Goal: Communication & Community: Share content

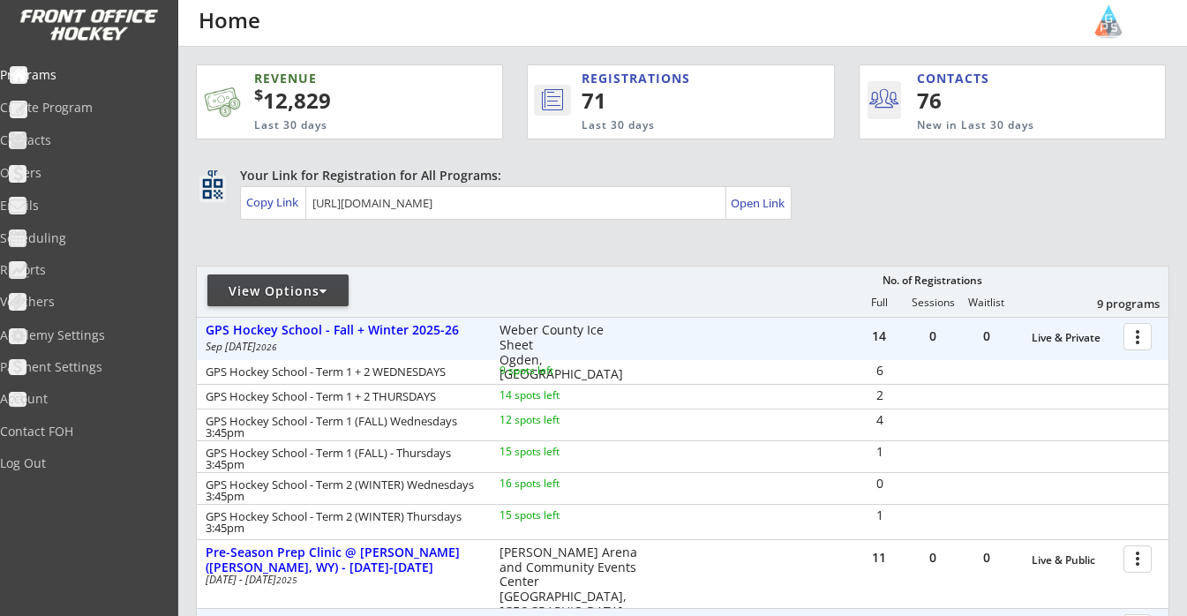
scroll to position [-1, 0]
click at [307, 305] on div "View Options" at bounding box center [277, 291] width 141 height 32
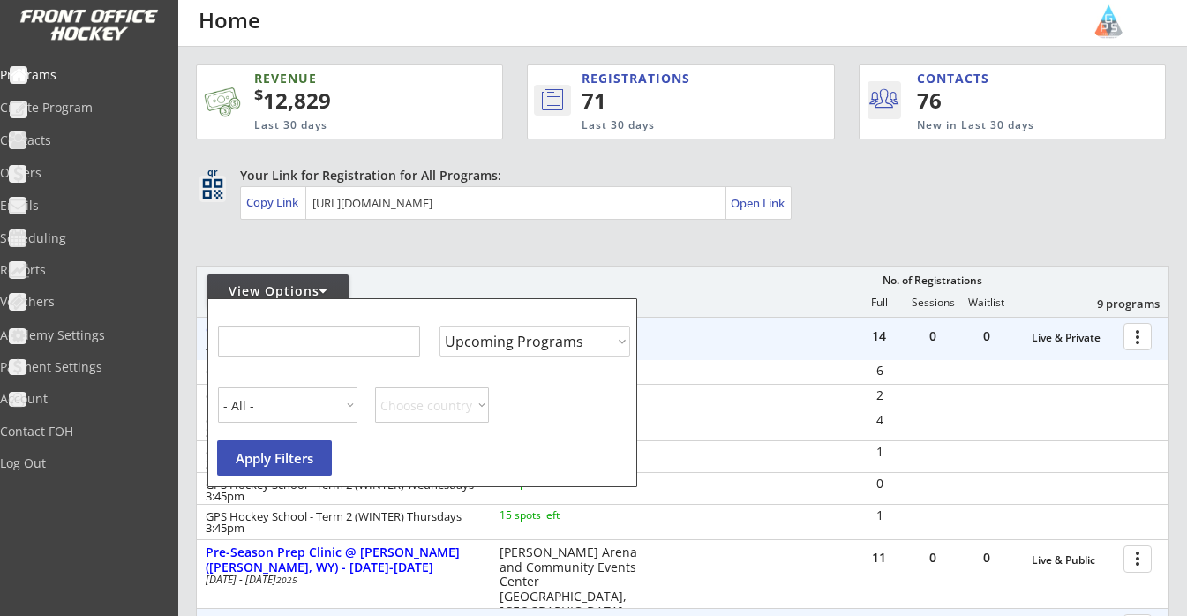
scroll to position [0, 0]
select select ""Past Programs""
click at [350, 342] on input "input" at bounding box center [318, 341] width 202 height 31
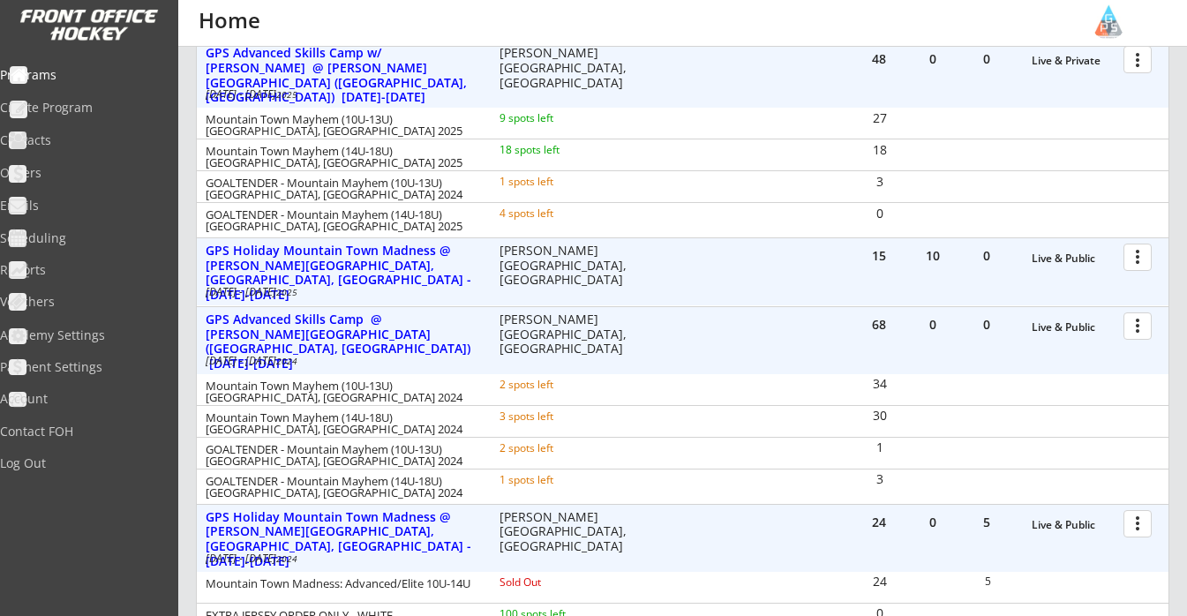
scroll to position [300, 0]
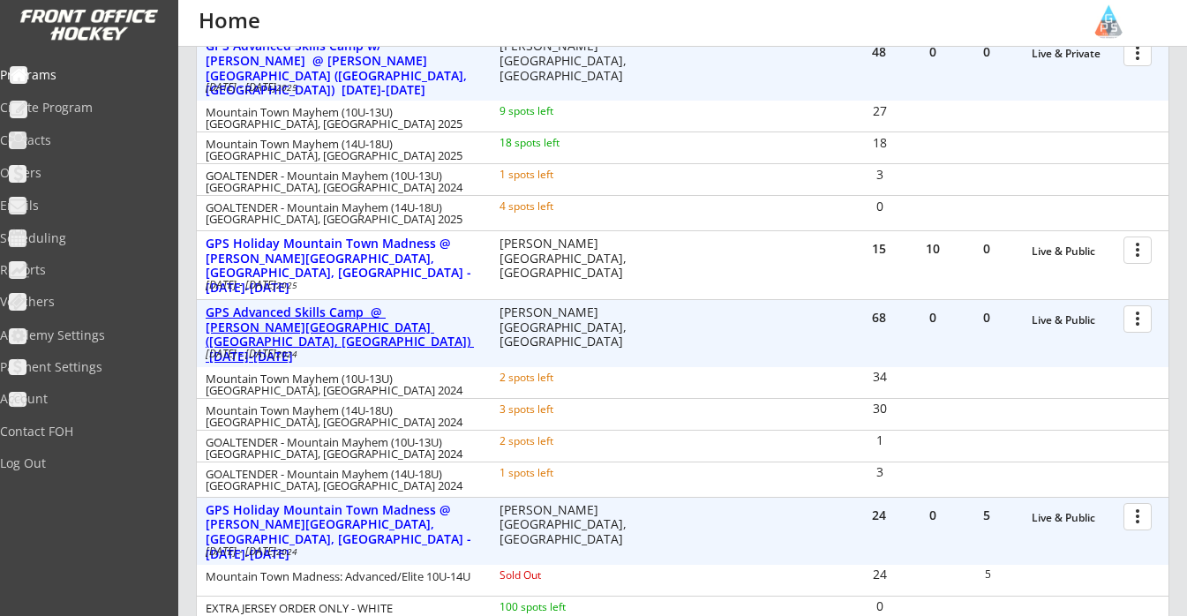
click at [409, 320] on div "GPS Advanced Skills Camp @ Stephen C. West Ice Arena (Breckenridge, CO) June 30…" at bounding box center [343, 334] width 275 height 59
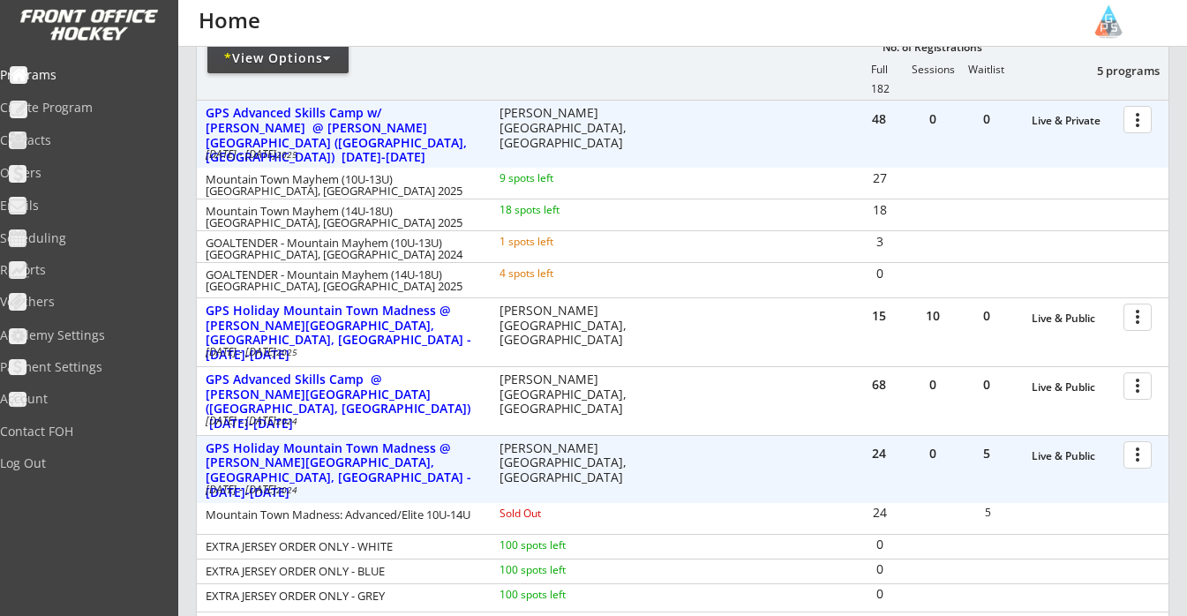
scroll to position [182, 0]
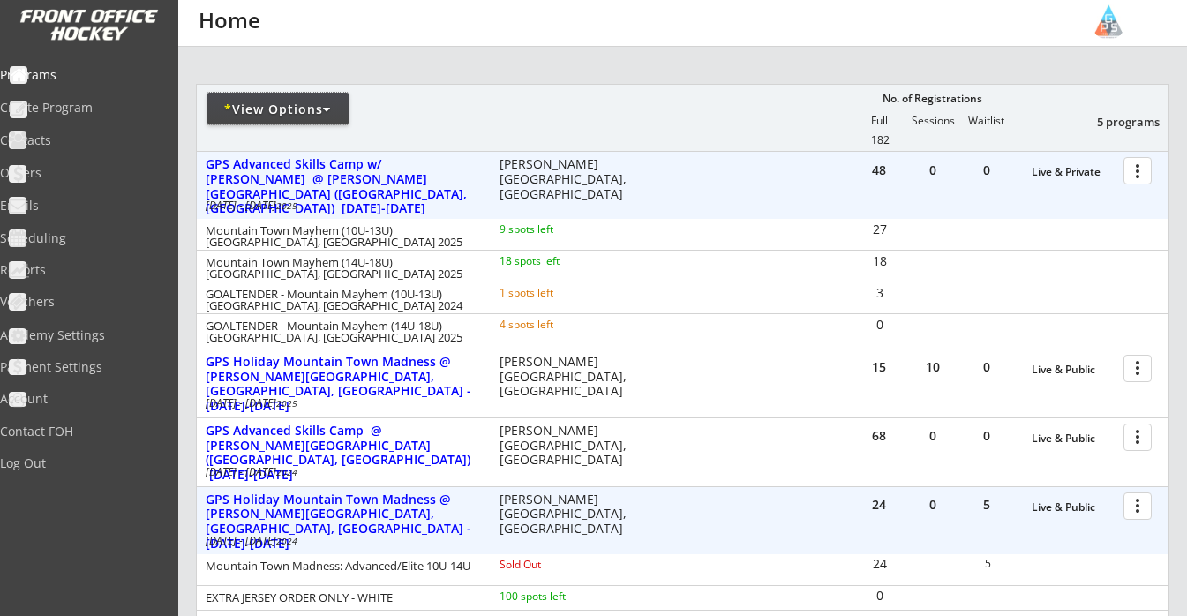
click at [320, 113] on div "* View Options" at bounding box center [277, 110] width 141 height 18
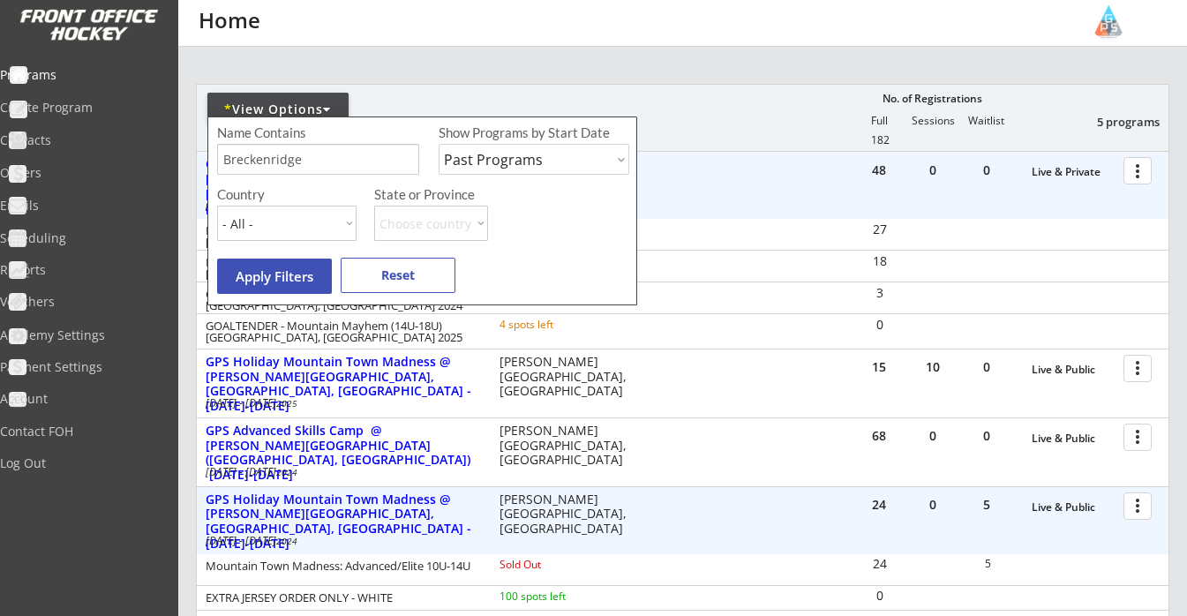
click at [360, 165] on input "input" at bounding box center [318, 159] width 202 height 31
type input "[PERSON_NAME]"
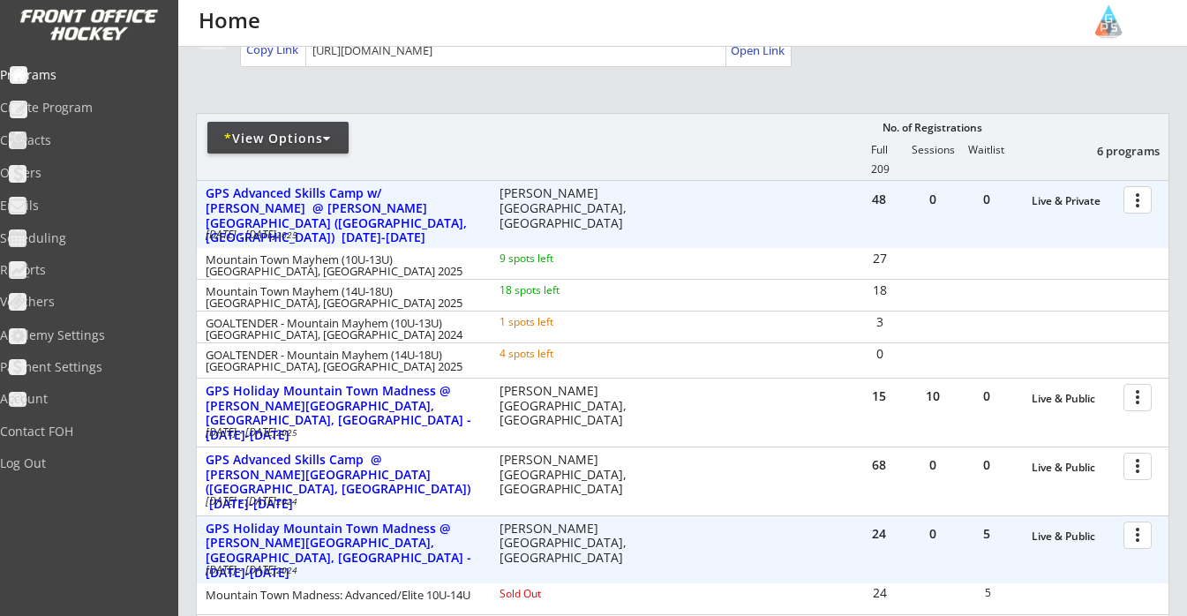
scroll to position [153, 0]
click at [302, 144] on div "* View Options" at bounding box center [277, 139] width 141 height 18
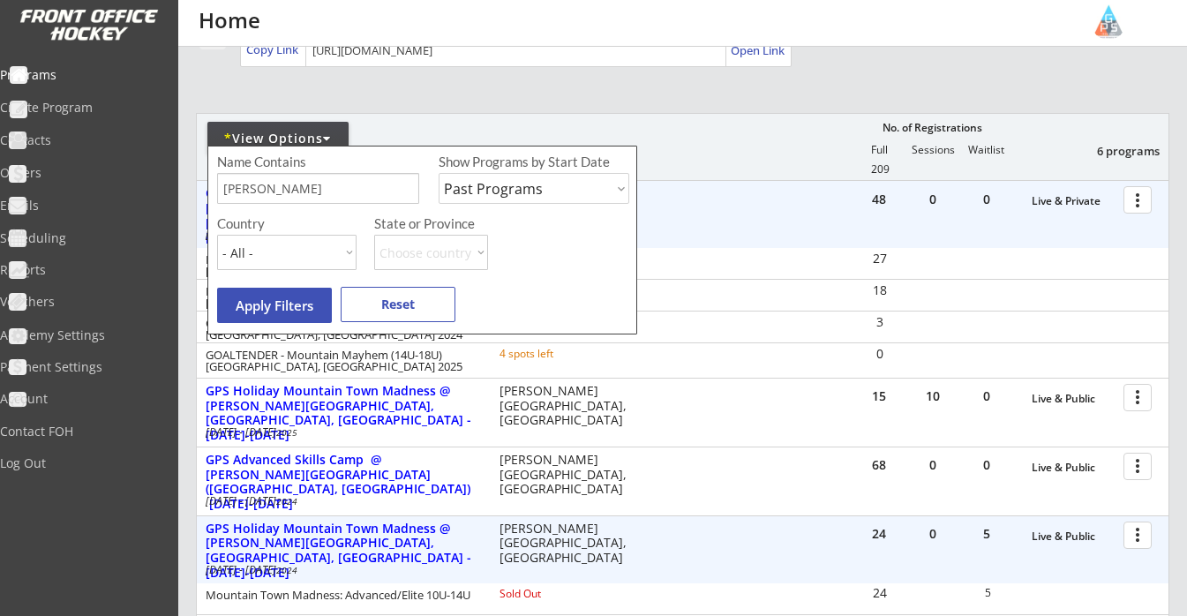
click at [300, 141] on div "* View Options" at bounding box center [277, 139] width 141 height 18
click at [486, 90] on div "REVENUE $ 12,829 Last 30 days REGISTRATIONS 71 Last 30 days CONTACTS 76 New in …" at bounding box center [683, 518] width 974 height 1249
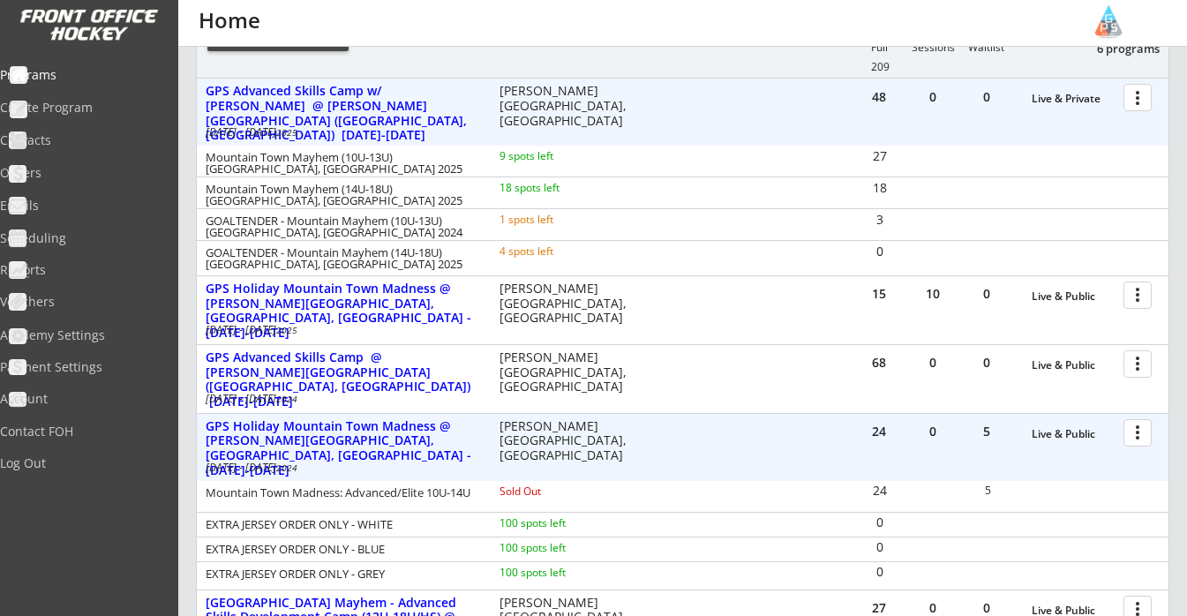
scroll to position [267, 0]
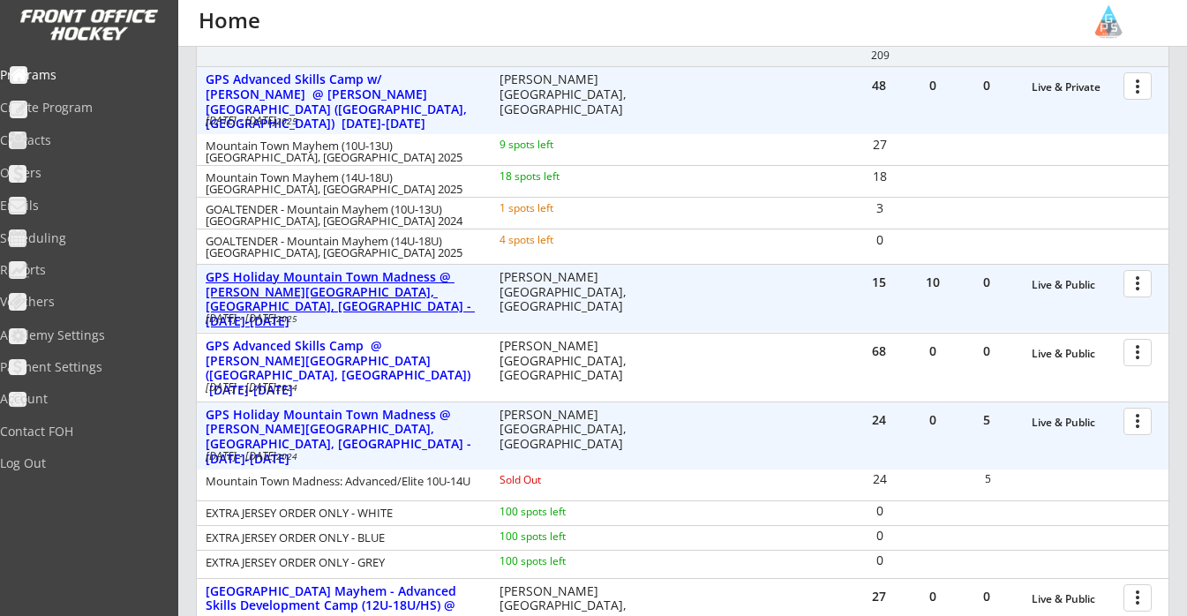
click at [380, 285] on div "GPS Holiday Mountain Town Madness @ Stephen C. West Ice Arena, Breckenridge, CO…" at bounding box center [343, 299] width 275 height 59
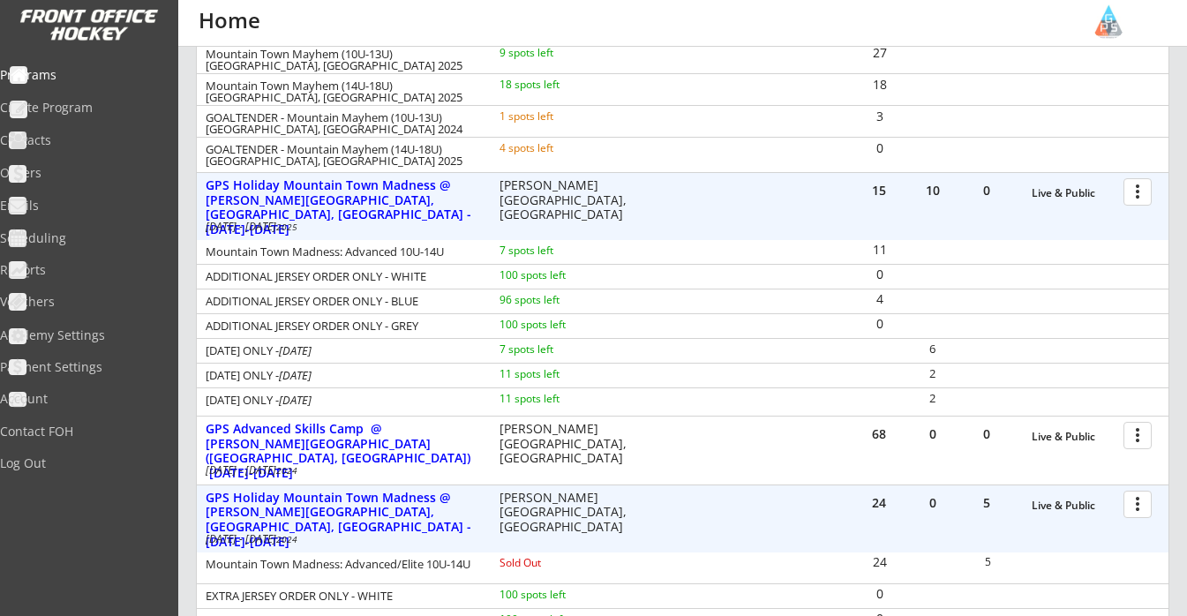
scroll to position [370, 0]
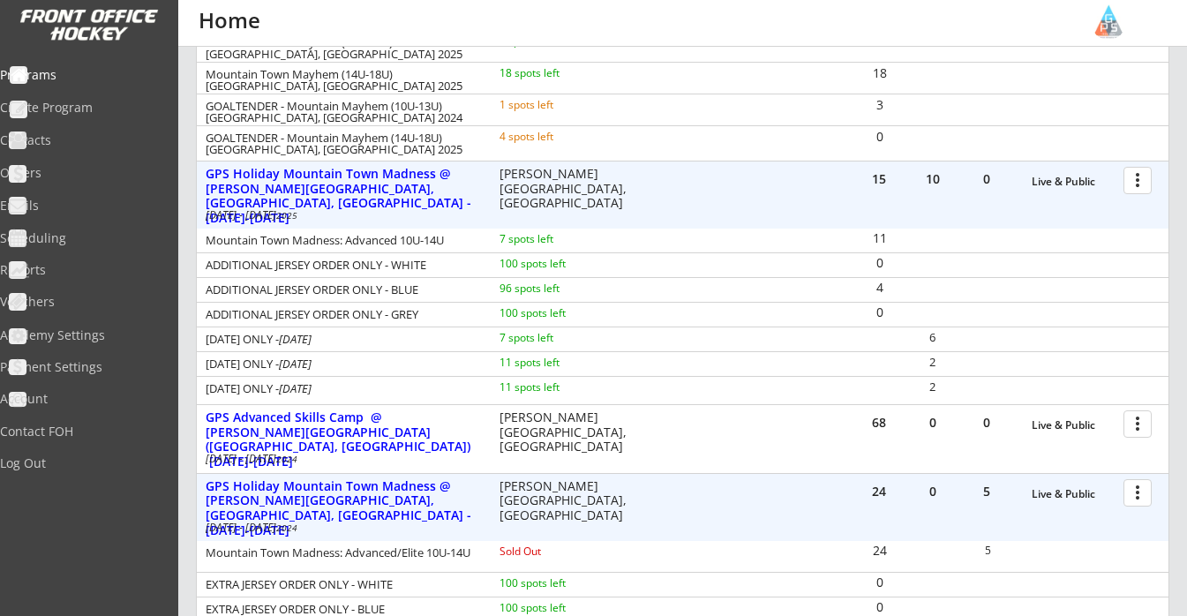
click at [1146, 177] on div at bounding box center [1140, 179] width 31 height 31
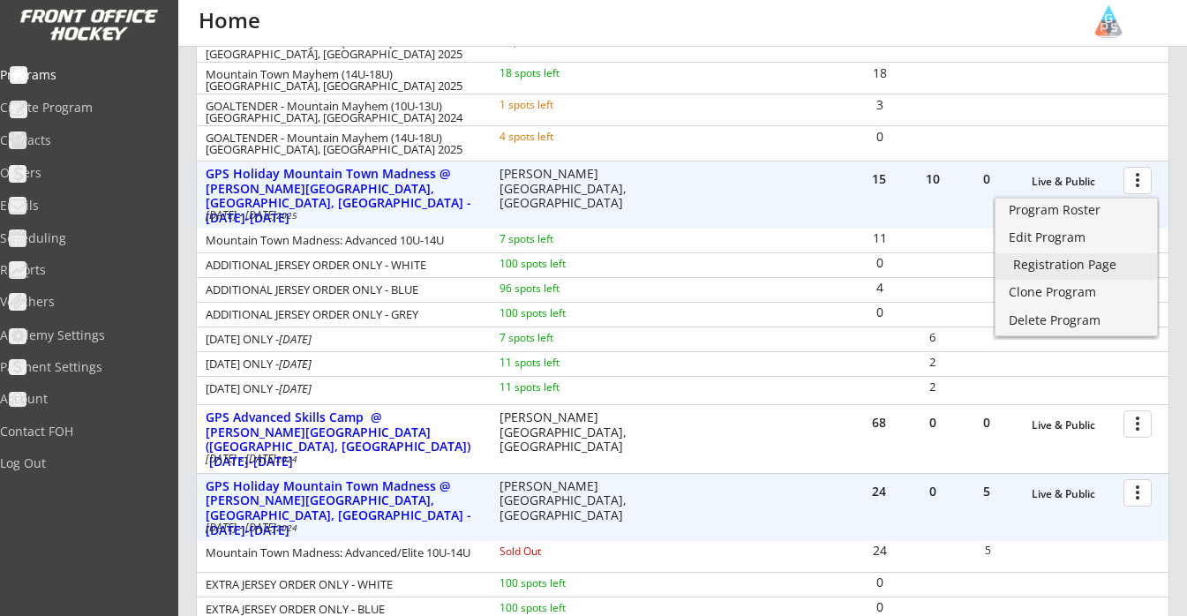
click at [1066, 262] on div "Registration Page" at bounding box center [1076, 265] width 126 height 12
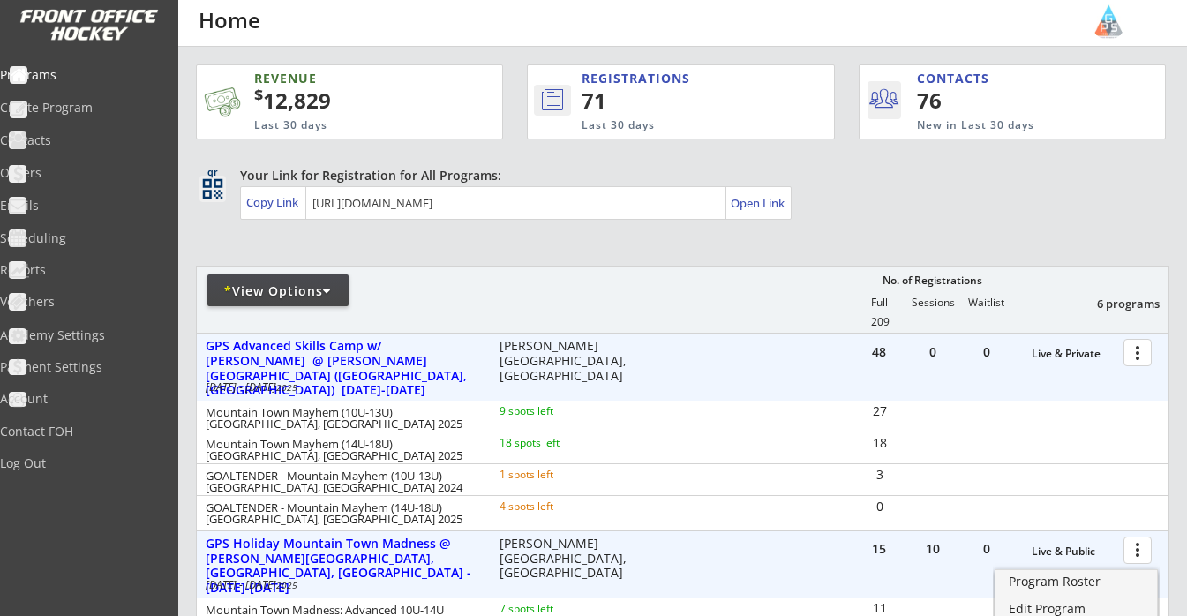
scroll to position [0, 0]
click at [282, 290] on div "* View Options" at bounding box center [277, 291] width 141 height 18
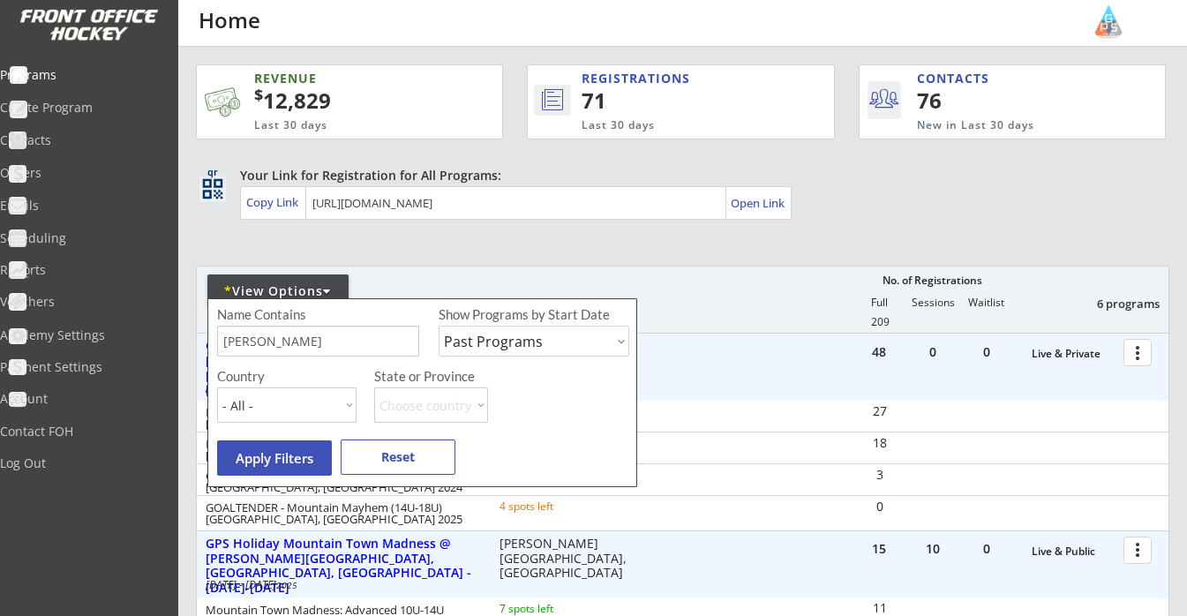
select select ""Upcoming Programs""
click at [297, 462] on button "Apply Filters" at bounding box center [274, 457] width 115 height 35
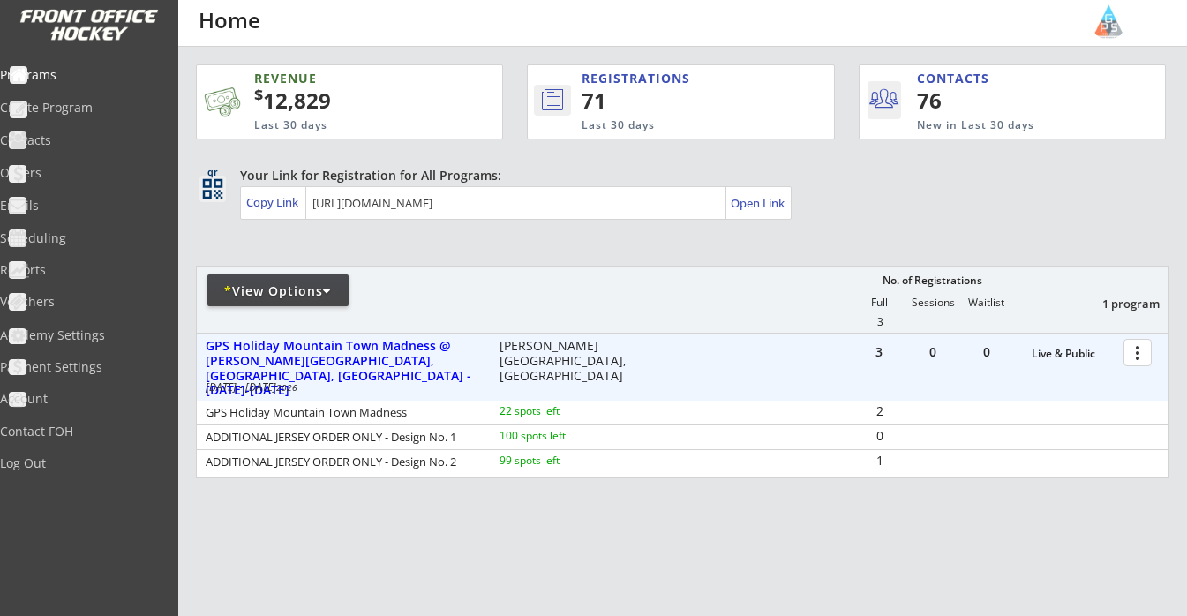
click at [1150, 355] on div at bounding box center [1140, 351] width 31 height 31
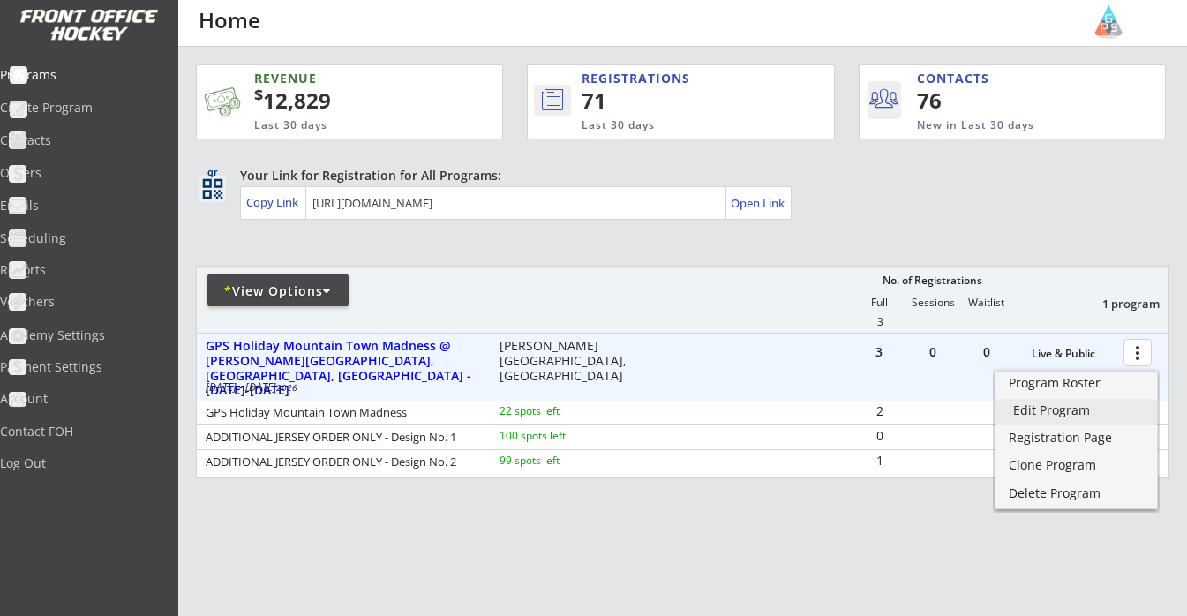
click at [1060, 414] on div "Edit Program" at bounding box center [1076, 410] width 126 height 12
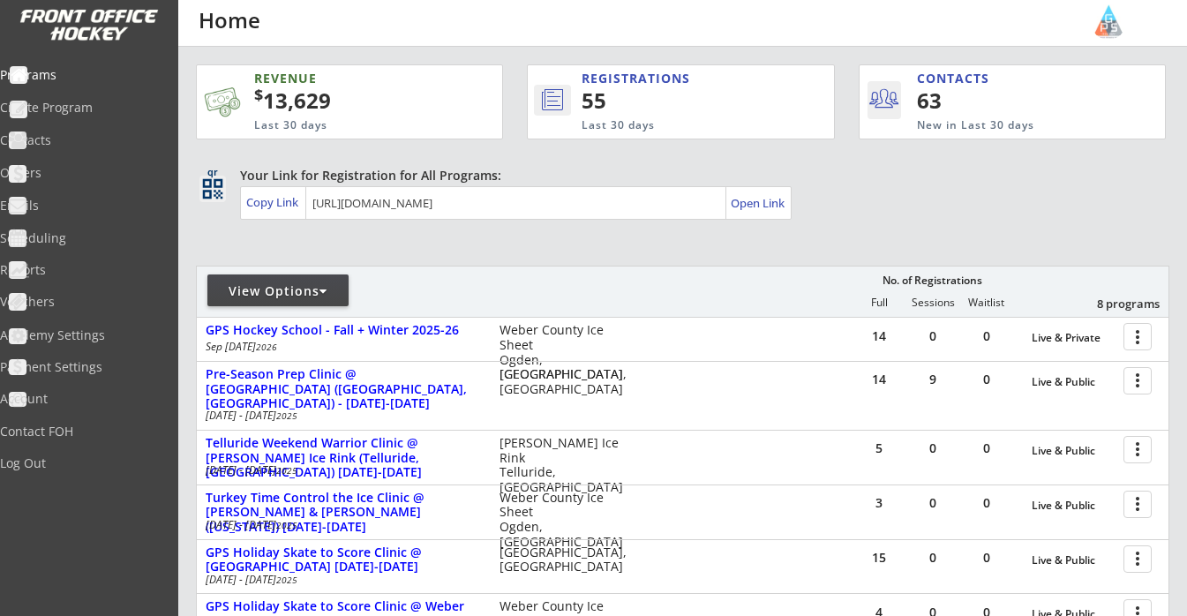
click at [306, 290] on div "View Options" at bounding box center [277, 291] width 141 height 18
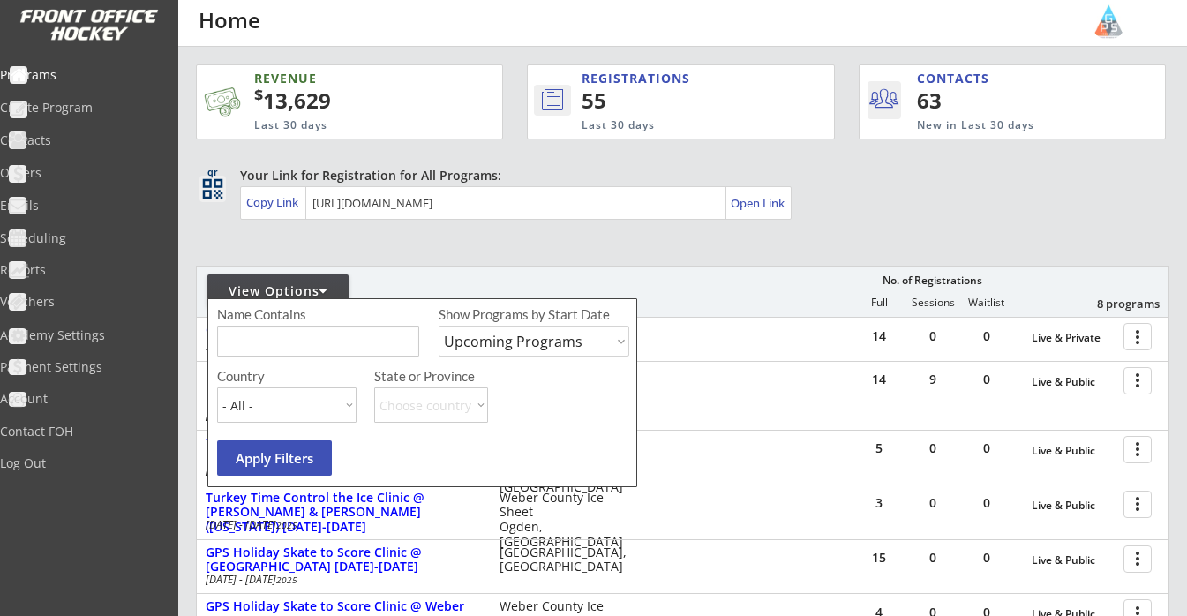
select select ""Past Programs""
type input "Stephen"
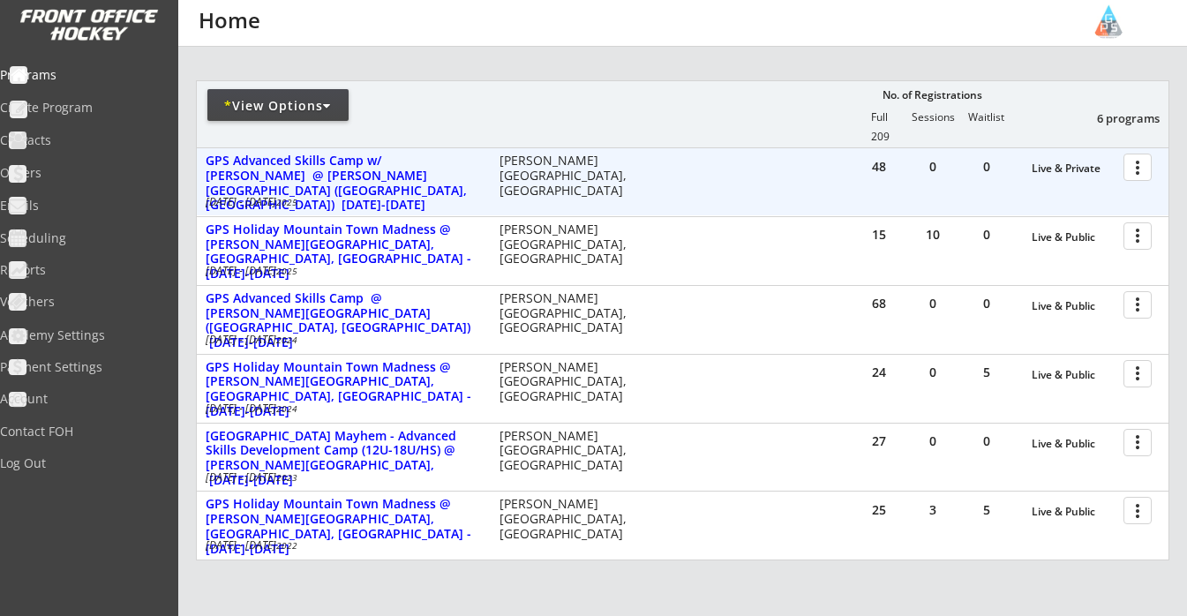
scroll to position [187, 0]
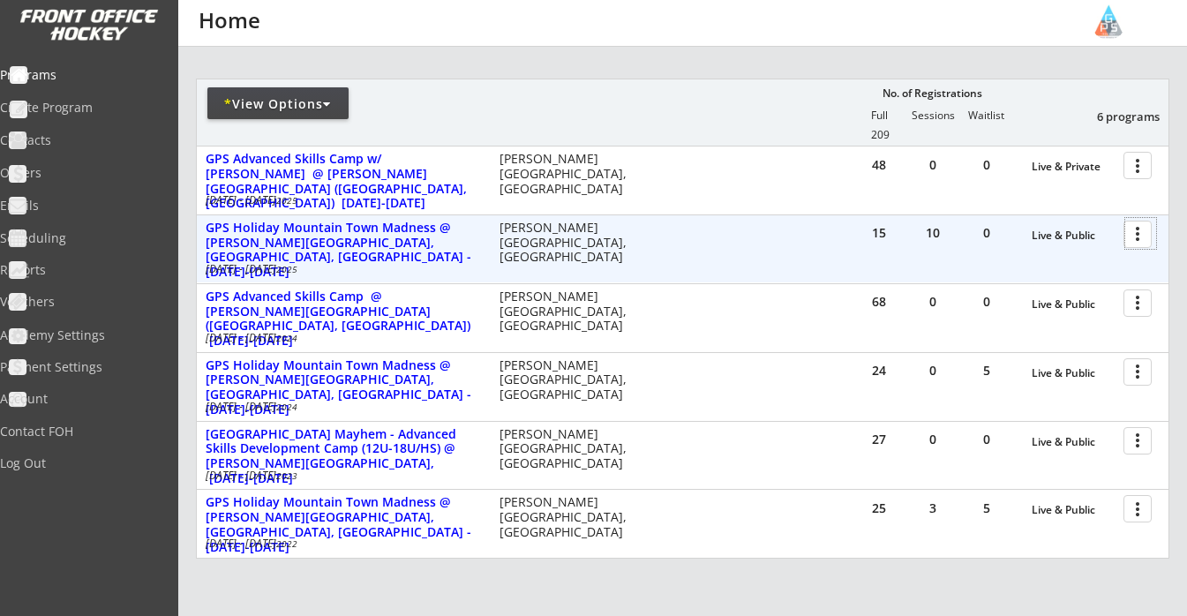
click at [1140, 237] on div at bounding box center [1140, 233] width 31 height 31
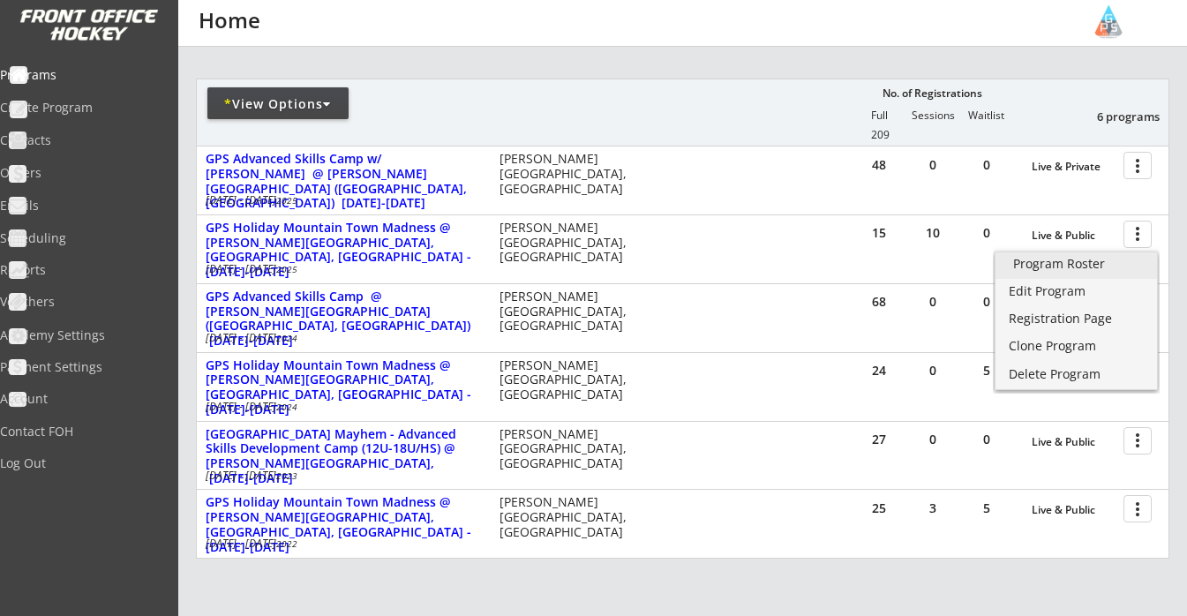
click at [1117, 269] on div "Program Roster" at bounding box center [1076, 264] width 126 height 12
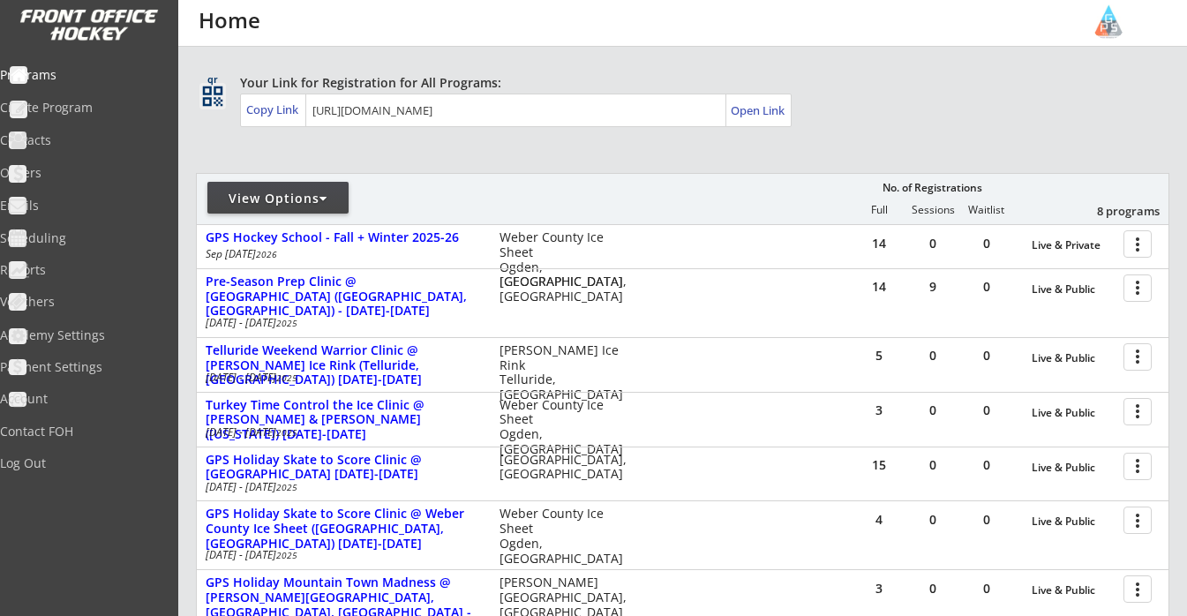
scroll to position [85, 0]
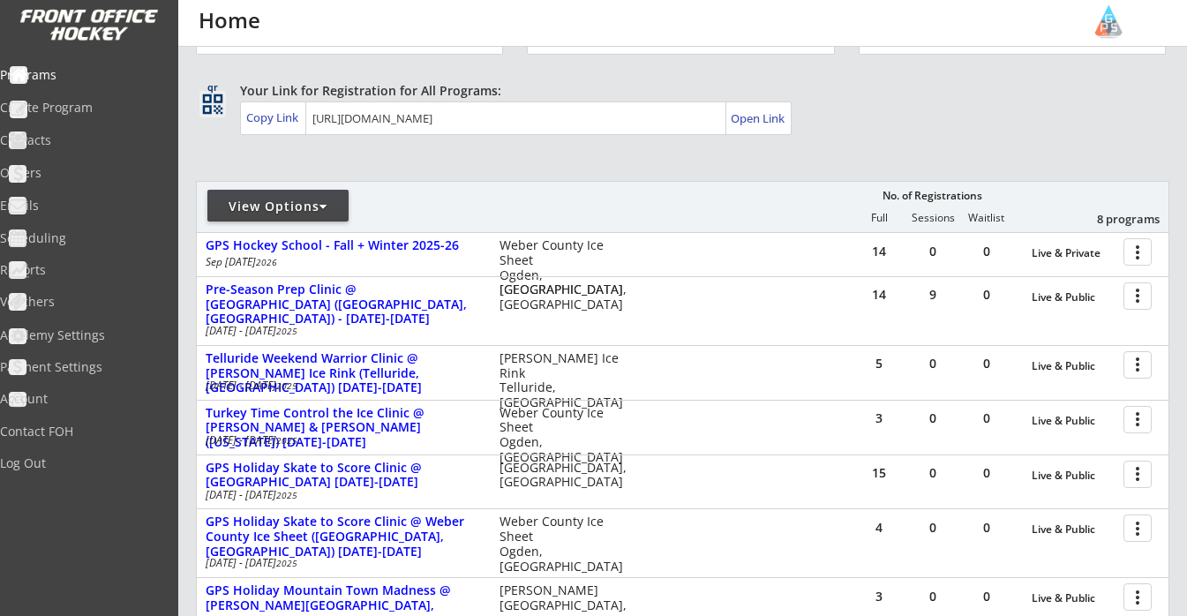
click at [303, 189] on div "View Options No. of Registrations Full Sessions Waitlist 8 programs" at bounding box center [683, 206] width 974 height 51
click at [302, 214] on div "View Options" at bounding box center [277, 207] width 141 height 18
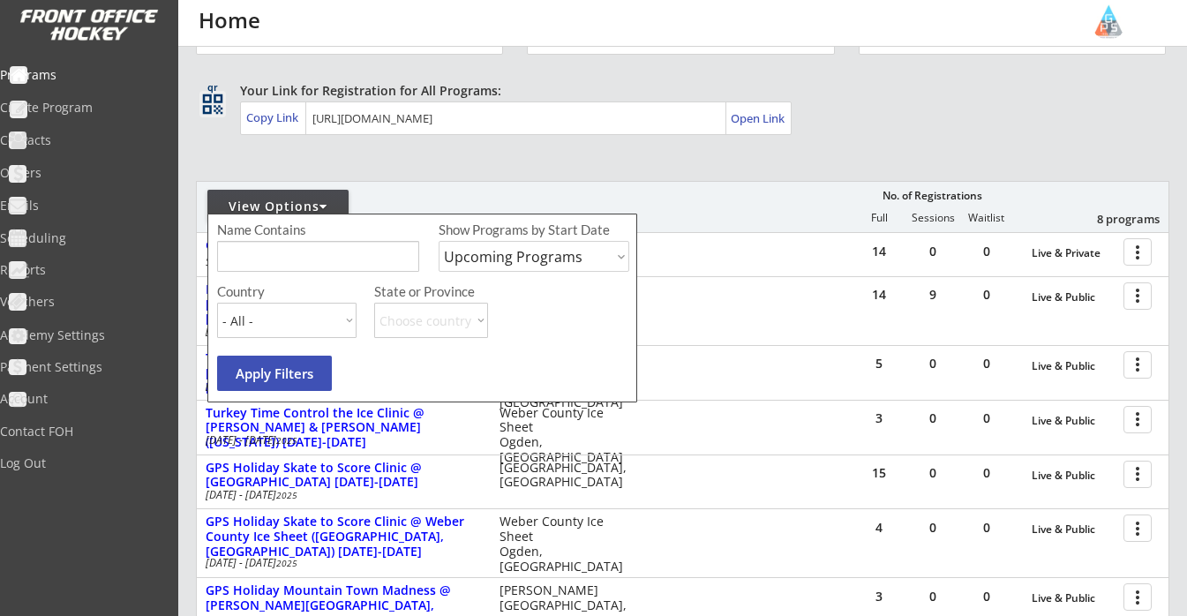
select select ""Past Programs""
type input "Stephen"
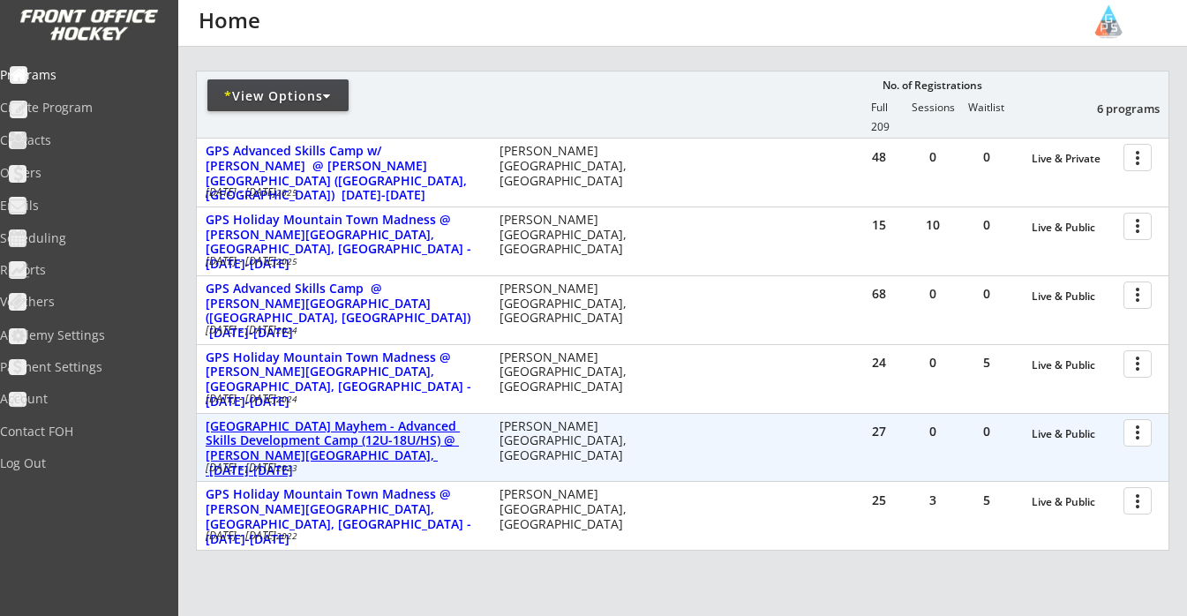
scroll to position [192, 0]
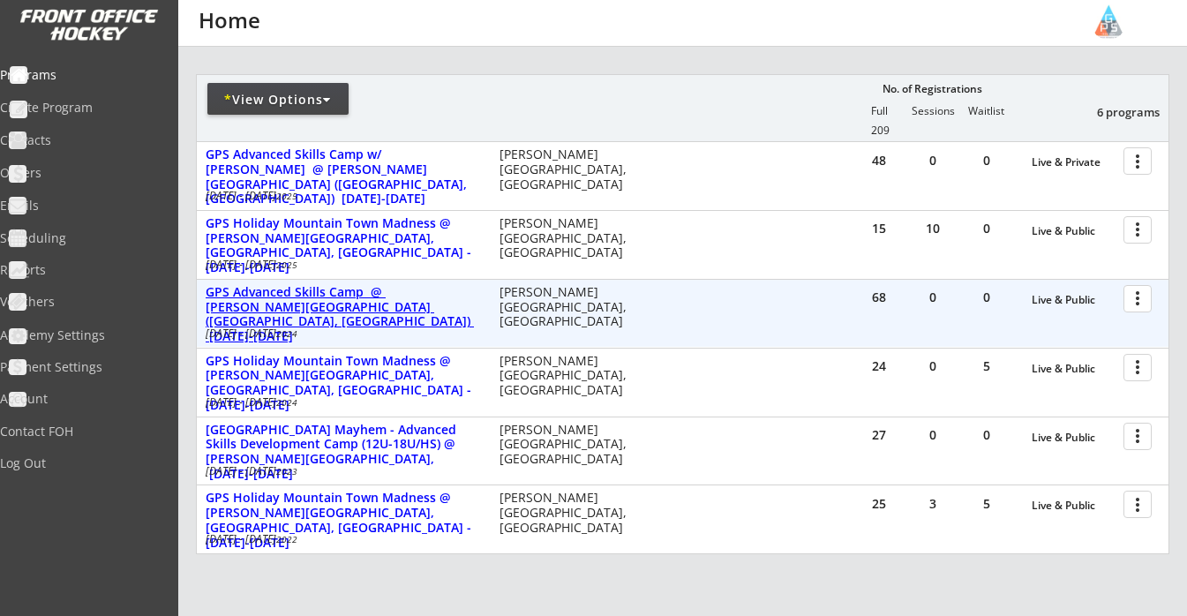
click at [304, 310] on div "GPS Advanced Skills Camp @ Stephen C. West Ice Arena (Breckenridge, CO) June 30…" at bounding box center [343, 314] width 275 height 59
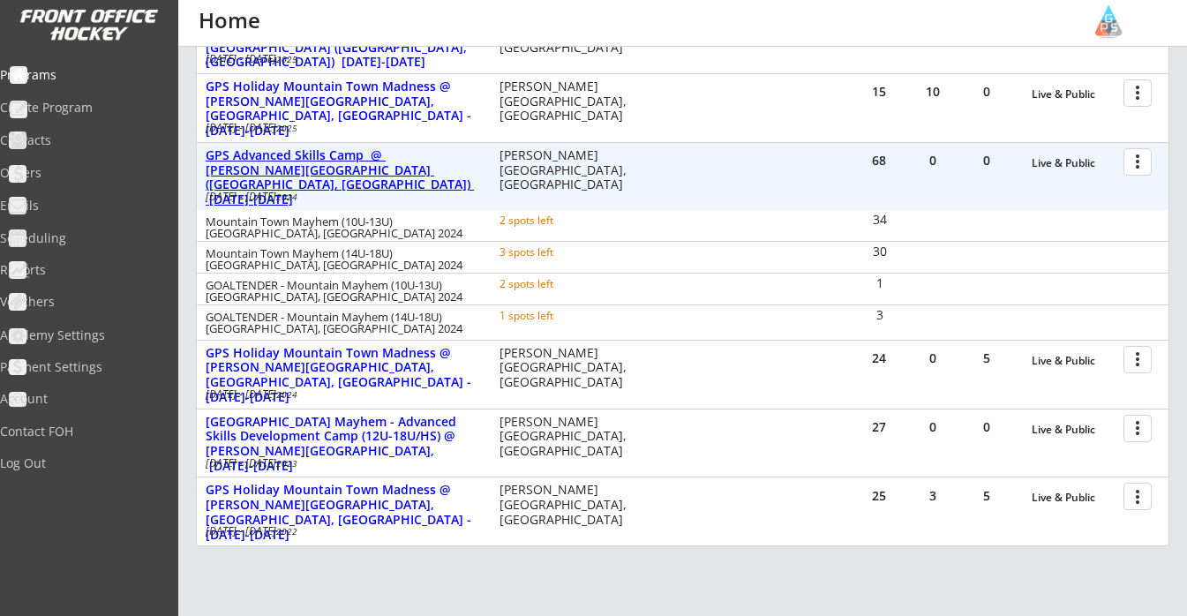
scroll to position [250, 0]
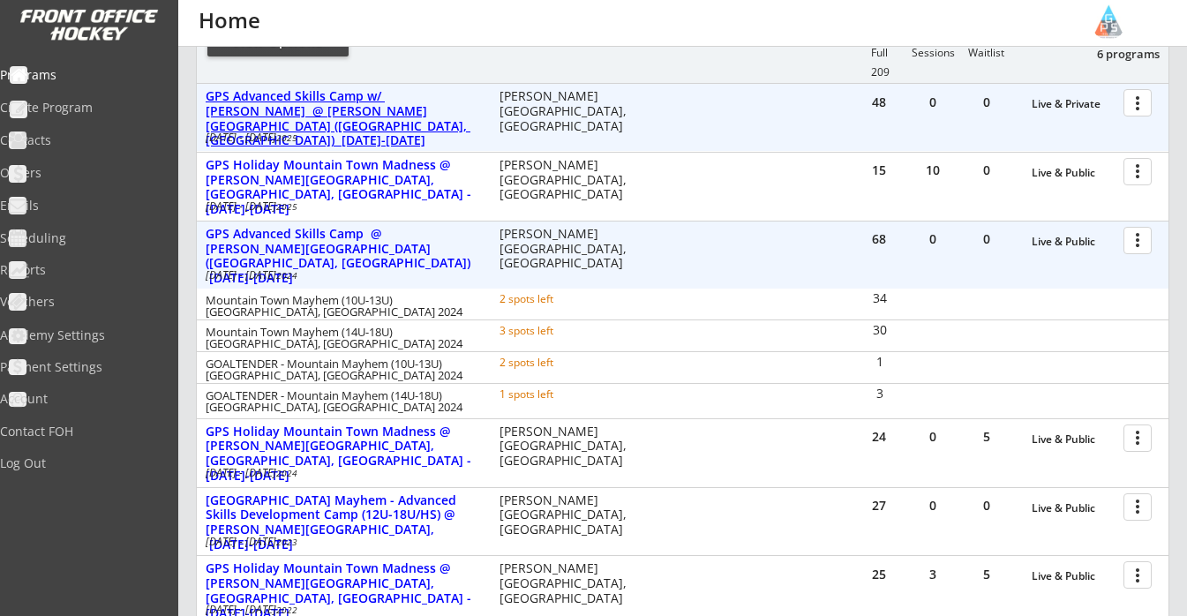
click at [327, 104] on div "GPS Advanced Skills Camp w/ Hayley Scamurra @ Stephen C. West Ice Arena (Brecke…" at bounding box center [343, 118] width 275 height 59
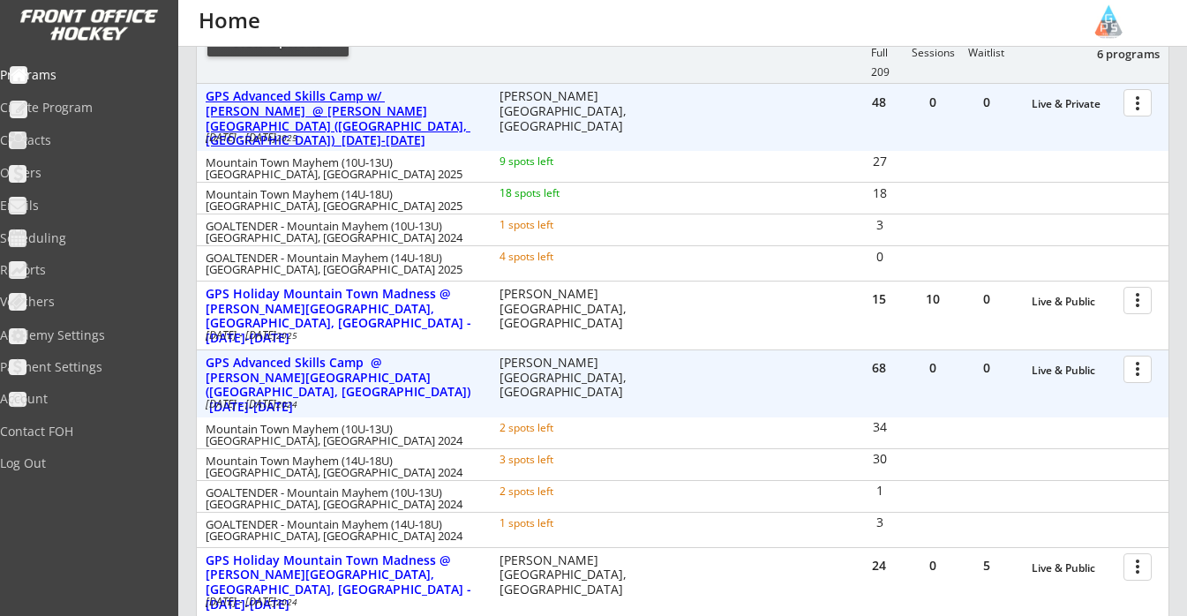
click at [327, 104] on div "GPS Advanced Skills Camp w/ Hayley Scamurra @ Stephen C. West Ice Arena (Brecke…" at bounding box center [343, 118] width 275 height 59
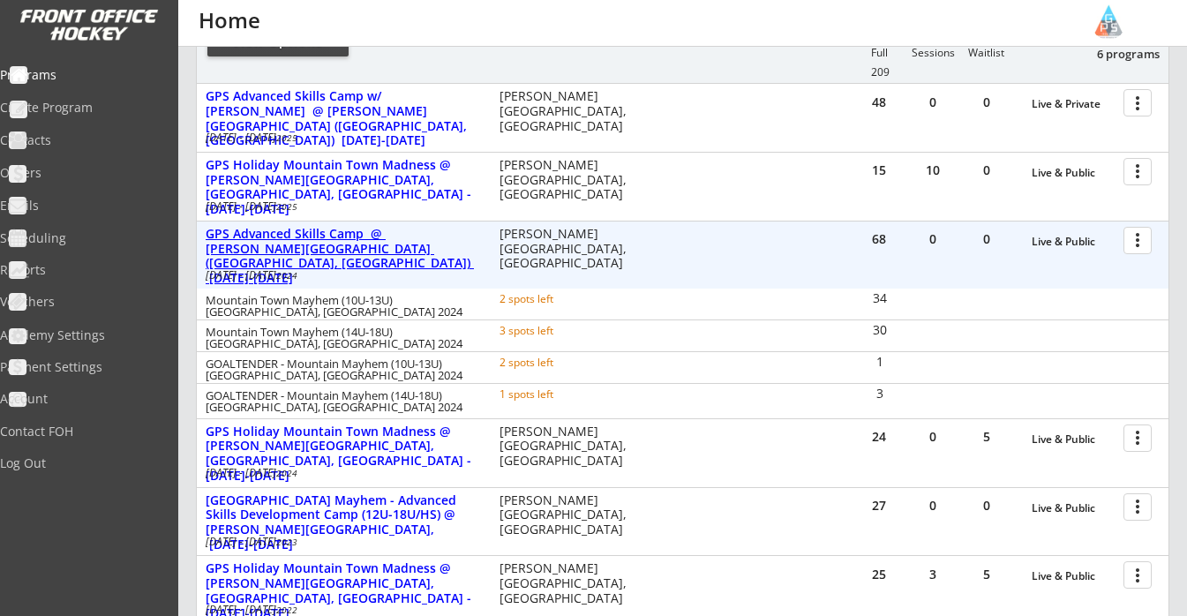
click at [383, 260] on div "GPS Advanced Skills Camp @ Stephen C. West Ice Arena (Breckenridge, CO) June 30…" at bounding box center [343, 256] width 275 height 59
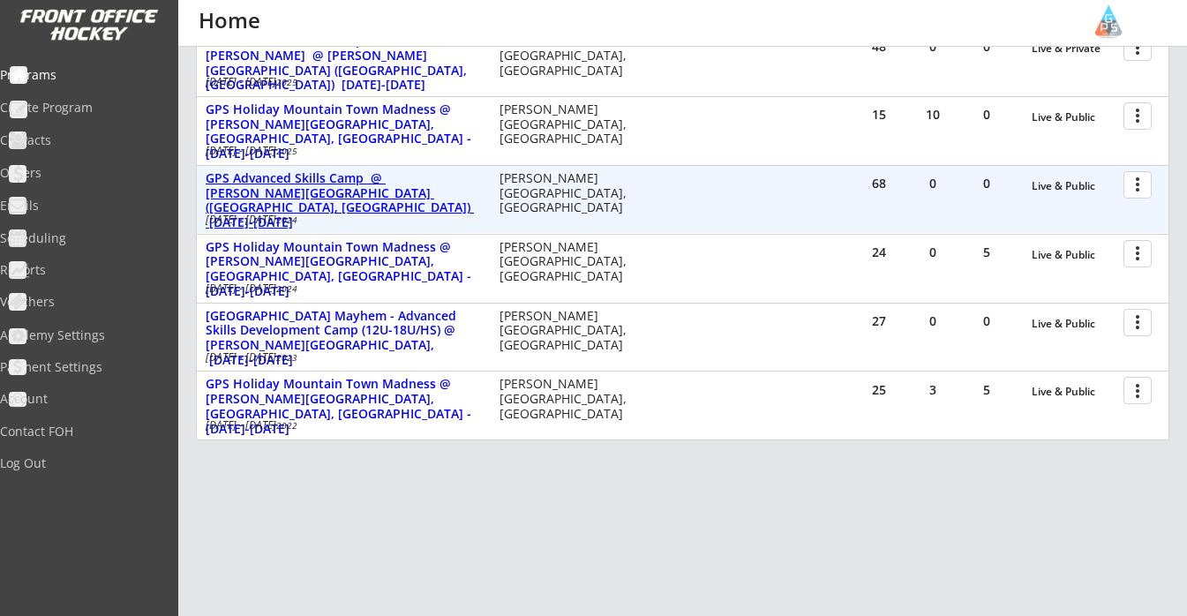
scroll to position [324, 0]
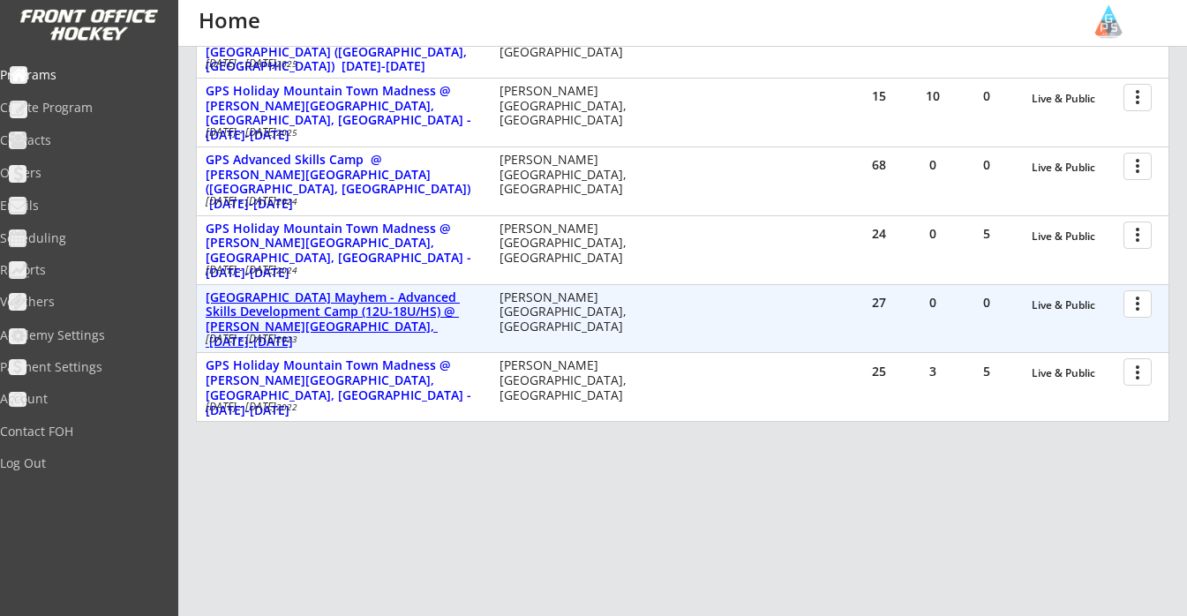
click at [370, 305] on div "Mountain Town Mayhem - Advanced Skills Development Camp (12U-18U/HS) @ Stephen …" at bounding box center [343, 319] width 275 height 59
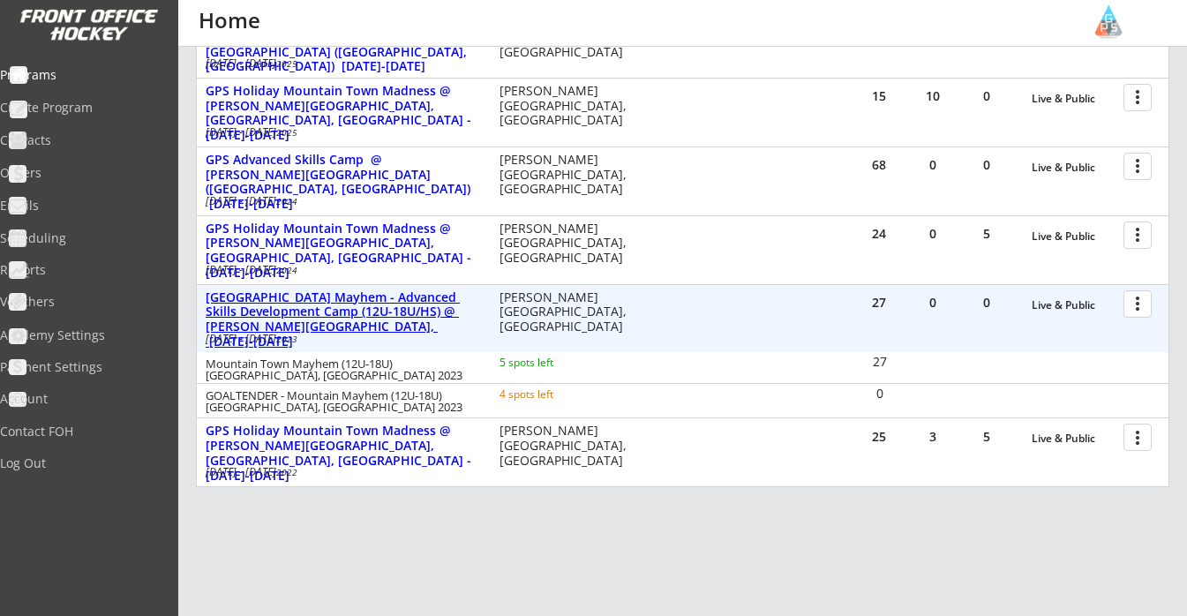
click at [370, 305] on div "Mountain Town Mayhem - Advanced Skills Development Camp (12U-18U/HS) @ Stephen …" at bounding box center [343, 319] width 275 height 59
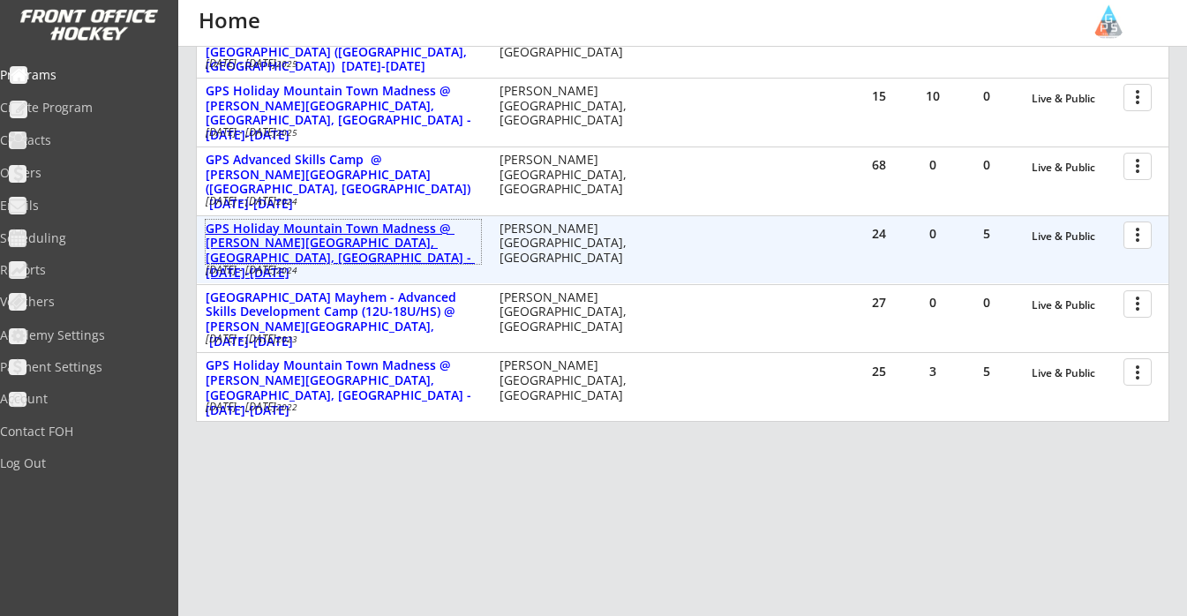
click at [341, 240] on div "GPS Holiday Mountain Town Madness @ Stephen C. West Ice Arena, Breckenridge, CO…" at bounding box center [343, 251] width 275 height 59
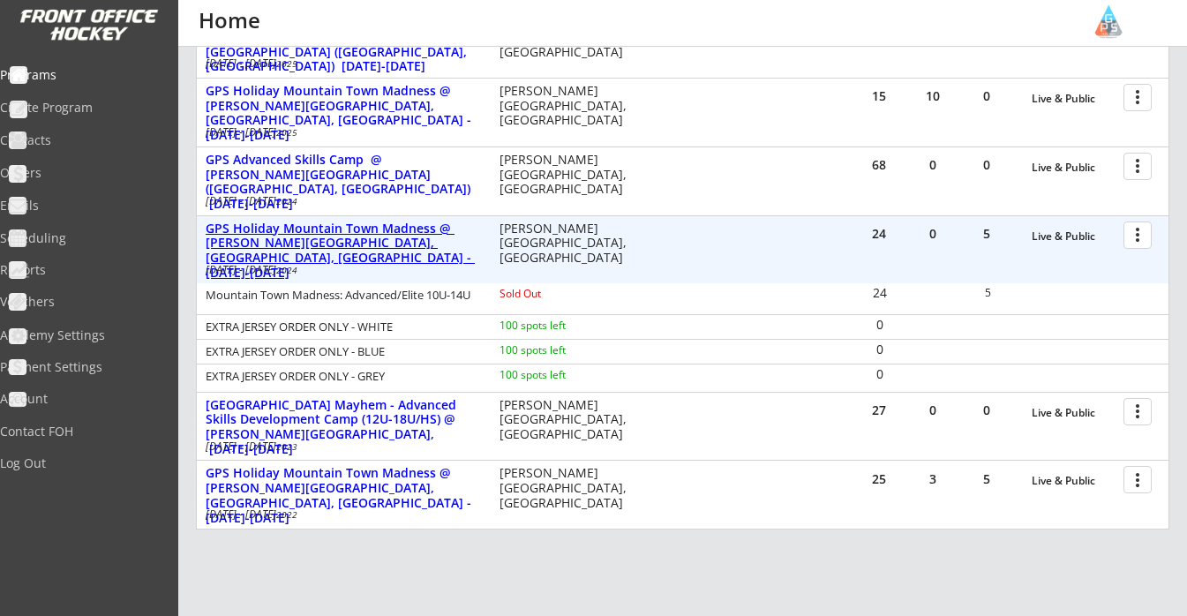
click at [341, 240] on div "GPS Holiday Mountain Town Madness @ Stephen C. West Ice Arena, Breckenridge, CO…" at bounding box center [343, 251] width 275 height 59
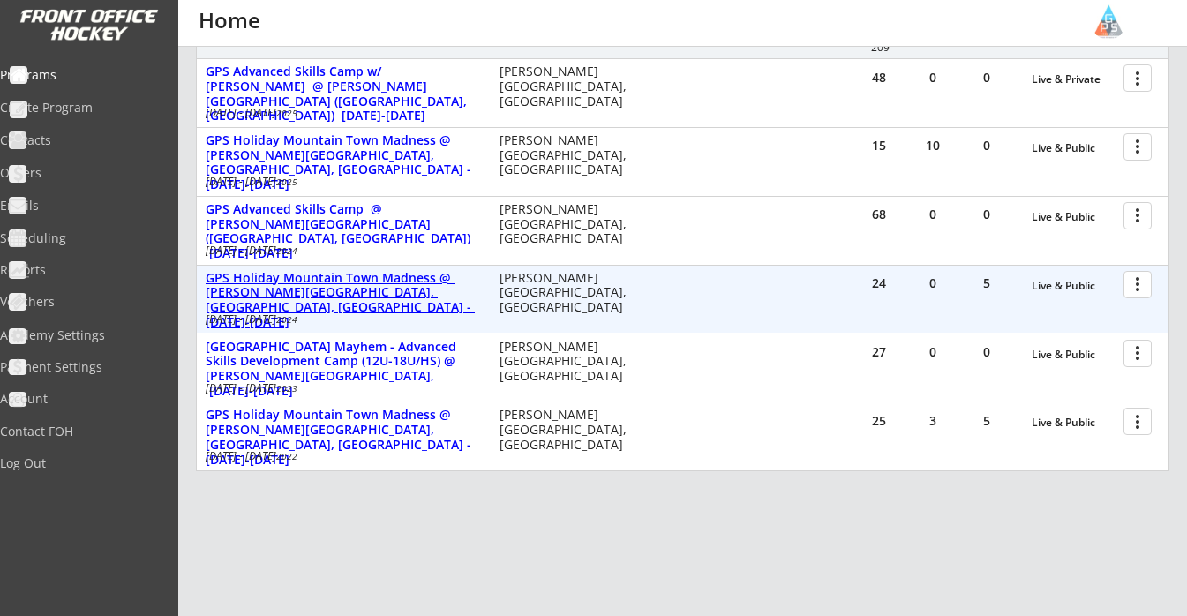
scroll to position [265, 0]
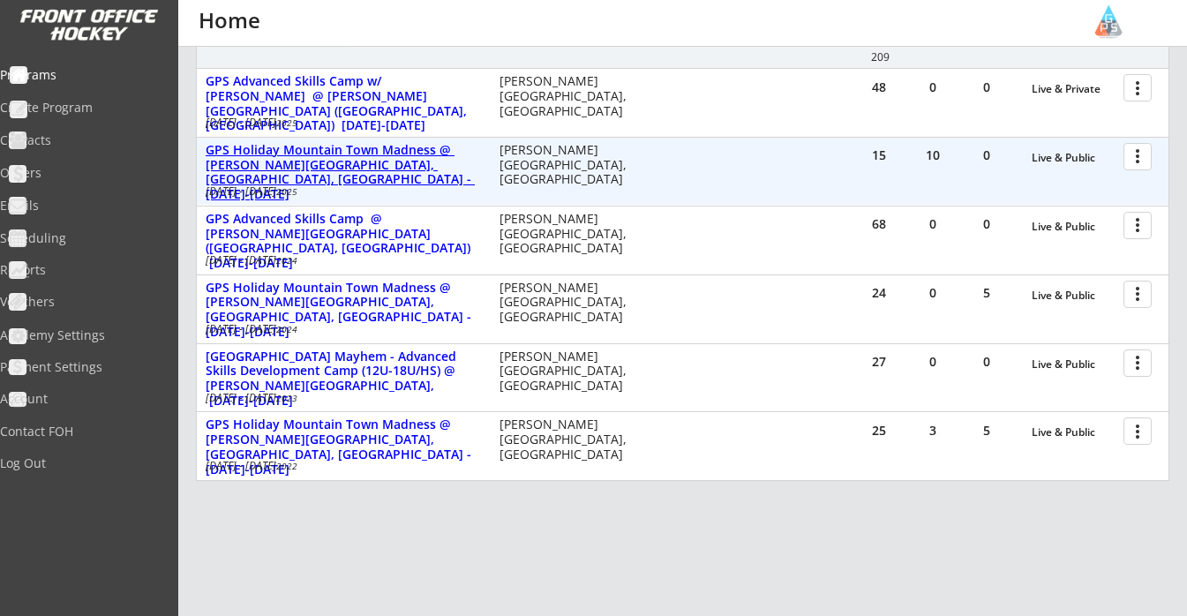
click at [377, 163] on div "GPS Holiday Mountain Town Madness @ Stephen C. West Ice Arena, Breckenridge, CO…" at bounding box center [343, 172] width 275 height 59
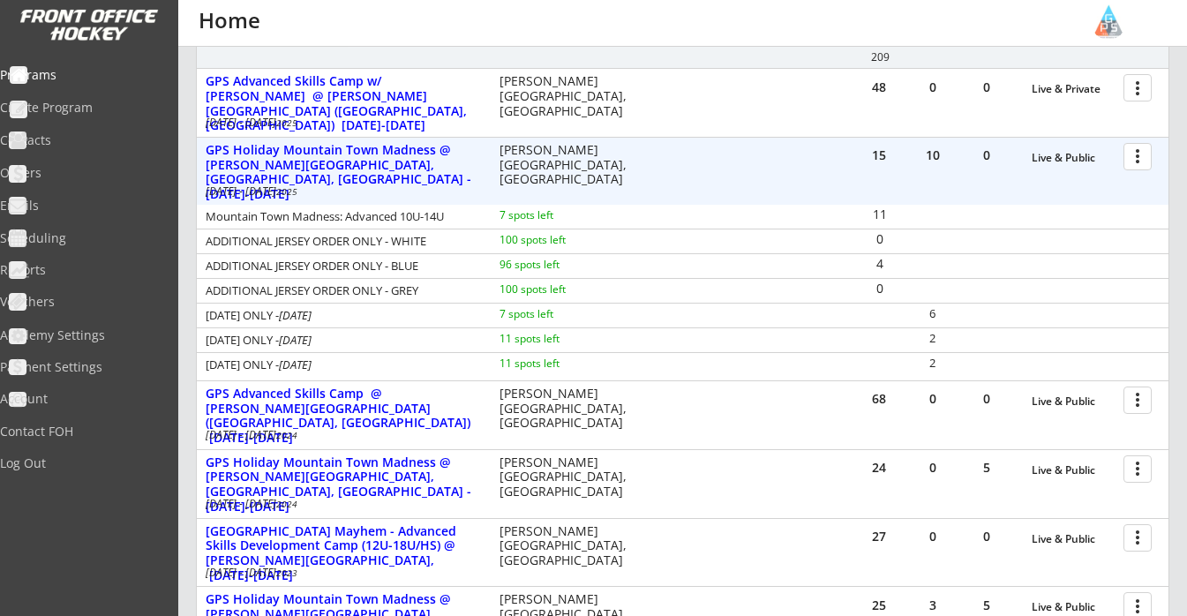
click at [1138, 149] on div at bounding box center [1140, 155] width 31 height 31
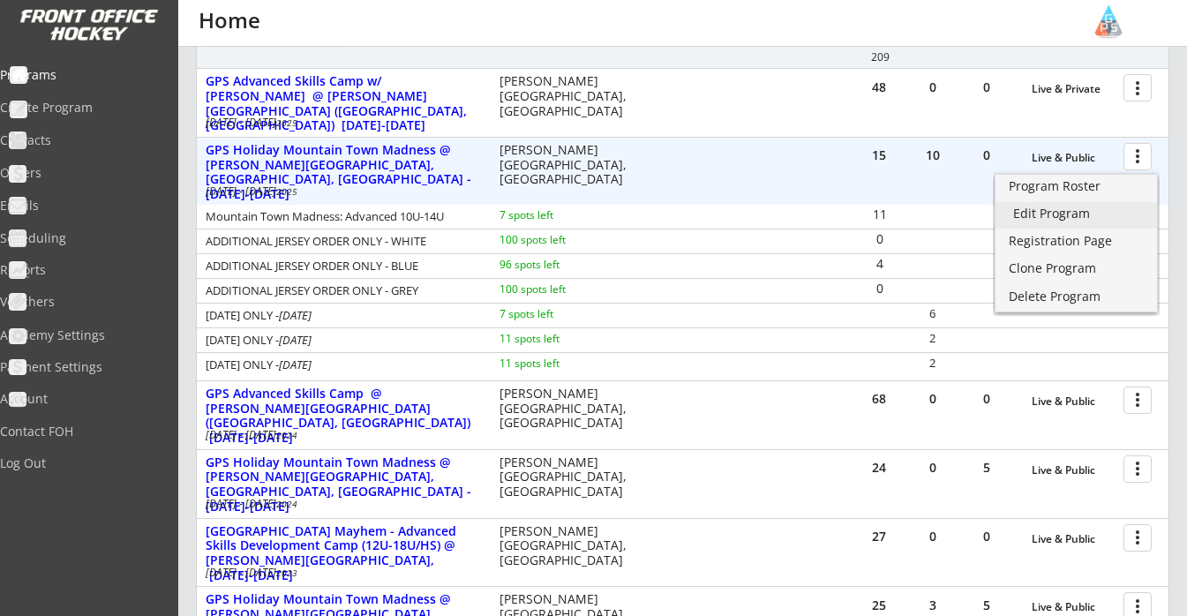
click at [1080, 215] on div "Edit Program" at bounding box center [1076, 213] width 126 height 12
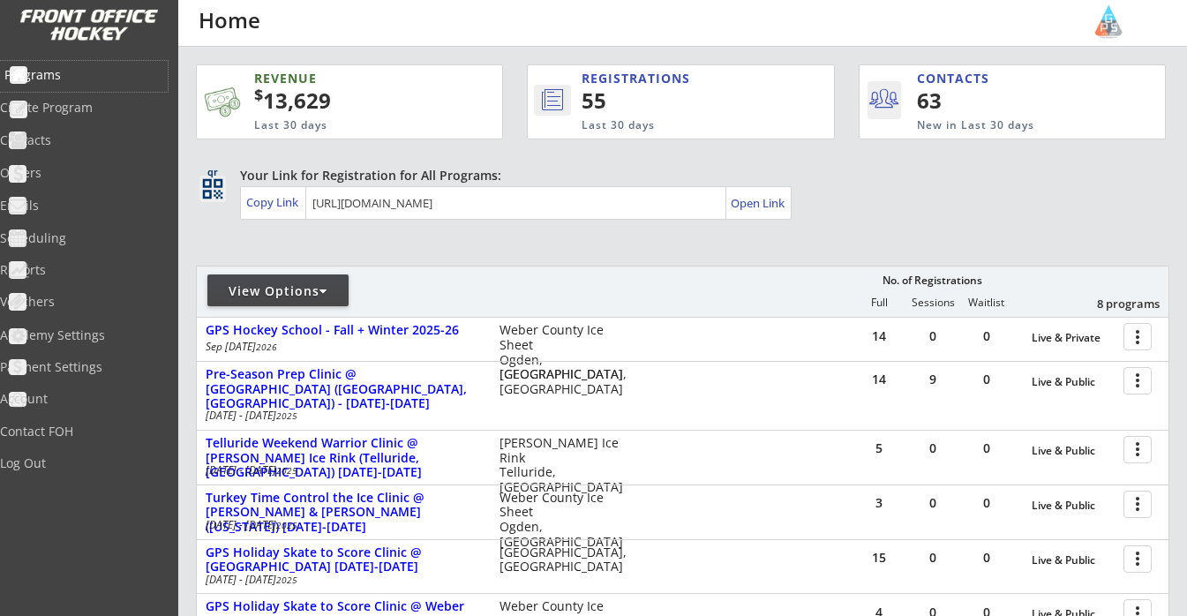
click at [96, 72] on div "Programs" at bounding box center [83, 75] width 159 height 12
click at [264, 290] on div "View Options" at bounding box center [277, 291] width 141 height 18
select select ""Upcoming Programs""
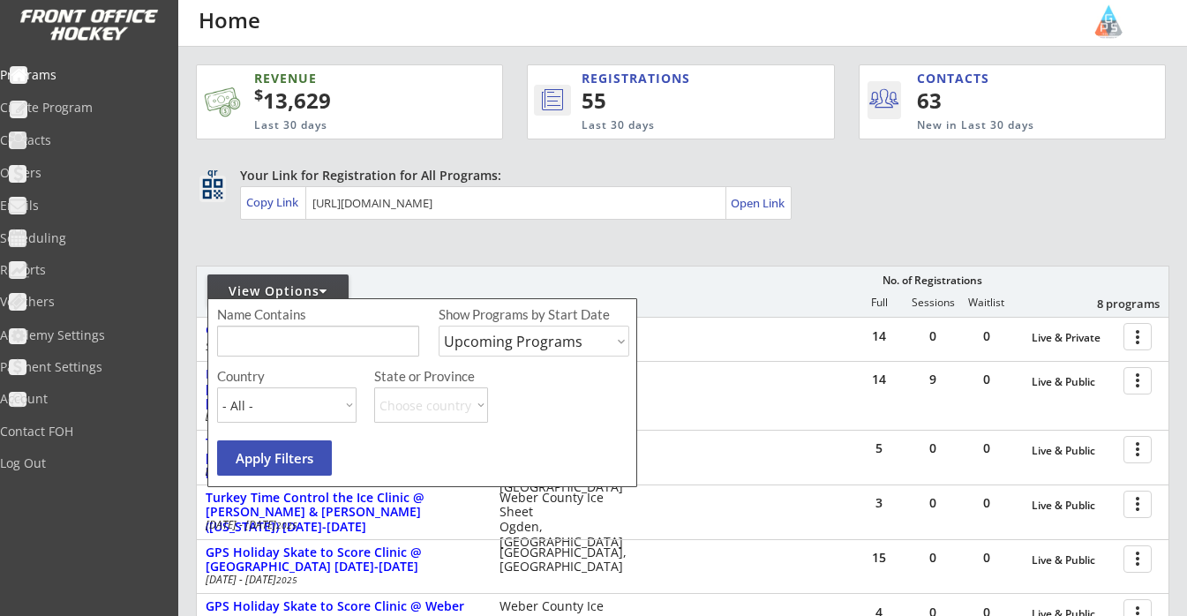
click at [264, 290] on div "View Options" at bounding box center [277, 291] width 141 height 18
click at [78, 201] on div "Emails" at bounding box center [83, 205] width 159 height 12
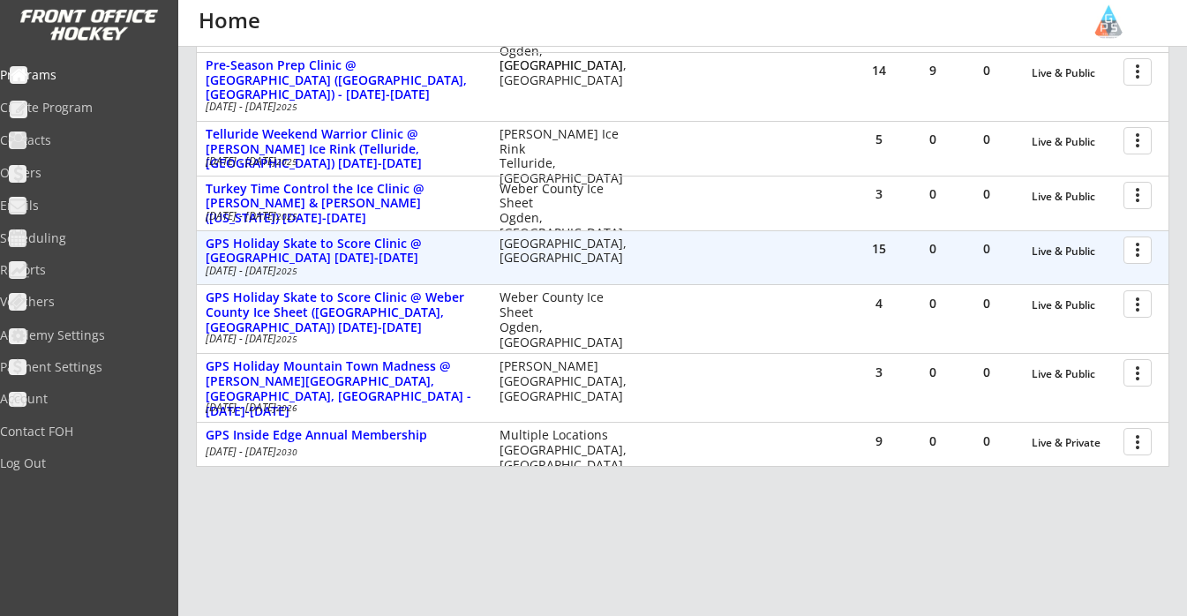
scroll to position [347, 0]
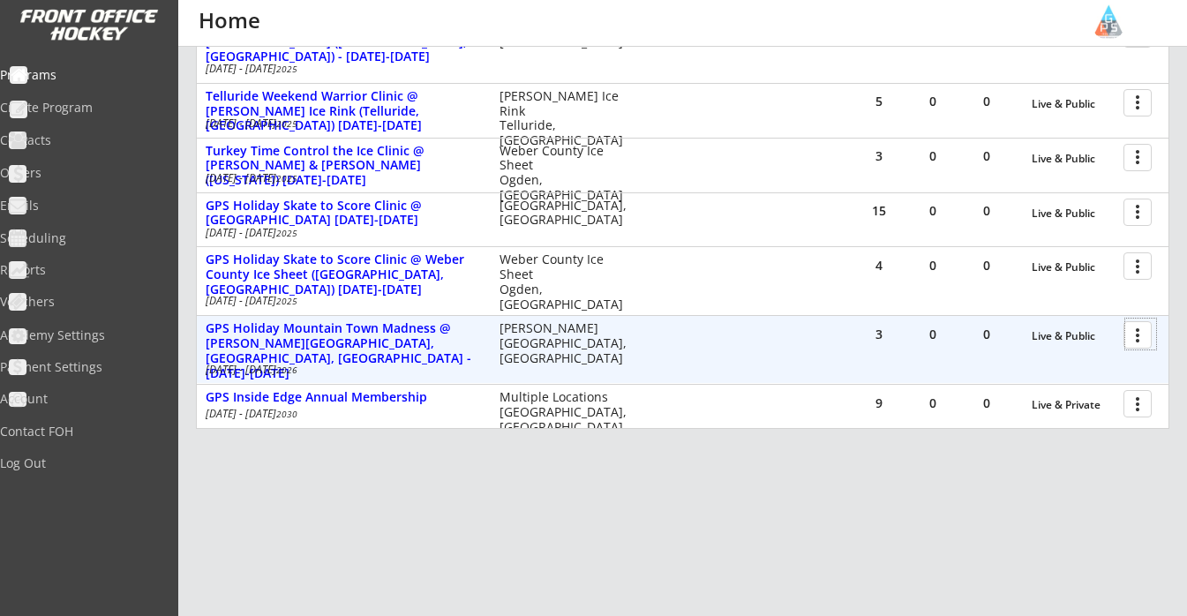
click at [1138, 334] on div at bounding box center [1140, 334] width 31 height 31
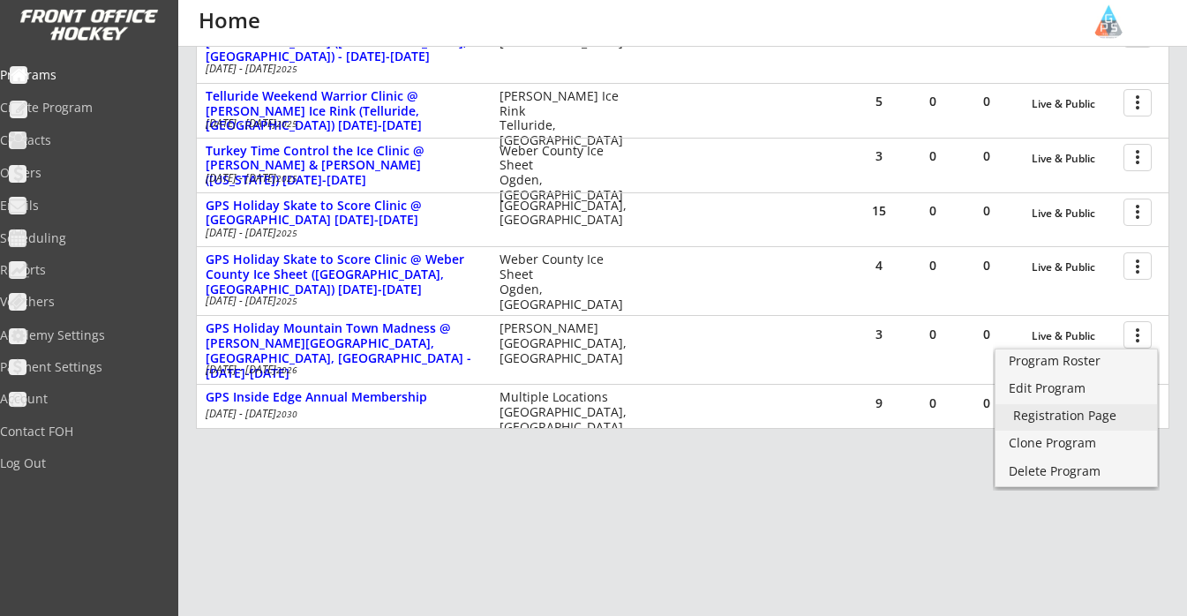
click at [1089, 417] on div "Registration Page" at bounding box center [1076, 416] width 126 height 12
click at [612, 502] on div "REVENUE $ 13,629 Last 30 days REGISTRATIONS 55 Last 30 days CONTACTS 63 New in …" at bounding box center [683, 157] width 974 height 914
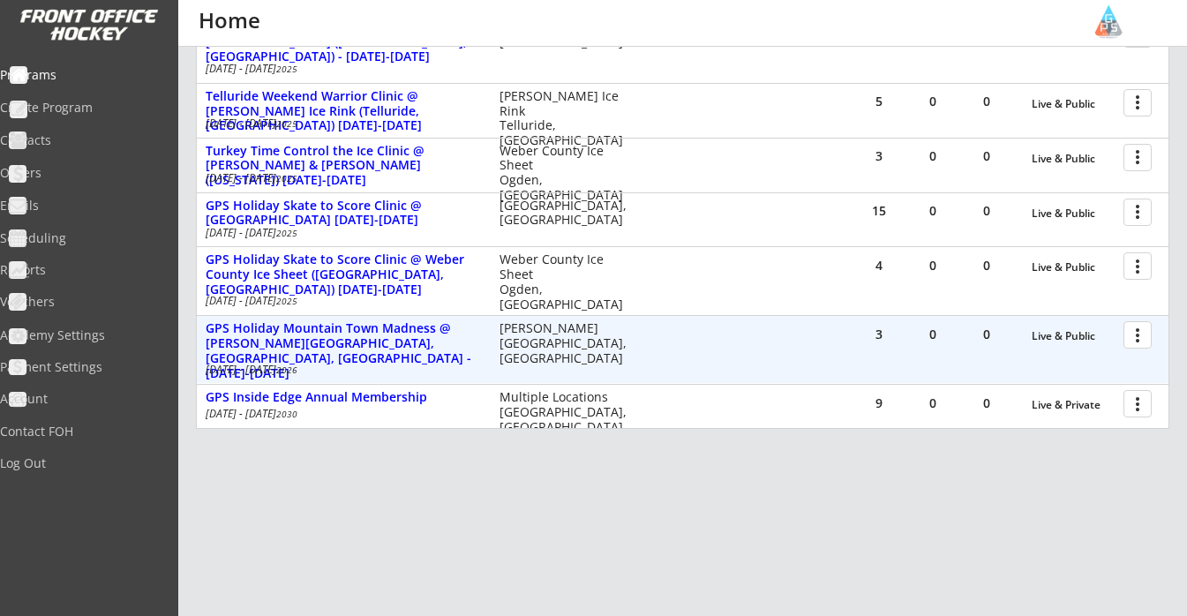
click at [1137, 332] on div at bounding box center [1140, 334] width 31 height 31
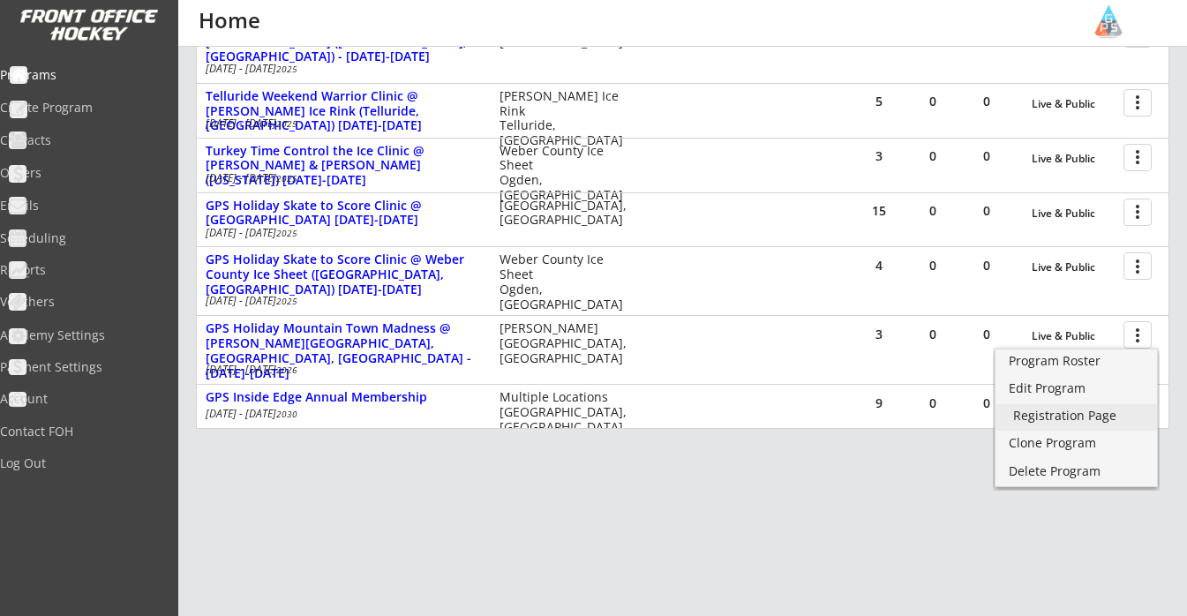
click at [1088, 428] on link "Registration Page" at bounding box center [1077, 417] width 162 height 26
click at [72, 207] on div "Emails" at bounding box center [83, 205] width 159 height 12
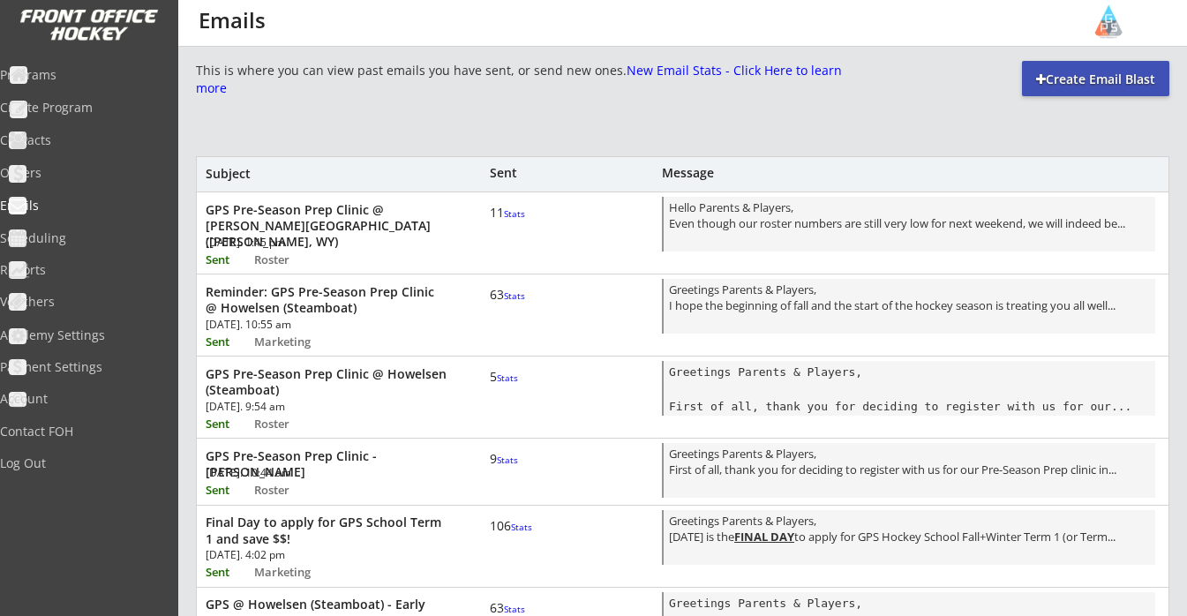
click at [1059, 79] on div "Create Email Blast" at bounding box center [1095, 80] width 147 height 18
select select ""All""
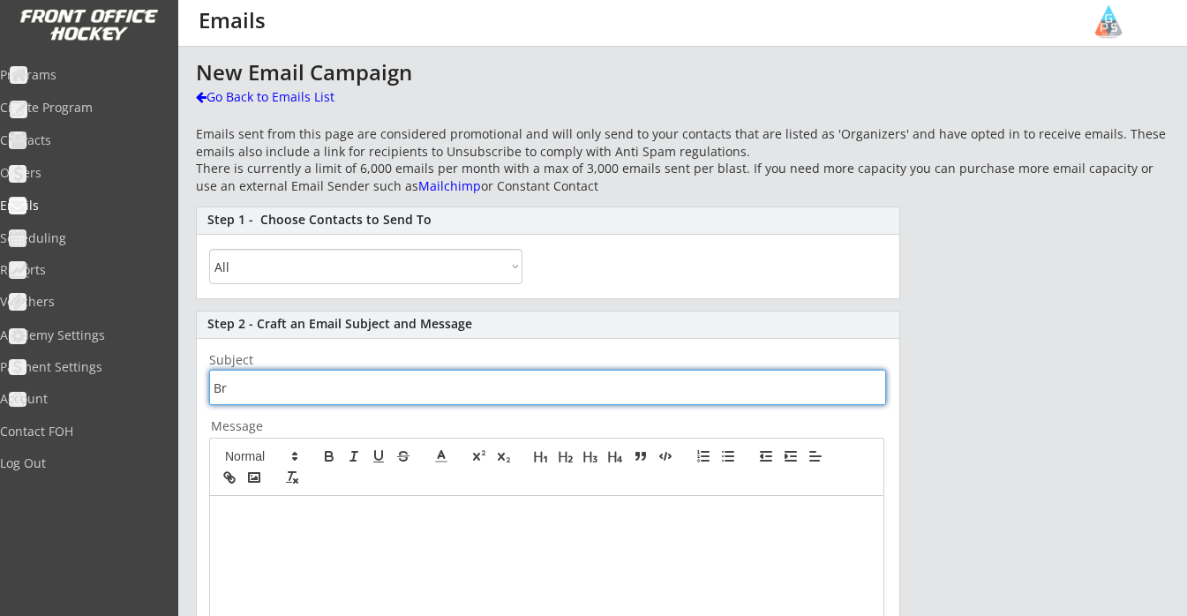
type input "B"
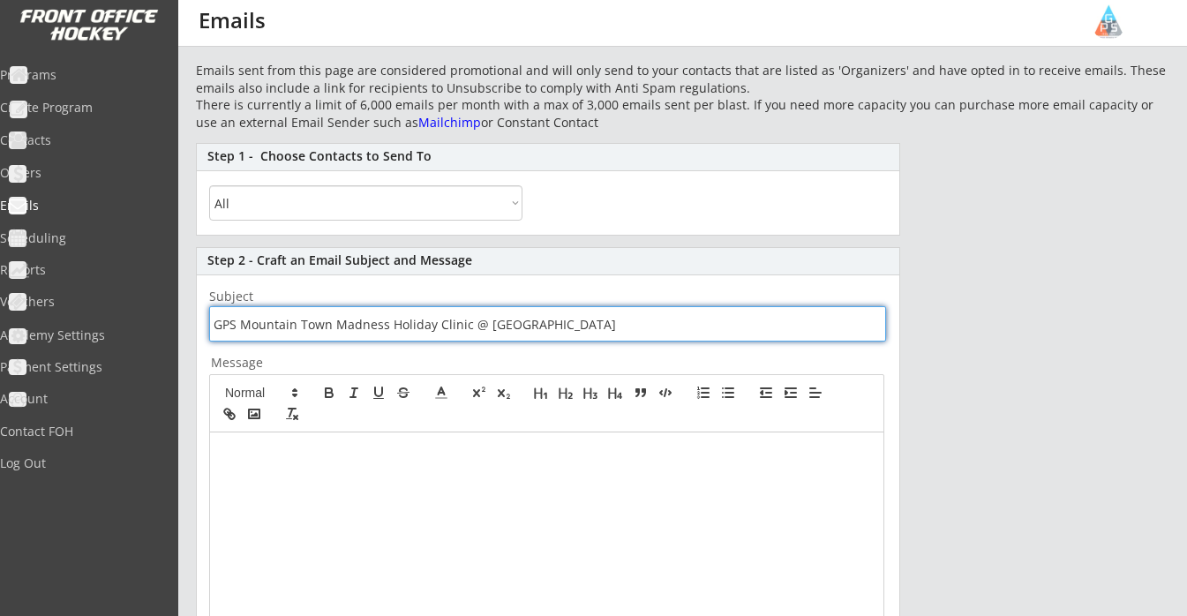
scroll to position [83, 0]
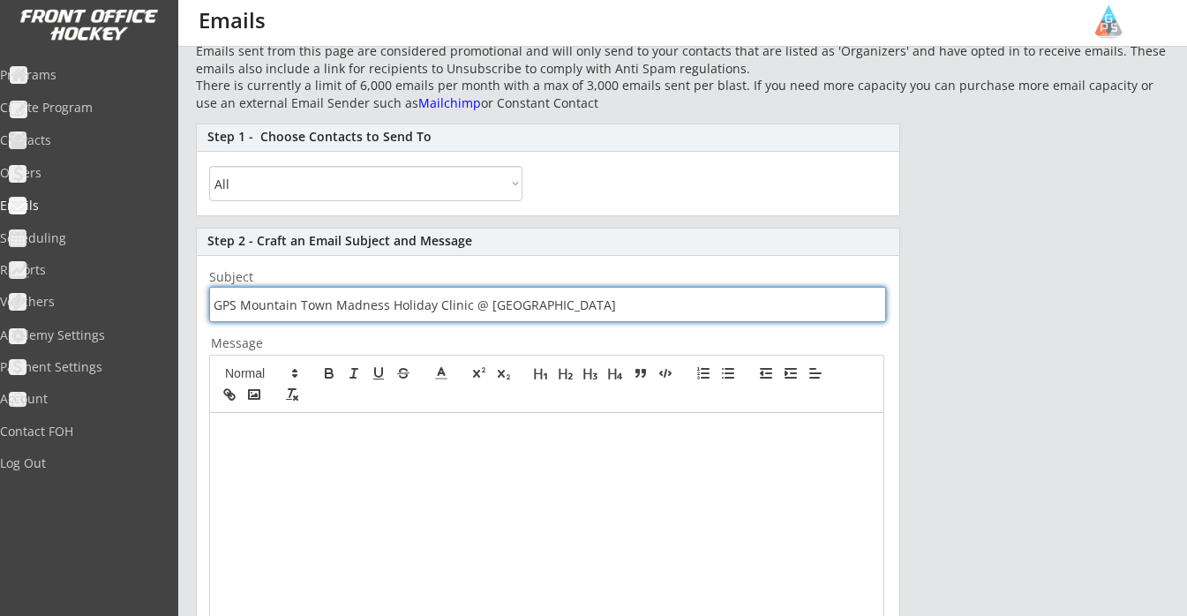
type input "GPS Mountain Town Madness Holiday Clinic @ [GEOGRAPHIC_DATA]"
click at [343, 443] on div at bounding box center [547, 578] width 674 height 331
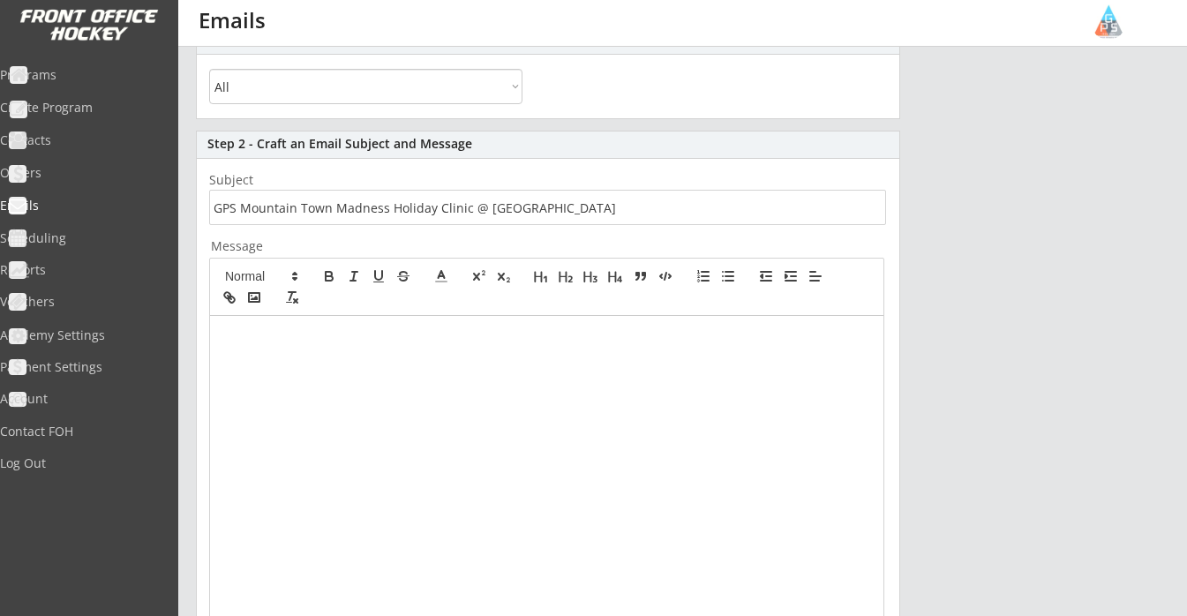
scroll to position [135, 0]
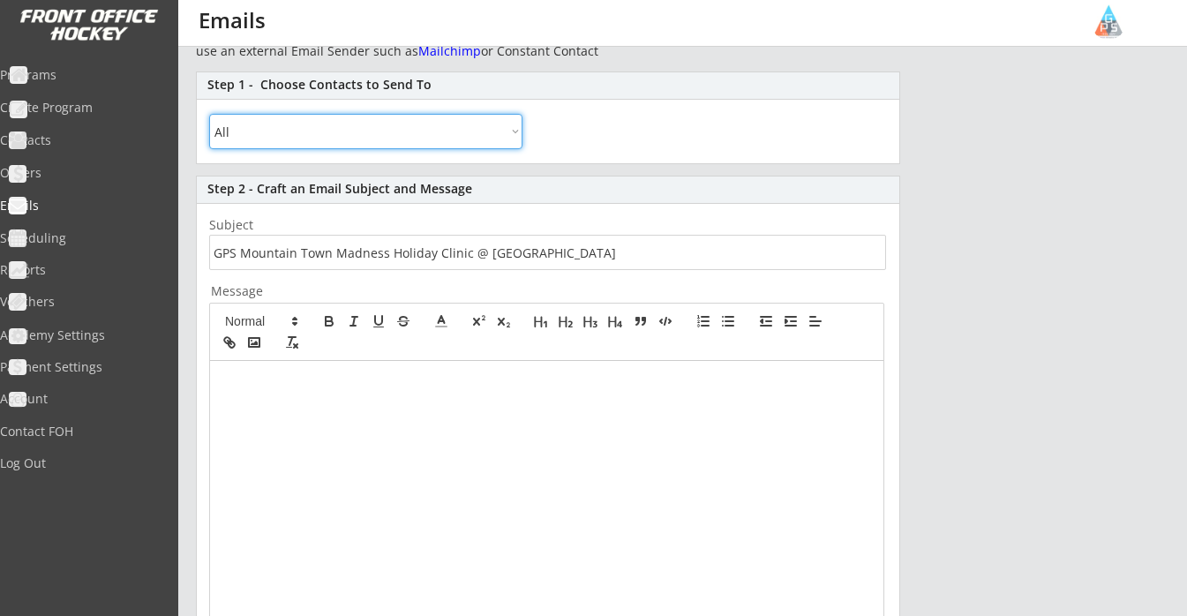
select select ""By Specific Programs""
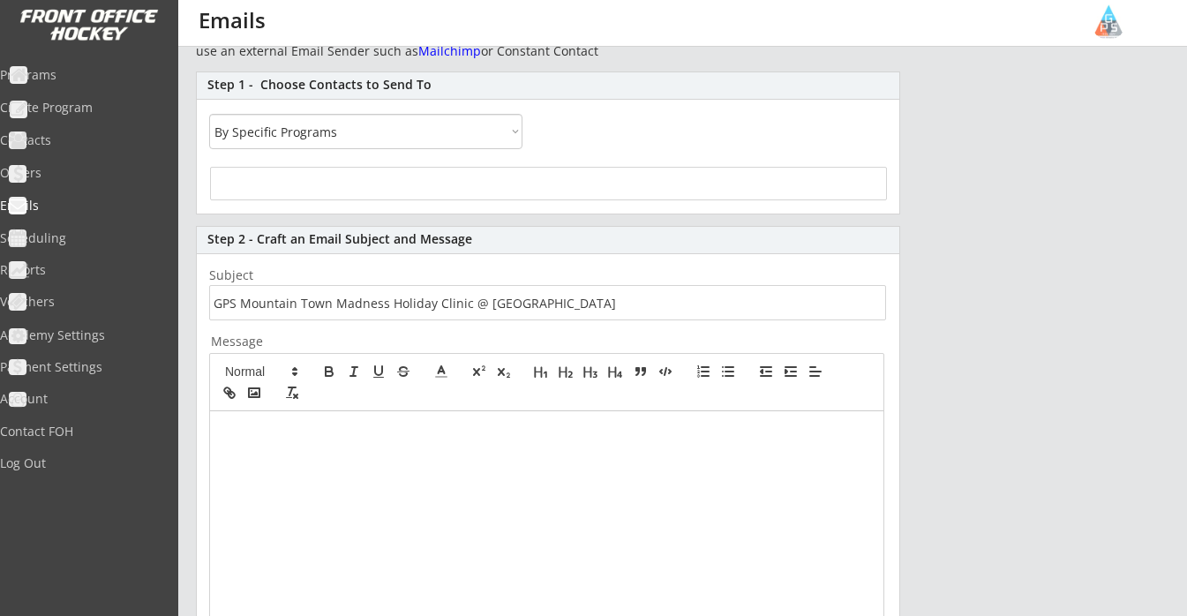
click at [316, 189] on div at bounding box center [548, 184] width 677 height 34
select select
click at [394, 180] on input "search" at bounding box center [548, 181] width 666 height 17
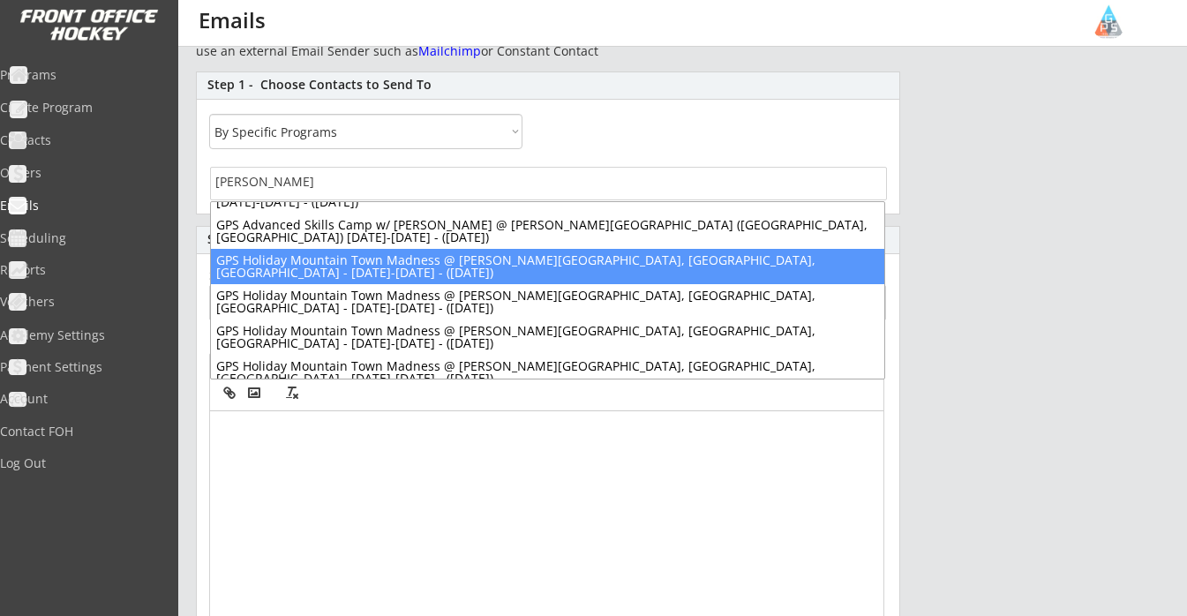
scroll to position [23, 0]
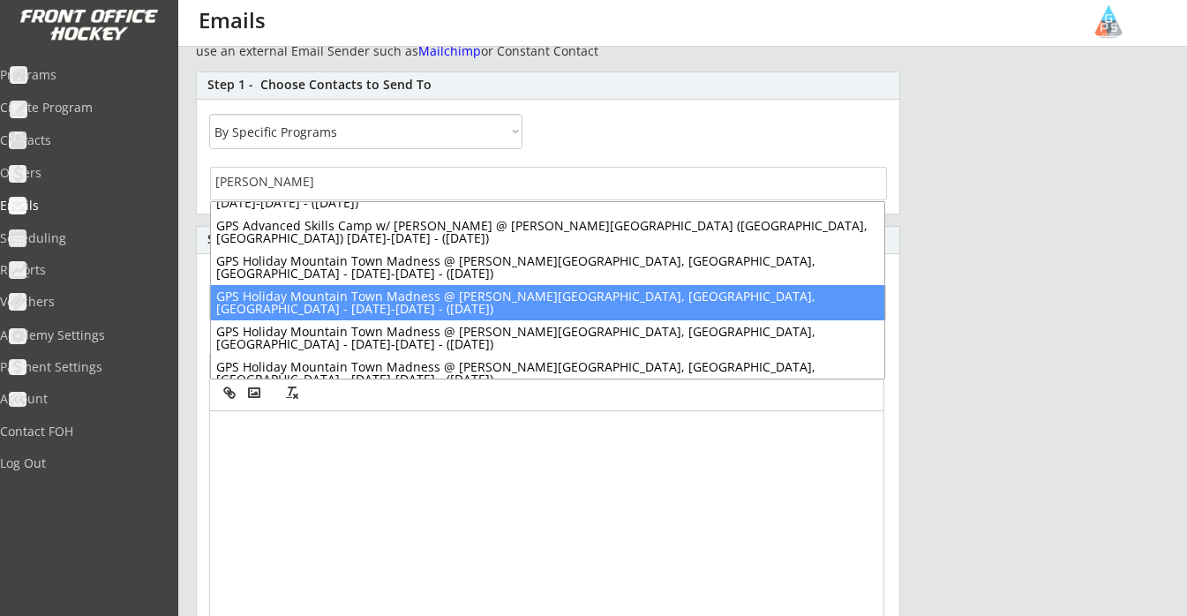
type input "[PERSON_NAME]"
select select "1348695171700984260__LOOKUP__1692969352125x404206847908118500"
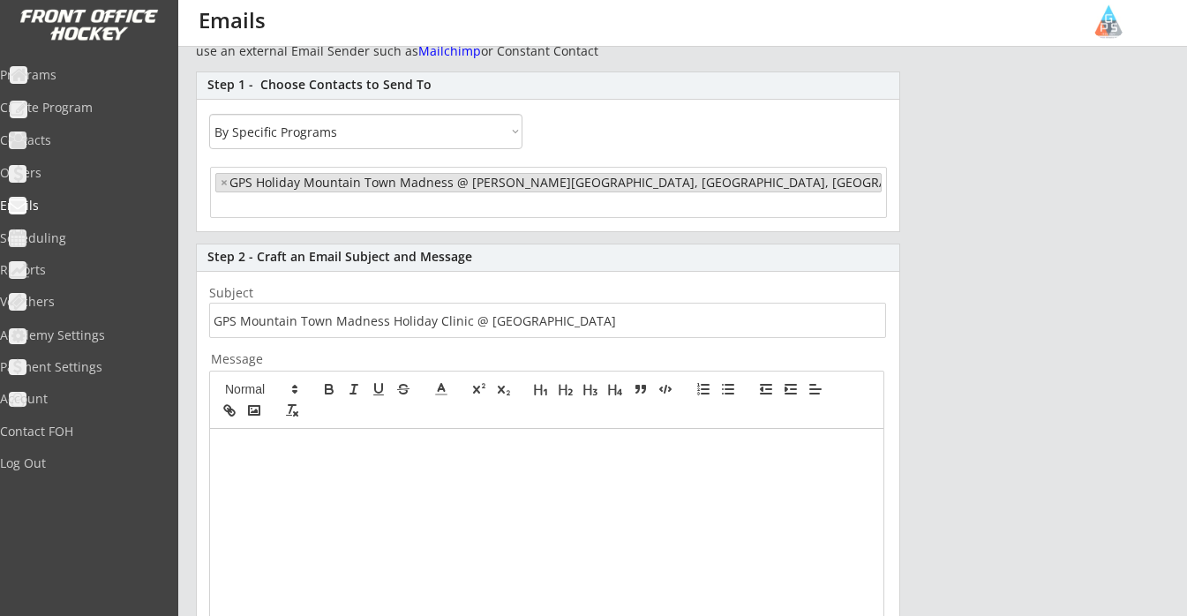
click at [312, 204] on input "search" at bounding box center [284, 205] width 139 height 17
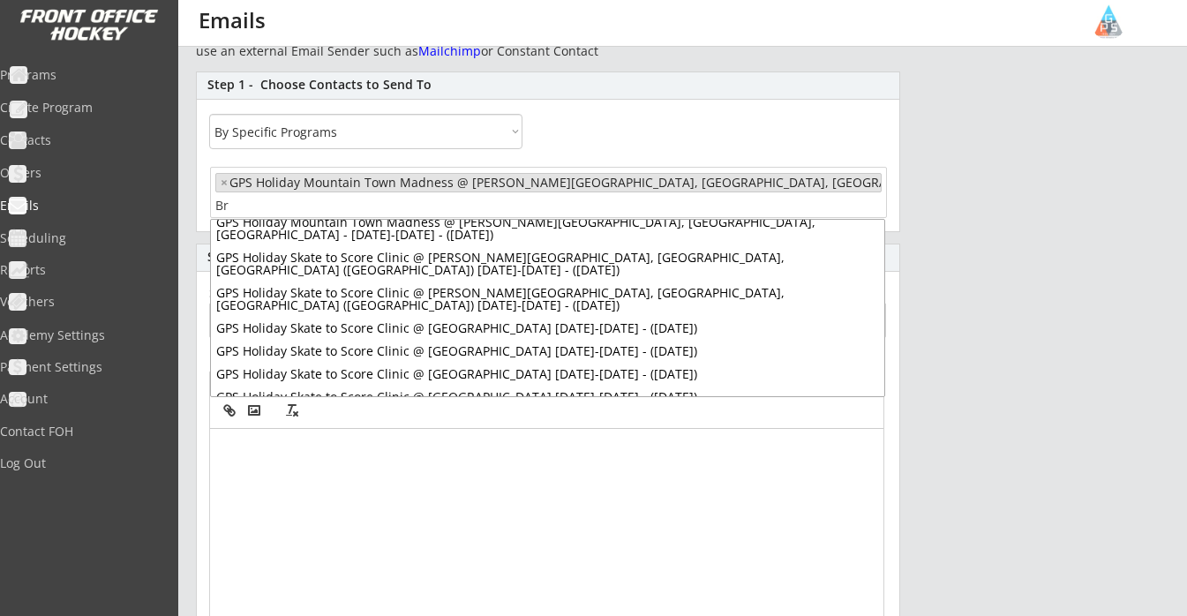
scroll to position [23, 0]
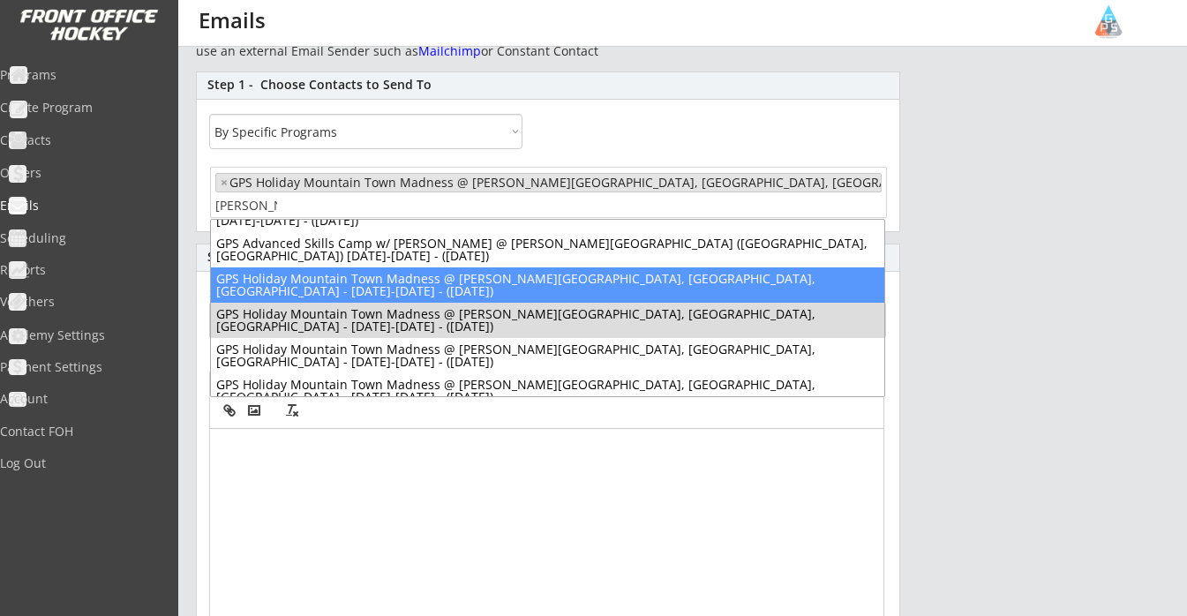
type input "[PERSON_NAME]"
select select "1348695171700984260__LOOKUP__1661788596917x304581368798511100"
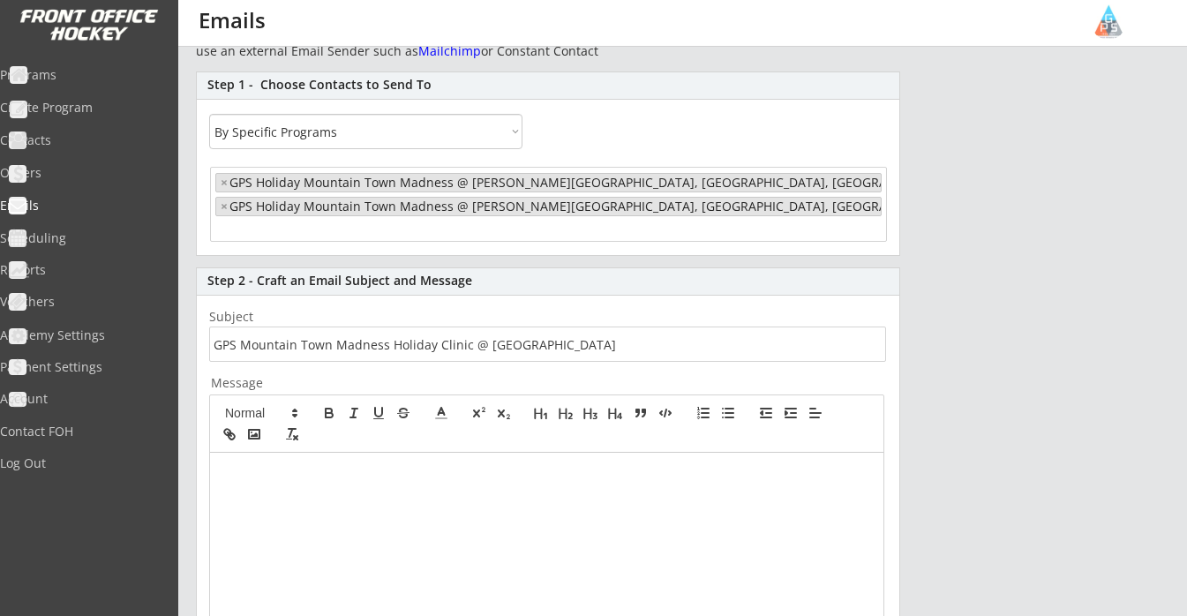
click at [369, 227] on ul "× GPS Holiday Mountain Town Madness @ [PERSON_NAME][GEOGRAPHIC_DATA], [GEOGRAPH…" at bounding box center [548, 203] width 675 height 69
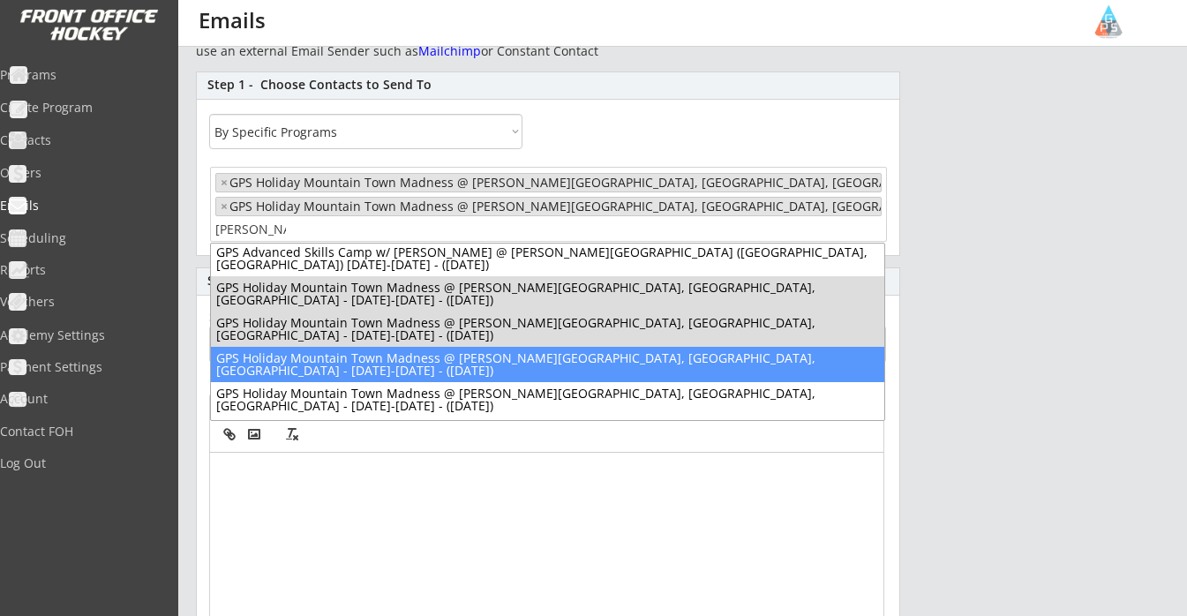
scroll to position [41, 0]
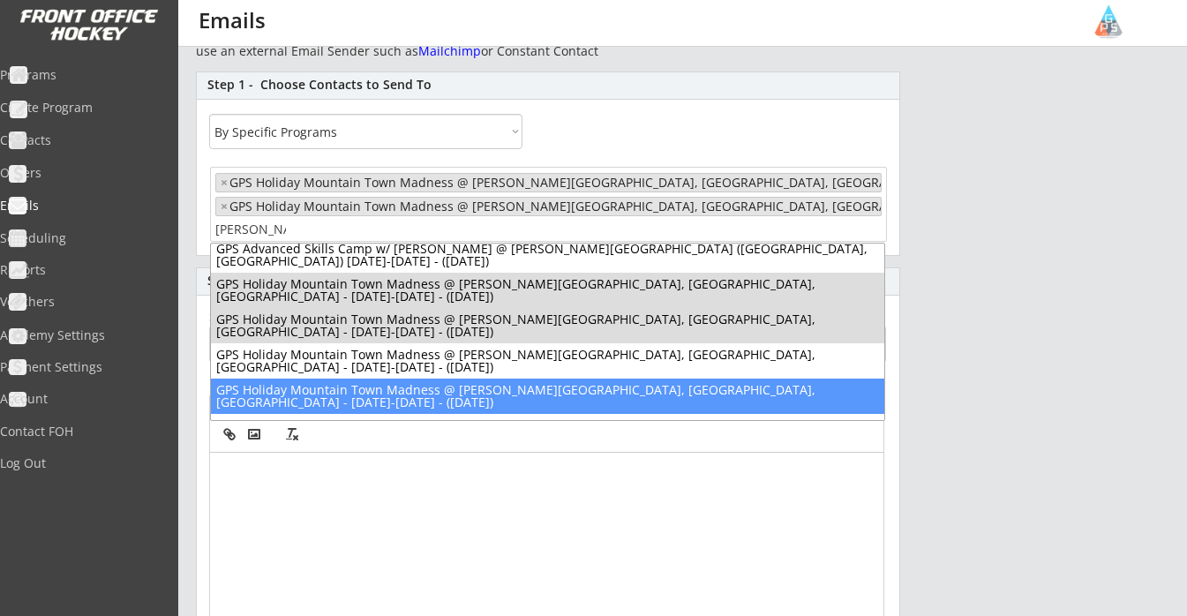
type input "[PERSON_NAME]"
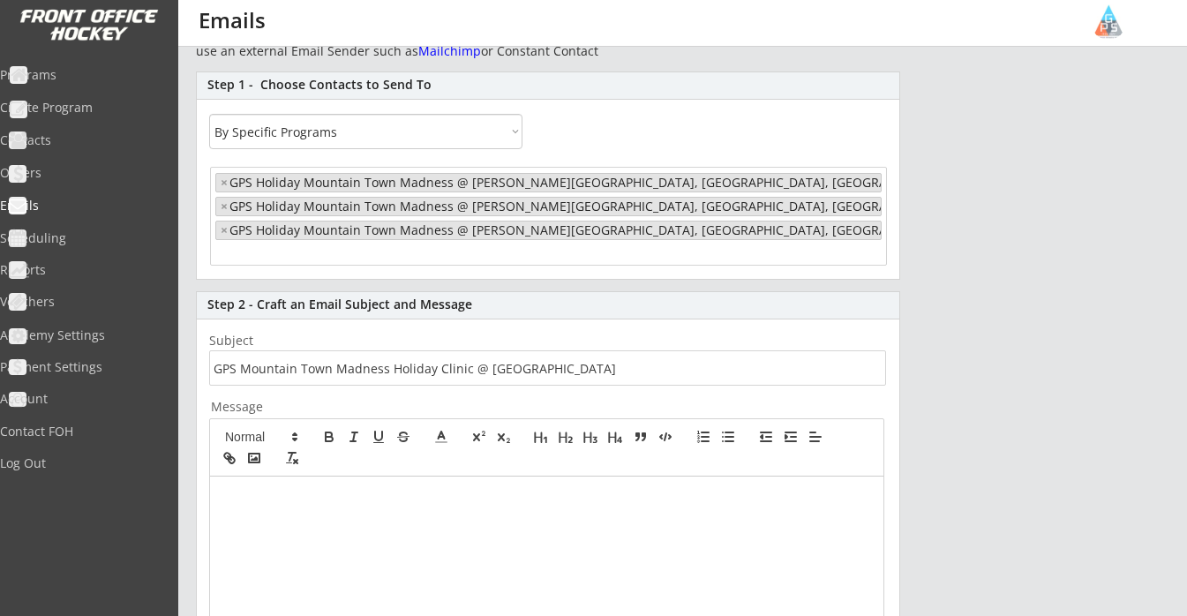
select select "1348695171700984260__LOOKUP__1661788596917x304581368798511100"
click at [691, 262] on span "× GPS Holiday Mountain Town Madness @ [PERSON_NAME][GEOGRAPHIC_DATA], [GEOGRAPH…" at bounding box center [548, 218] width 675 height 99
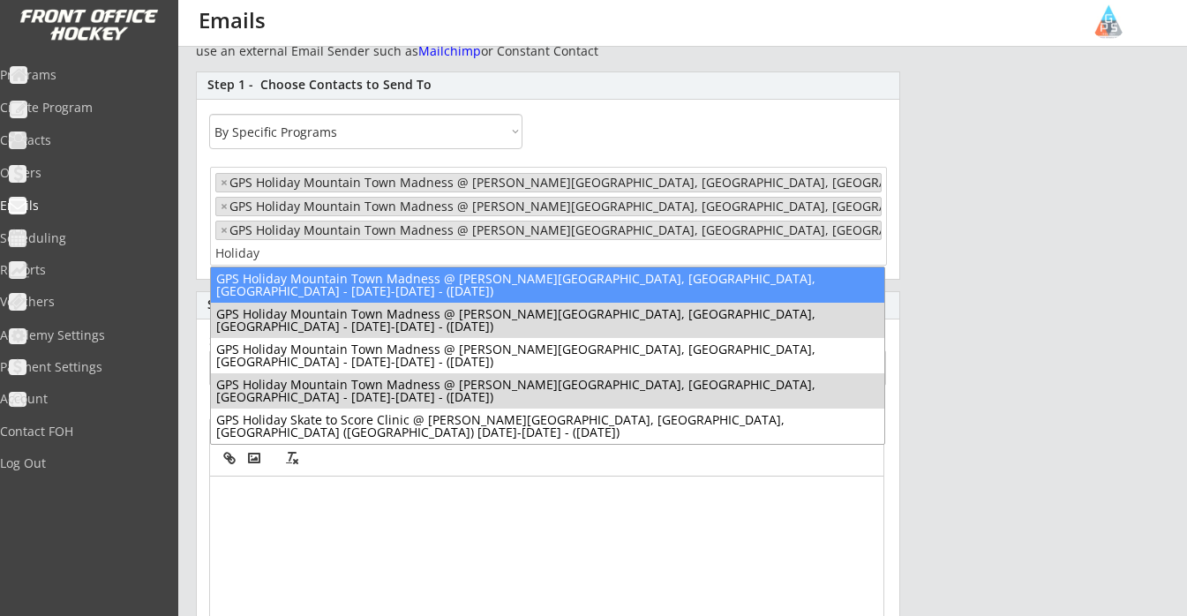
type input "Holiday"
drag, startPoint x: 317, startPoint y: 258, endPoint x: 207, endPoint y: 256, distance: 109.5
click at [207, 256] on div "Advanced/Elite Skate to Score Clinic @ [PERSON_NAME][GEOGRAPHIC_DATA] - [US_STA…" at bounding box center [548, 220] width 703 height 116
click at [247, 254] on input "Holiday" at bounding box center [252, 253] width 74 height 17
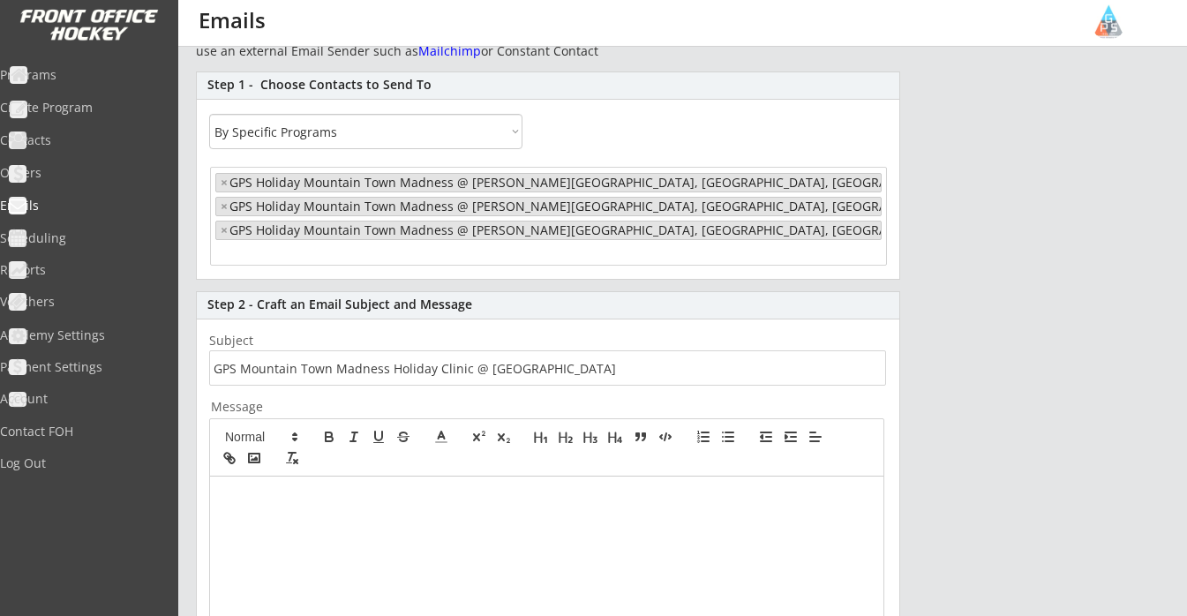
click at [247, 254] on input "search" at bounding box center [252, 253] width 74 height 17
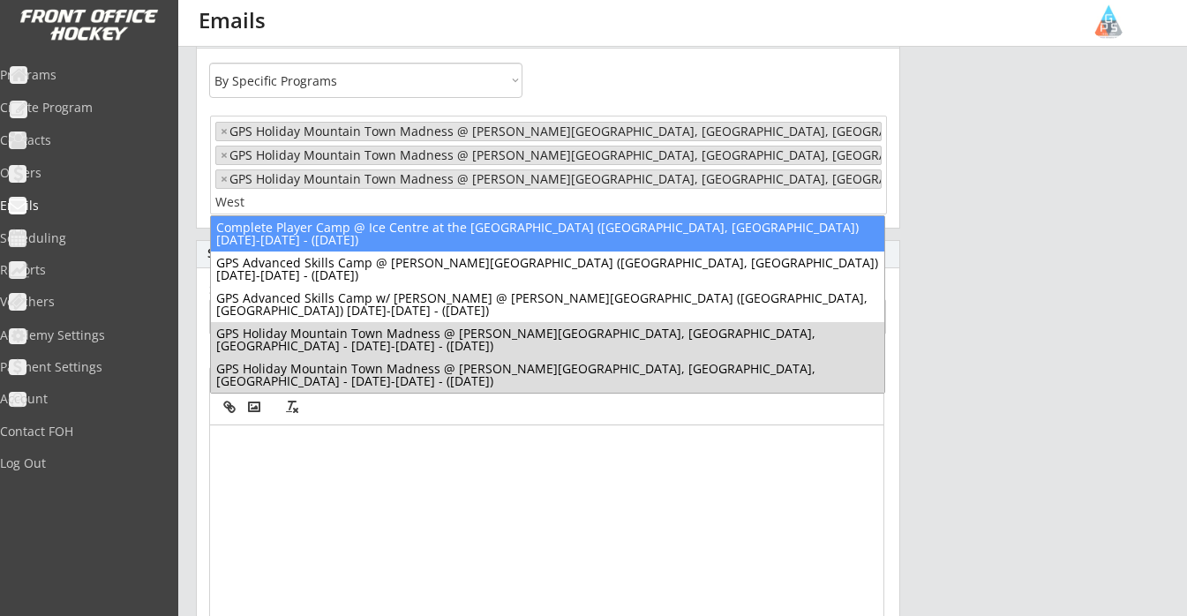
type input "West"
click at [549, 202] on ul "× GPS Holiday Mountain Town Madness @ [PERSON_NAME][GEOGRAPHIC_DATA], [GEOGRAPH…" at bounding box center [548, 163] width 675 height 93
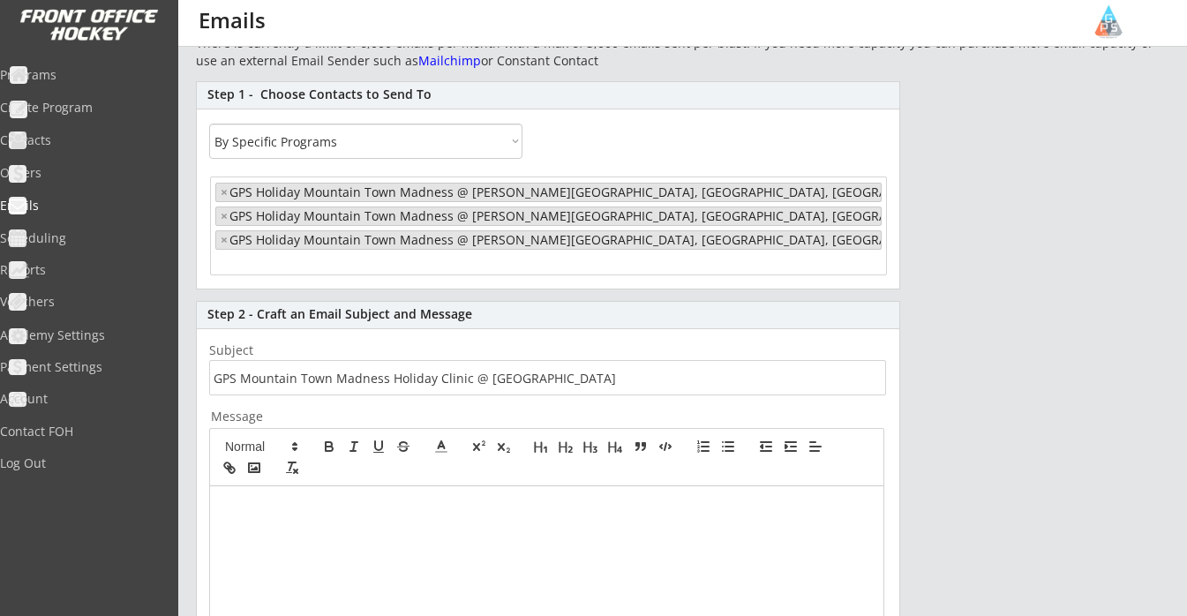
scroll to position [116, 0]
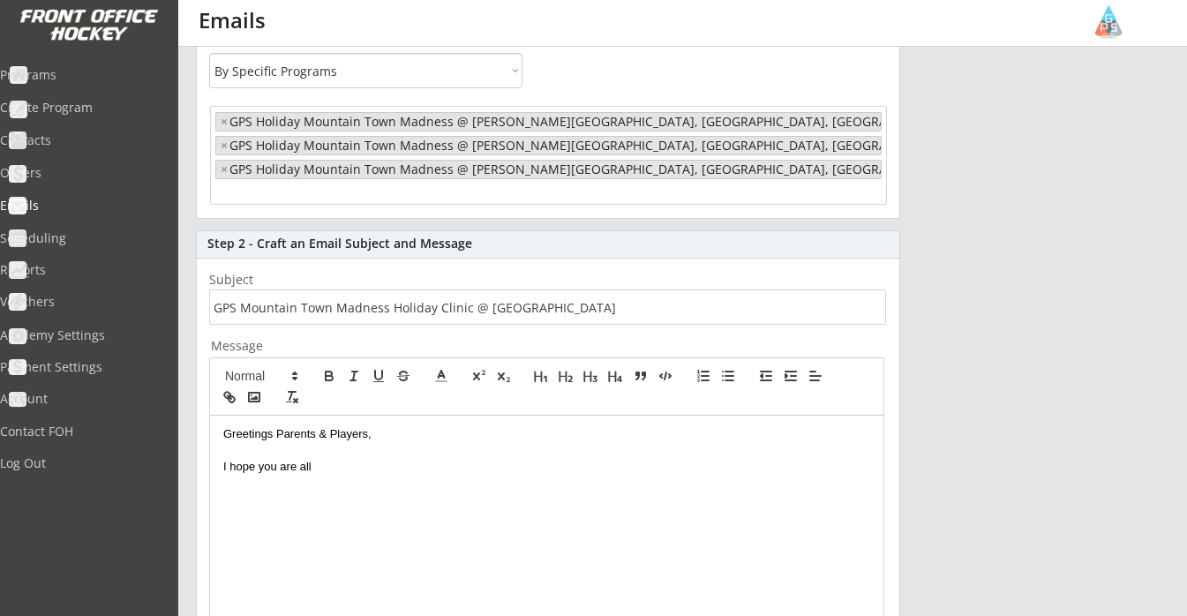
scroll to position [212, 0]
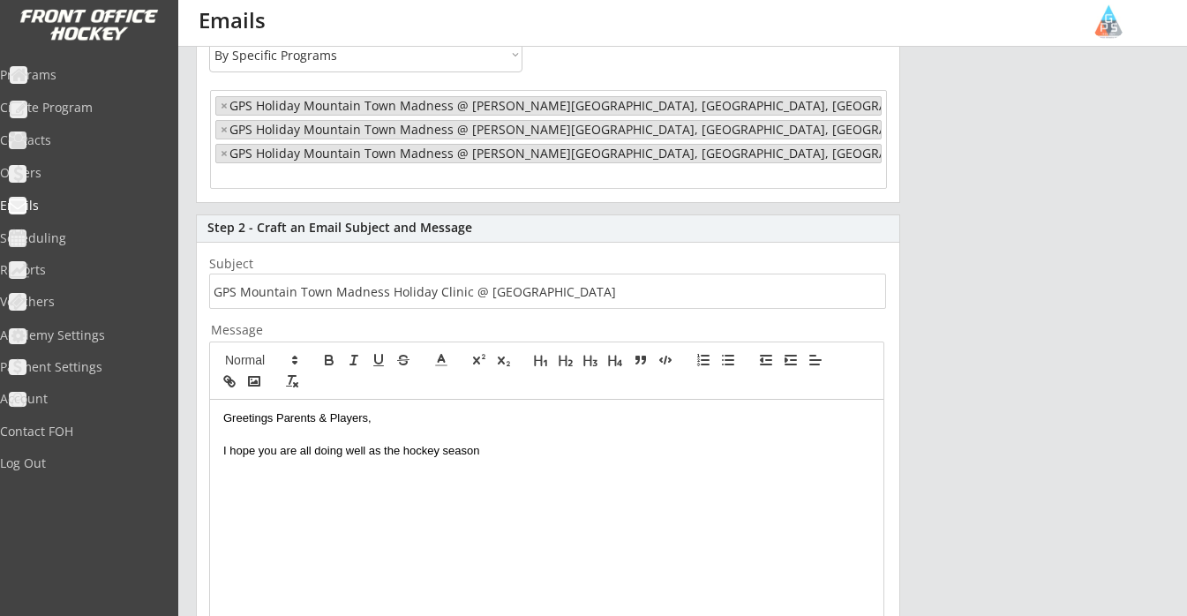
click at [395, 448] on p "I hope you are all doing well as the hockey season" at bounding box center [546, 451] width 647 height 16
click at [636, 461] on div "Greetings Parents & Players, I hope you are all doing well as yet another hocke…" at bounding box center [547, 565] width 674 height 331
drag, startPoint x: 636, startPoint y: 461, endPoint x: 804, endPoint y: 440, distance: 169.9
click at [804, 440] on p at bounding box center [546, 434] width 647 height 16
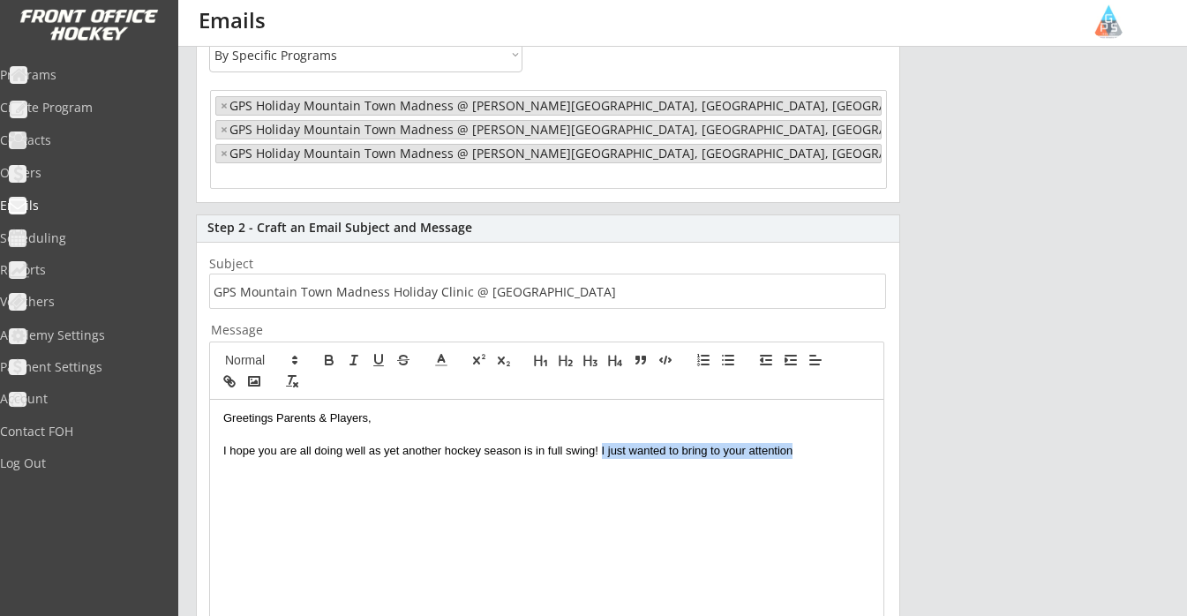
drag, startPoint x: 802, startPoint y: 453, endPoint x: 602, endPoint y: 447, distance: 199.6
click at [602, 447] on p "I hope you are all doing well as yet another hockey season is in full swing! I …" at bounding box center [546, 451] width 647 height 16
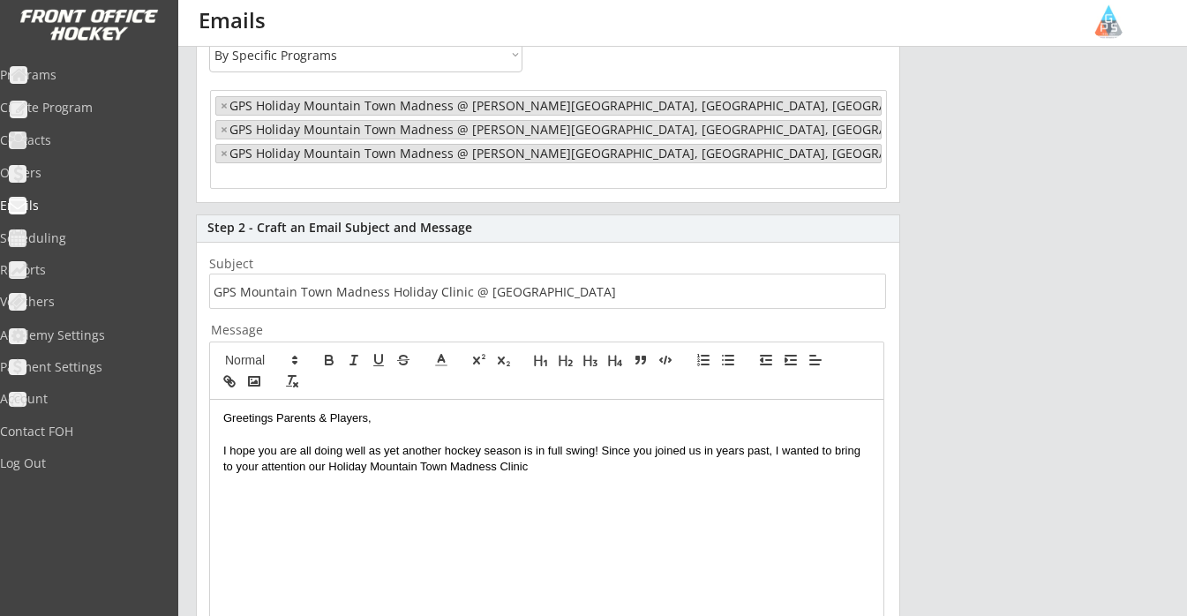
click at [329, 470] on p "I hope you are all doing well as yet another hockey season is in full swing! Si…" at bounding box center [546, 459] width 647 height 33
click at [635, 469] on p "I hope you are all doing well as yet another hockey season is in full swing! Si…" at bounding box center [546, 459] width 647 height 33
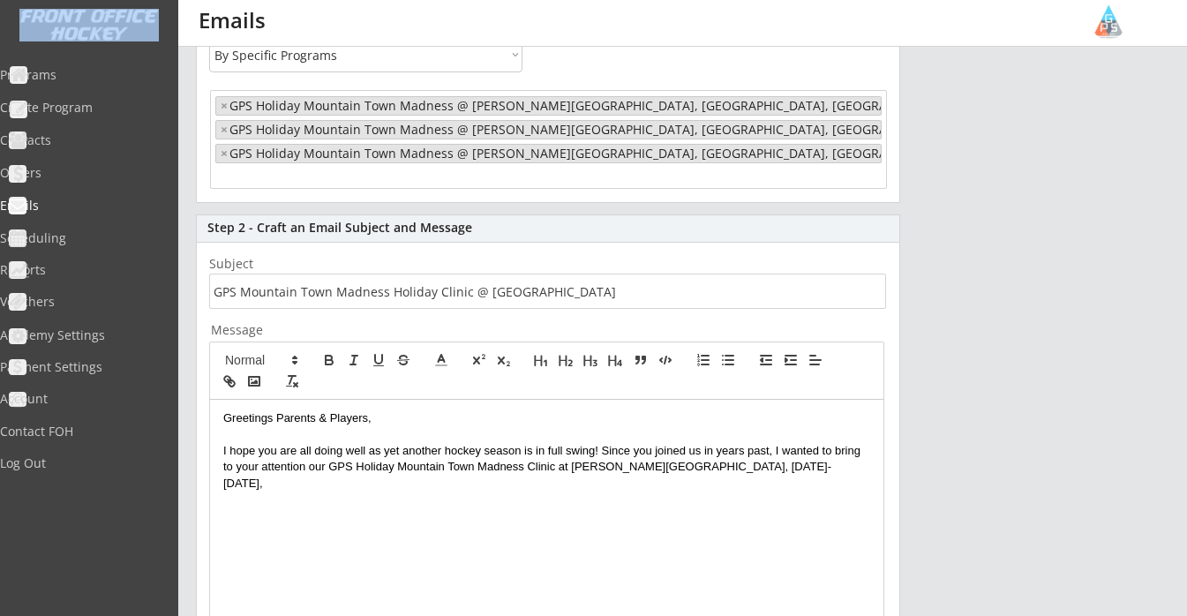
click at [228, 0] on html "REVENUE $ 13,629 Last 30 days REGISTRATIONS 55 Last 30 days CONTACTS 63 New in …" at bounding box center [593, 96] width 1187 height 616
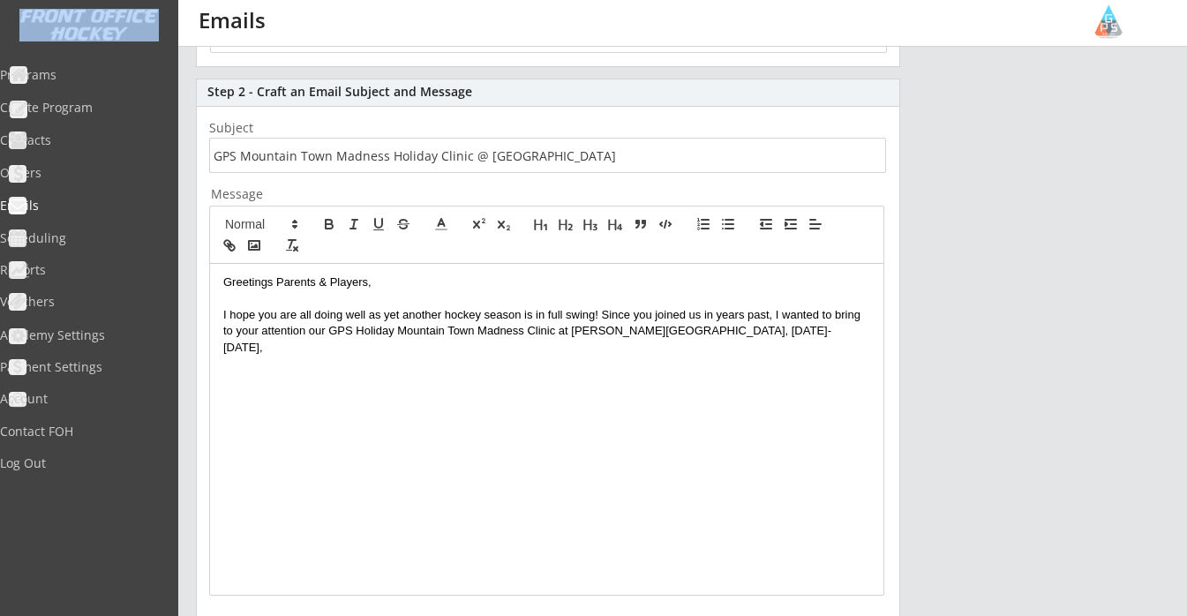
scroll to position [373, 0]
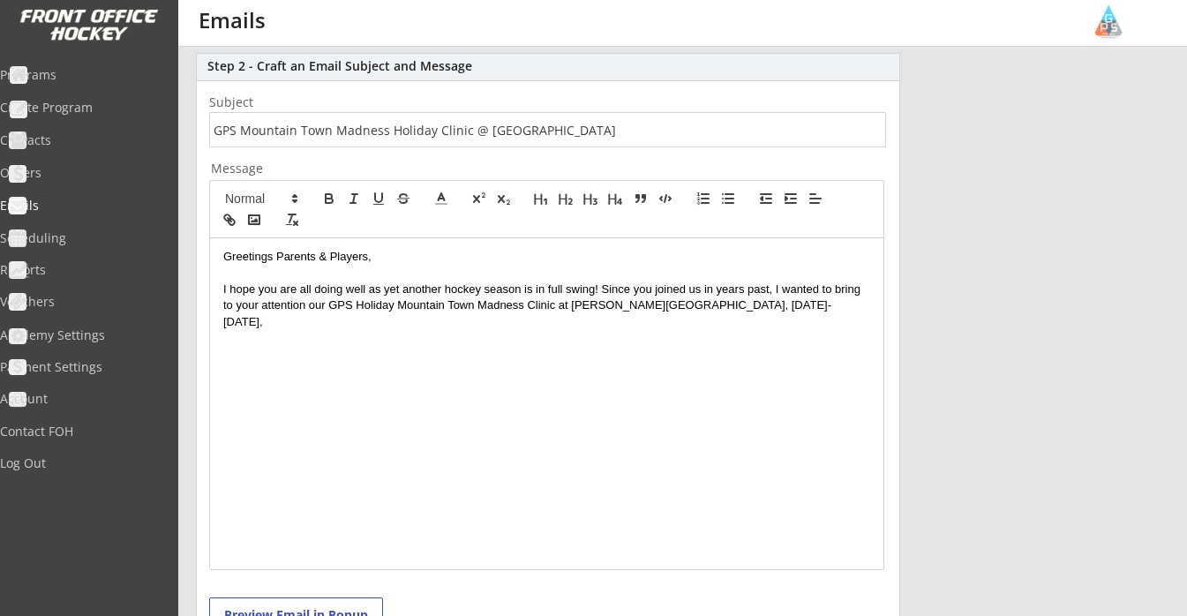
click at [837, 309] on p "I hope you are all doing well as yet another hockey season is in full swing! Si…" at bounding box center [546, 306] width 647 height 49
click at [349, 320] on p "I hope you are all doing well as yet another hockey season is in full swing! Si…" at bounding box center [546, 306] width 647 height 49
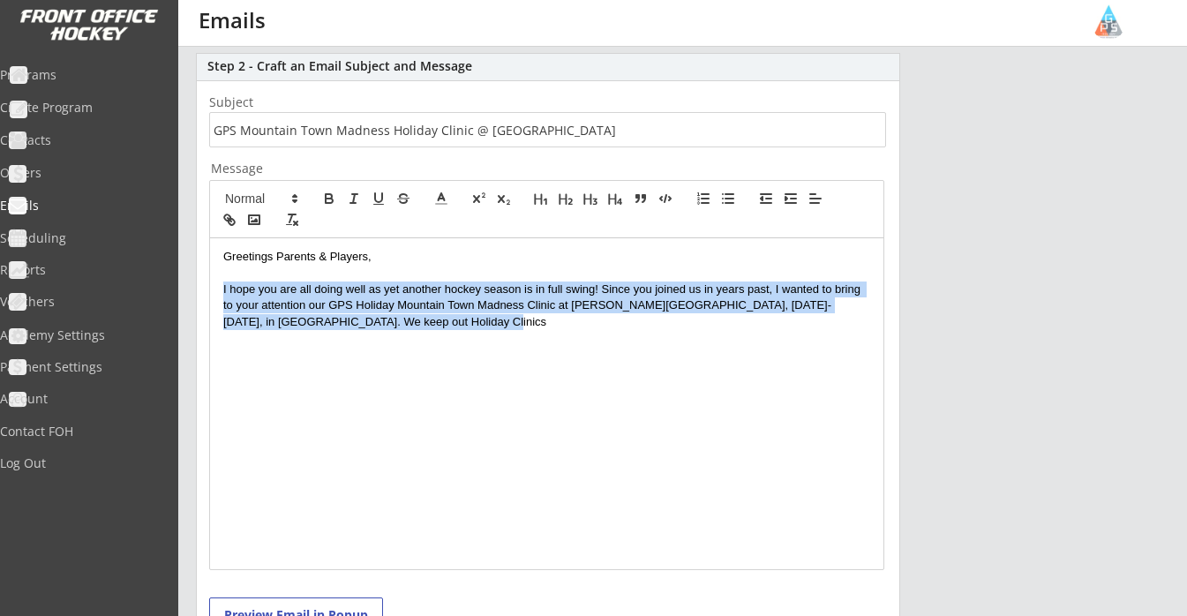
click at [349, 320] on p "I hope you are all doing well as yet another hockey season is in full swing! Si…" at bounding box center [546, 306] width 647 height 49
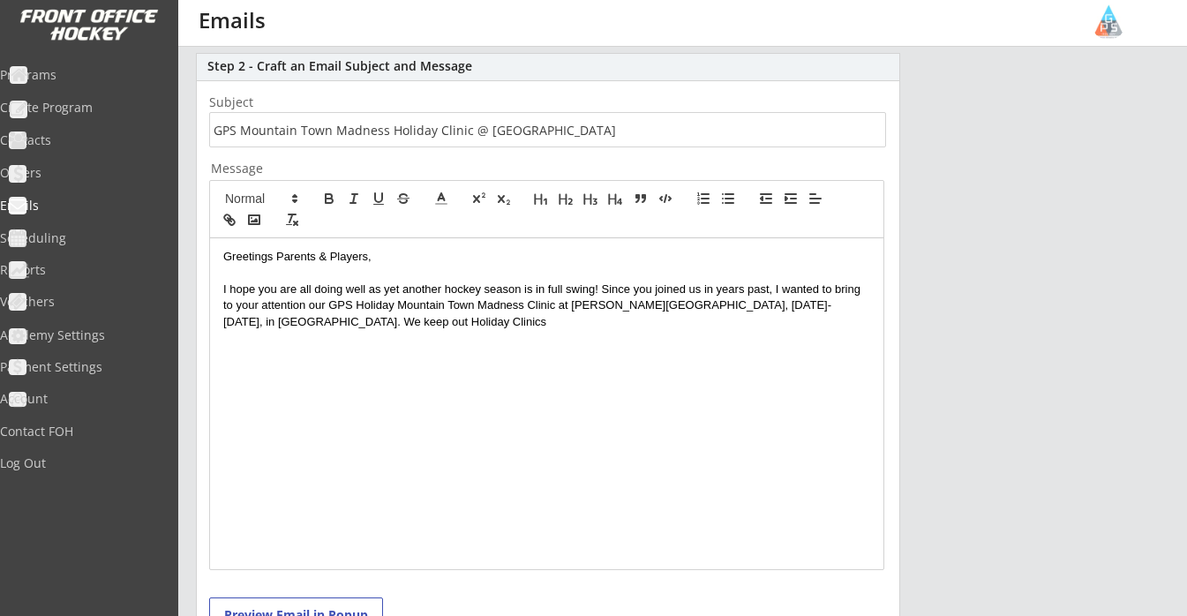
click at [344, 320] on p "I hope you are all doing well as yet another hockey season is in full swing! Si…" at bounding box center [546, 306] width 647 height 49
click at [346, 320] on p "I hope you are all doing well as yet another hockey season is in full swing! Si…" at bounding box center [546, 306] width 647 height 49
click at [357, 324] on p "I hope you are all doing well as yet another hockey season is in full swing! Si…" at bounding box center [546, 306] width 647 height 49
click at [519, 320] on p "I hope you are all doing well as yet another hockey season is in full swing! Si…" at bounding box center [546, 306] width 647 height 49
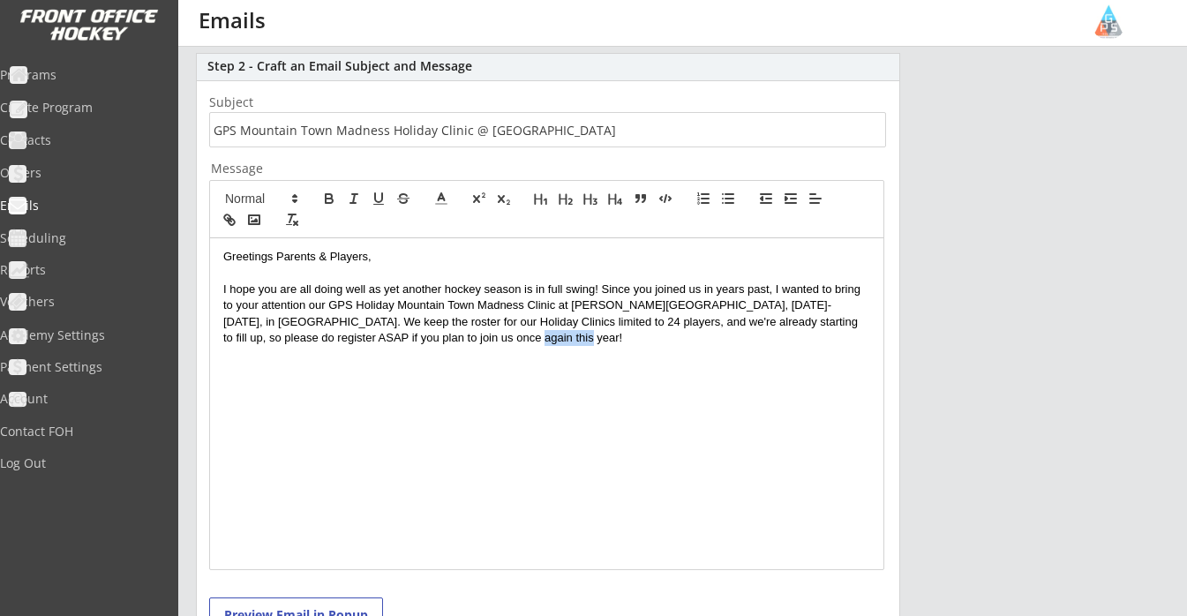
drag, startPoint x: 529, startPoint y: 332, endPoint x: 462, endPoint y: 335, distance: 67.2
click at [462, 335] on p "I hope you are all doing well as yet another hockey season is in full swing! Si…" at bounding box center [546, 314] width 647 height 65
click at [481, 337] on p "I hope you are all doing well as yet another hockey season is in full swing! Si…" at bounding box center [546, 314] width 647 height 65
click at [656, 344] on div "Greetings Parents & Players, I hope you are all doing well as yet another hocke…" at bounding box center [547, 403] width 674 height 331
drag, startPoint x: 456, startPoint y: 374, endPoint x: 365, endPoint y: 367, distance: 92.1
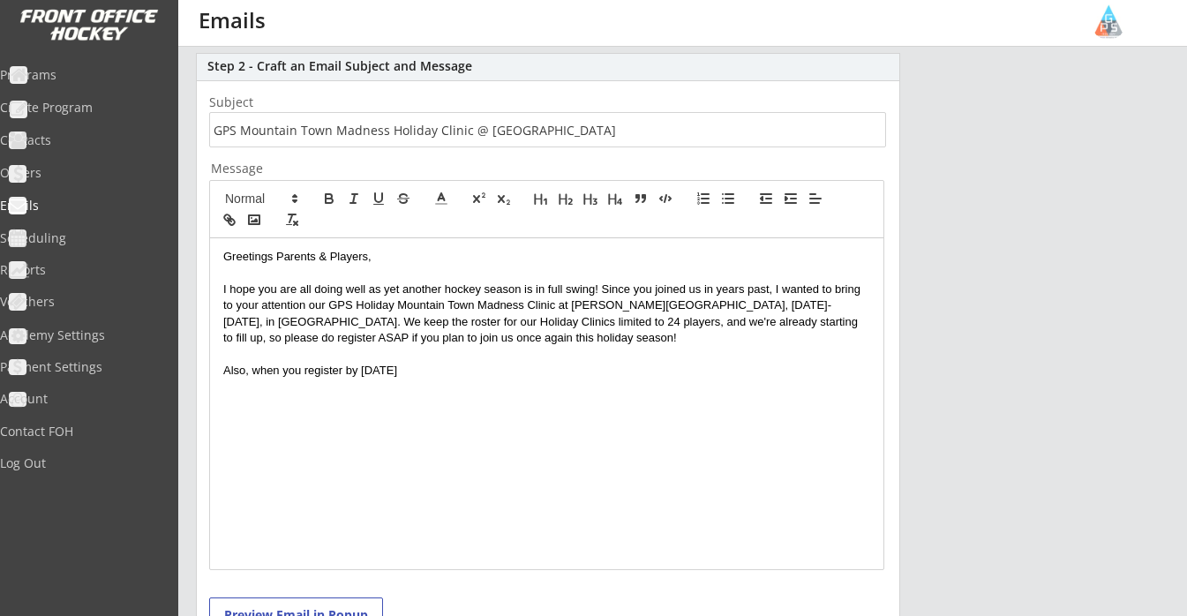
click at [365, 367] on p "Also, when you register by [DATE]" at bounding box center [546, 371] width 647 height 16
click at [507, 358] on p at bounding box center [546, 355] width 647 height 16
click at [498, 372] on p "Also, when you register by [DATE]" at bounding box center [546, 371] width 647 height 16
click at [224, 369] on p "Also, when you register by [DATE], you receive your choice" at bounding box center [546, 371] width 647 height 16
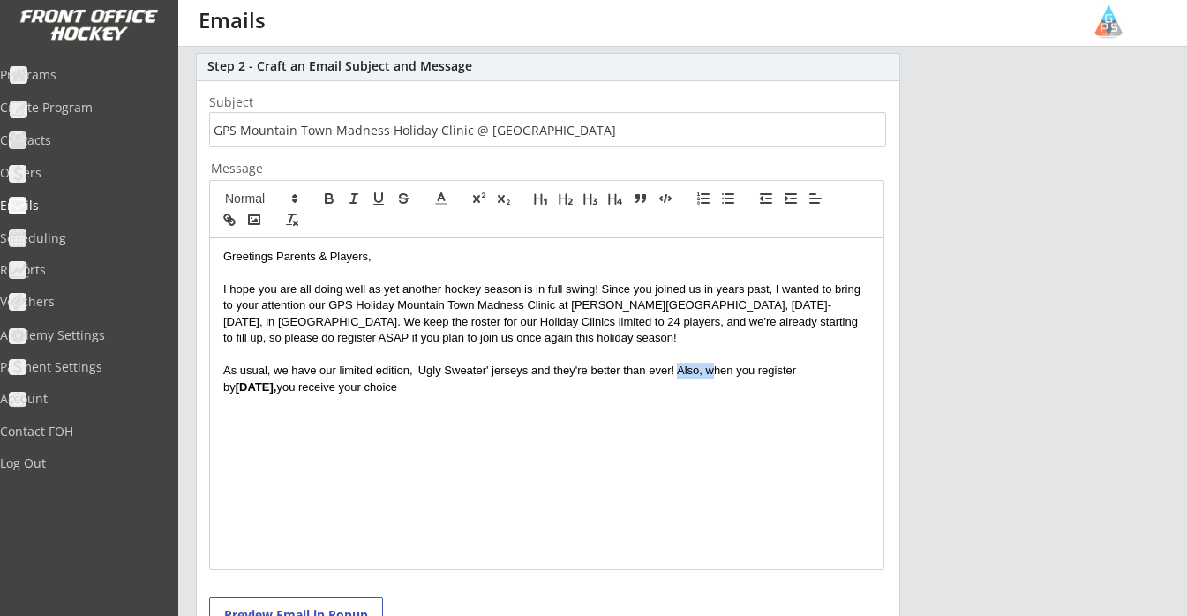
drag, startPoint x: 716, startPoint y: 368, endPoint x: 681, endPoint y: 368, distance: 35.3
click at [681, 368] on p "As usual, we have our limited edition, 'Ugly Sweater' jerseys and they're bette…" at bounding box center [546, 379] width 647 height 33
click at [462, 384] on p "As usual, we have our limited edition, 'Ugly Sweater' jerseys and they're bette…" at bounding box center [546, 379] width 647 height 33
click at [443, 386] on p "As usual, we have our limited edition, 'Ugly Sweater' jerseys and they're bette…" at bounding box center [546, 379] width 647 height 33
click at [633, 380] on p "As usual, we have our limited edition, 'Ugly Sweater' jerseys and they're bette…" at bounding box center [546, 379] width 647 height 33
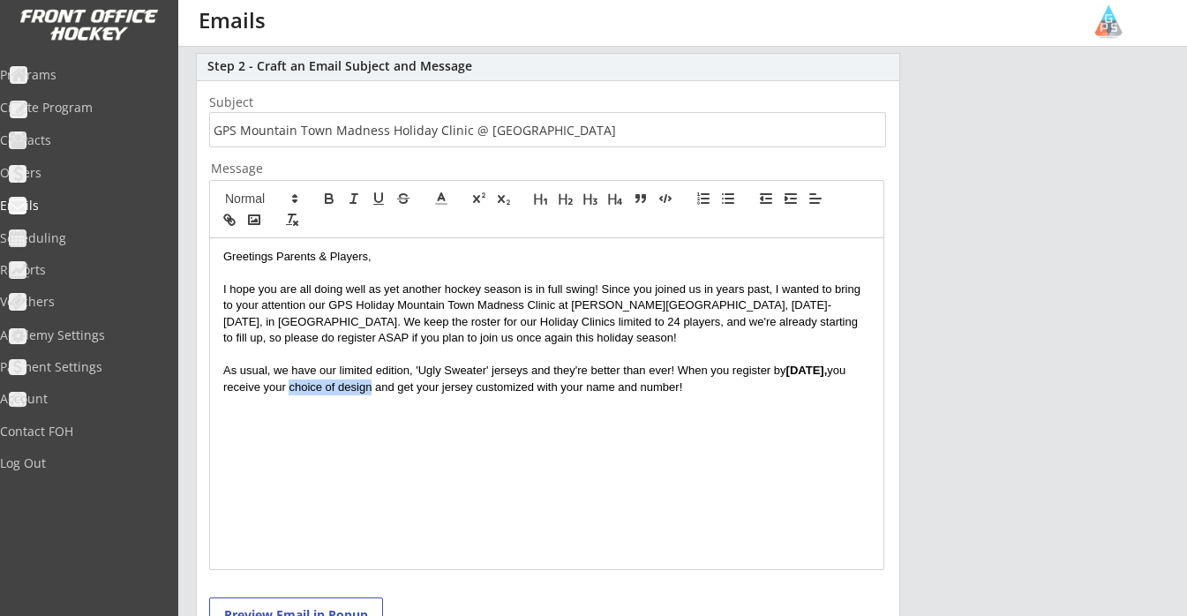
drag, startPoint x: 337, startPoint y: 388, endPoint x: 418, endPoint y: 389, distance: 80.3
click at [418, 389] on p "As usual, we have our limited edition, 'Ugly Sweater' jerseys and they're bette…" at bounding box center [546, 379] width 647 height 33
drag, startPoint x: 641, startPoint y: 383, endPoint x: 732, endPoint y: 384, distance: 90.9
click at [733, 385] on p "As usual, we have our limited edition, 'Ugly Sweater' jerseys and they're bette…" at bounding box center [546, 379] width 647 height 33
click at [737, 384] on p "As usual, we have our limited edition, 'Ugly Sweater' jerseys and they're bette…" at bounding box center [546, 379] width 647 height 33
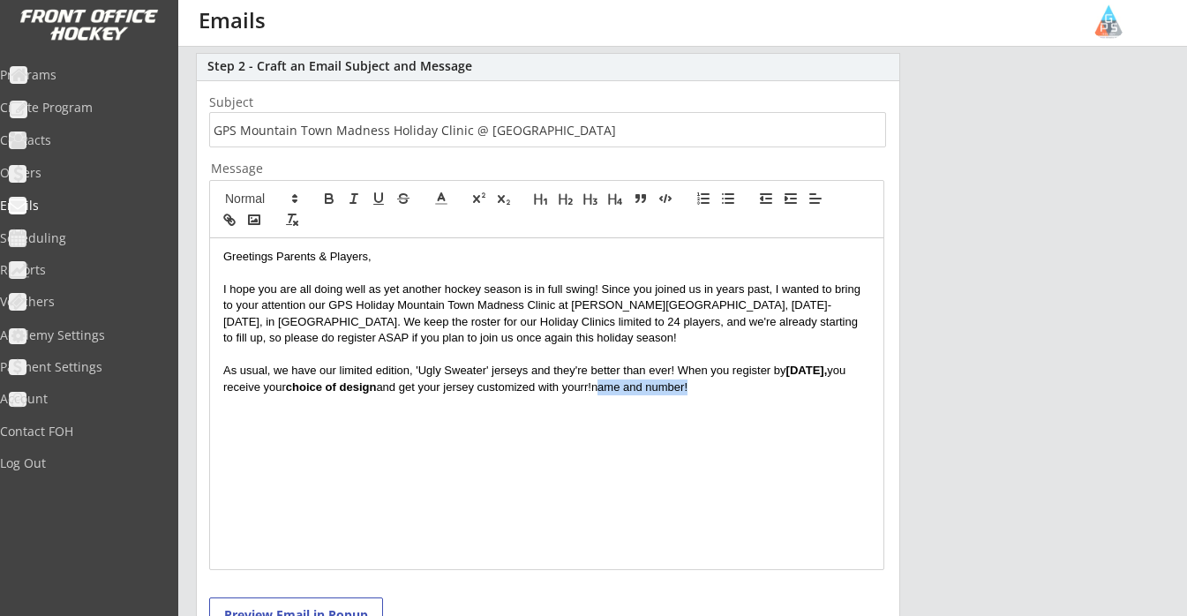
drag, startPoint x: 741, startPoint y: 385, endPoint x: 646, endPoint y: 388, distance: 94.5
click at [646, 388] on p "As usual, we have our limited edition, 'Ugly Sweater' jerseys and they're bette…" at bounding box center [546, 379] width 647 height 33
click at [646, 388] on strong "name and number" at bounding box center [640, 386] width 99 height 13
click at [774, 385] on p "As usual, we have our limited edition, 'Ugly Sweater' jerseys and they're bette…" at bounding box center [546, 379] width 647 height 33
drag, startPoint x: 483, startPoint y: 405, endPoint x: 374, endPoint y: 402, distance: 108.6
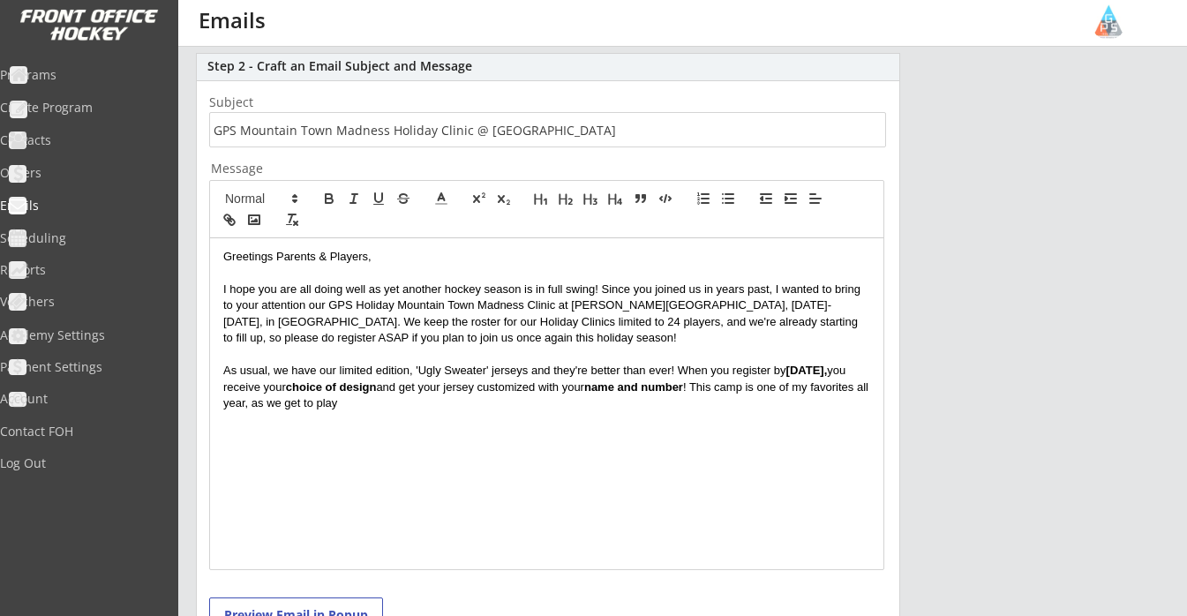
click at [374, 402] on p "As usual, we have our limited edition, 'Ugly Sweater' jerseys and they're bette…" at bounding box center [546, 387] width 647 height 49
click at [671, 401] on p "As usual, we have our limited edition, 'Ugly Sweater' jerseys and they're bette…" at bounding box center [546, 387] width 647 height 49
click at [785, 396] on p "As usual, we have our limited edition, 'Ugly Sweater' jerseys and they're bette…" at bounding box center [546, 387] width 647 height 49
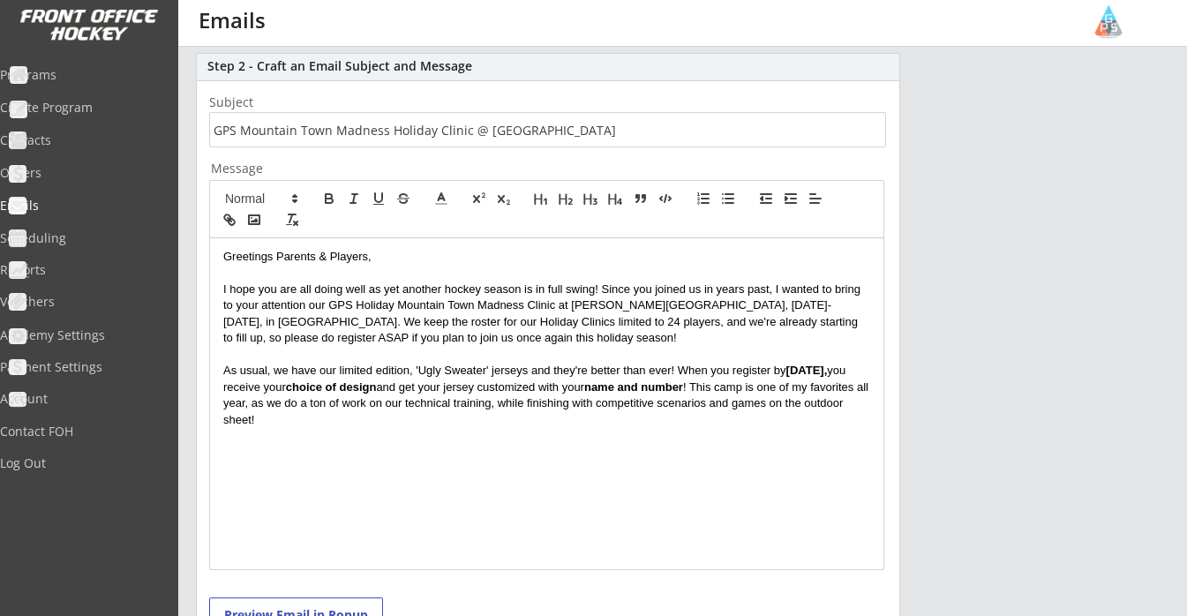
click at [749, 386] on p "As usual, we have our limited edition, 'Ugly Sweater' jerseys and they're bette…" at bounding box center [546, 395] width 647 height 65
click at [389, 420] on p "As usual, we have our limited edition, 'Ugly Sweater' jerseys and they're bette…" at bounding box center [546, 395] width 647 height 65
click at [576, 450] on p "If you plan to join us, please click the link below for more information on reg…" at bounding box center [546, 452] width 647 height 16
click at [363, 414] on p "As usual, we have our limited edition, 'Ugly Sweater' jerseys and they're bette…" at bounding box center [546, 395] width 647 height 65
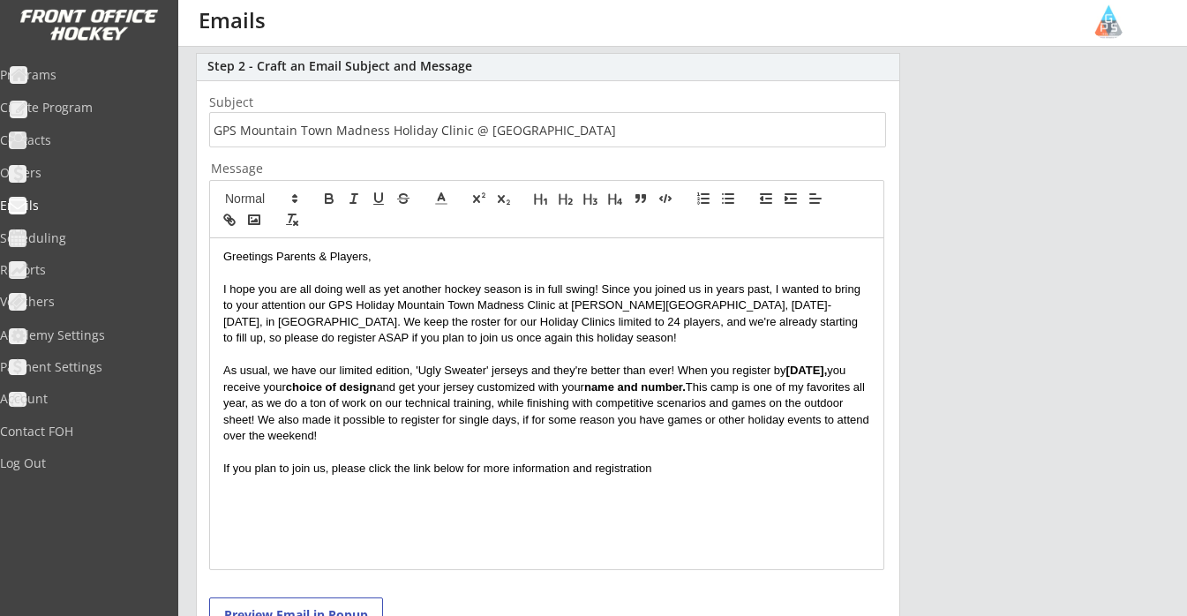
click at [562, 418] on p "As usual, we have our limited edition, 'Ugly Sweater' jerseys and they're bette…" at bounding box center [546, 403] width 647 height 81
click at [454, 444] on p at bounding box center [546, 452] width 647 height 16
click at [501, 434] on p "As usual, we have our limited edition, 'Ugly Sweater' jerseys and they're bette…" at bounding box center [546, 403] width 647 height 81
click at [689, 468] on p "If you plan to join us, please click the link below for more information and re…" at bounding box center [546, 469] width 647 height 16
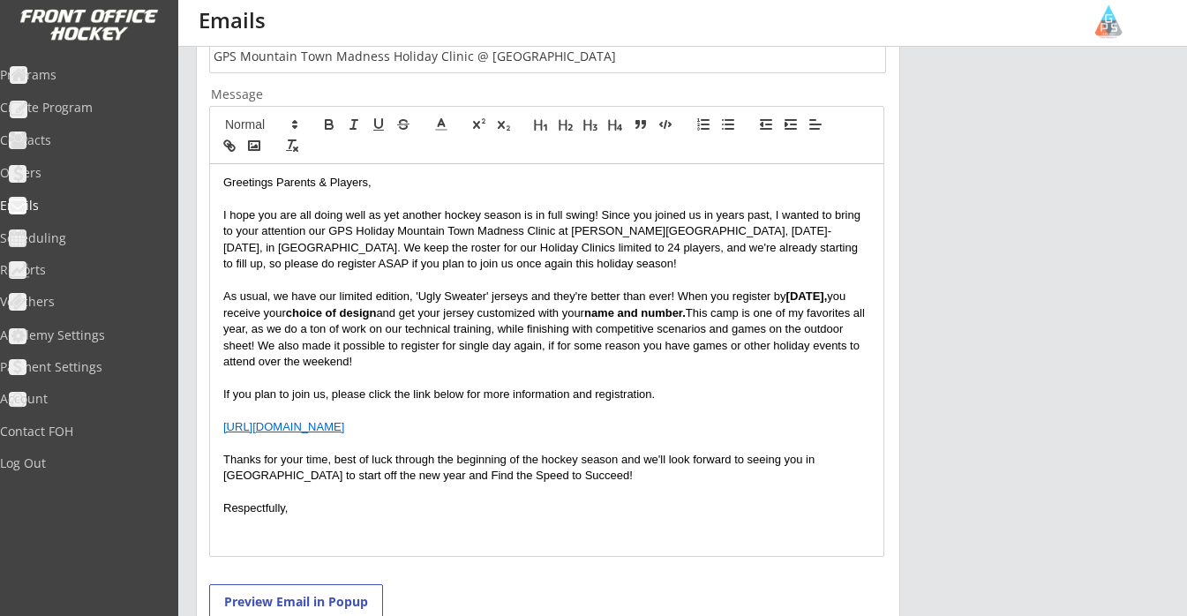
scroll to position [488, 0]
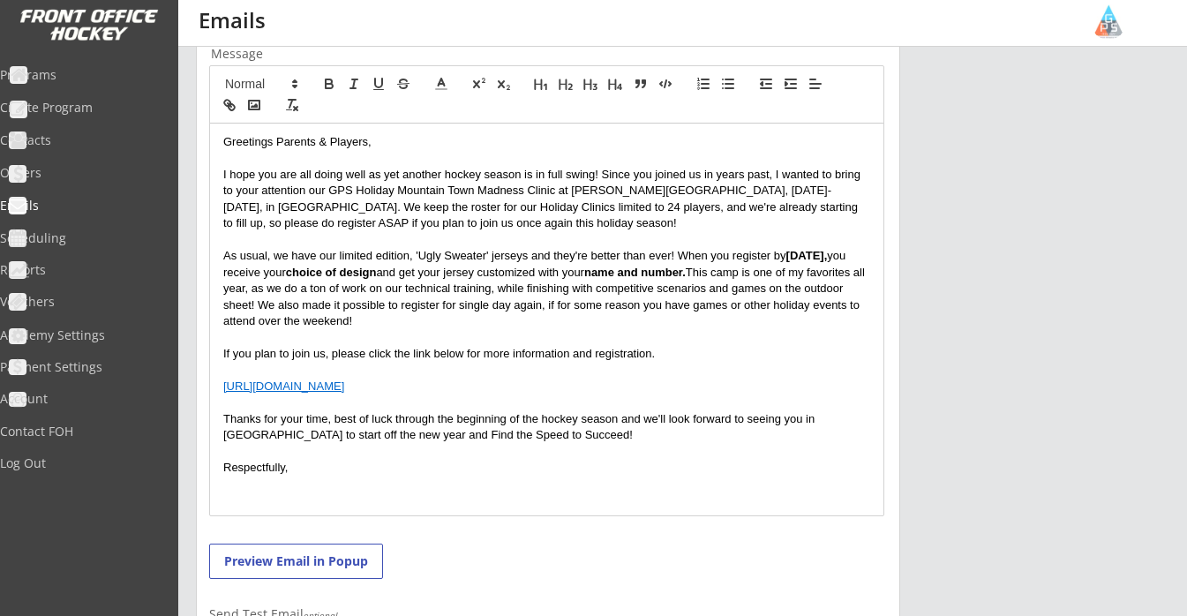
click at [323, 351] on p "If you plan to join us, please click the link below for more information and re…" at bounding box center [546, 354] width 647 height 16
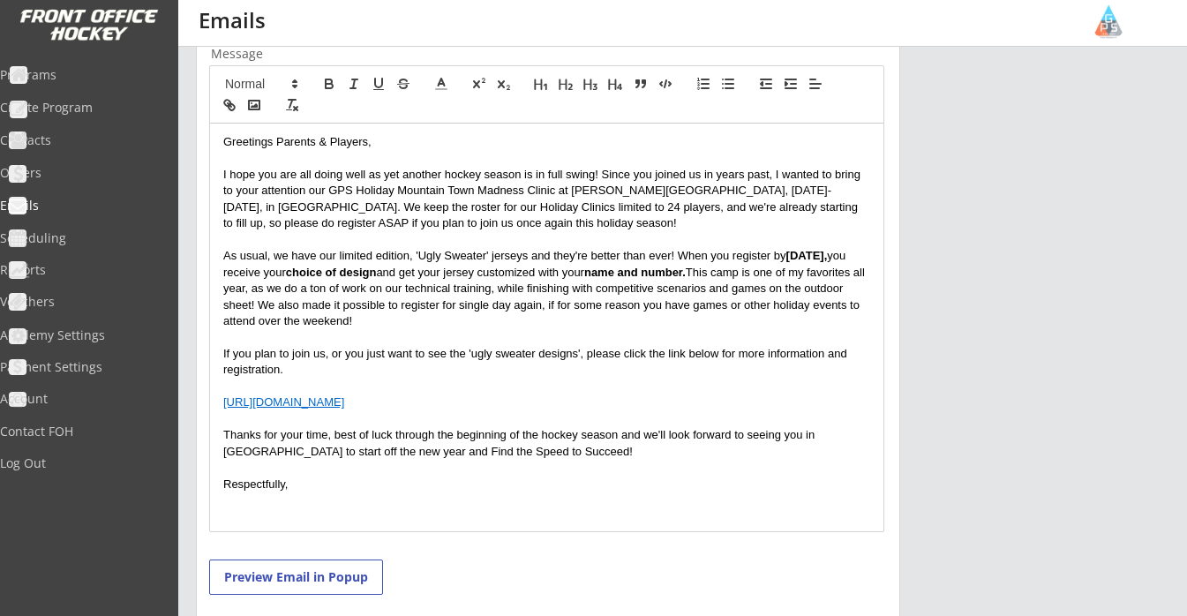
click at [301, 498] on p at bounding box center [546, 501] width 647 height 16
click at [295, 509] on p at bounding box center [546, 516] width 647 height 16
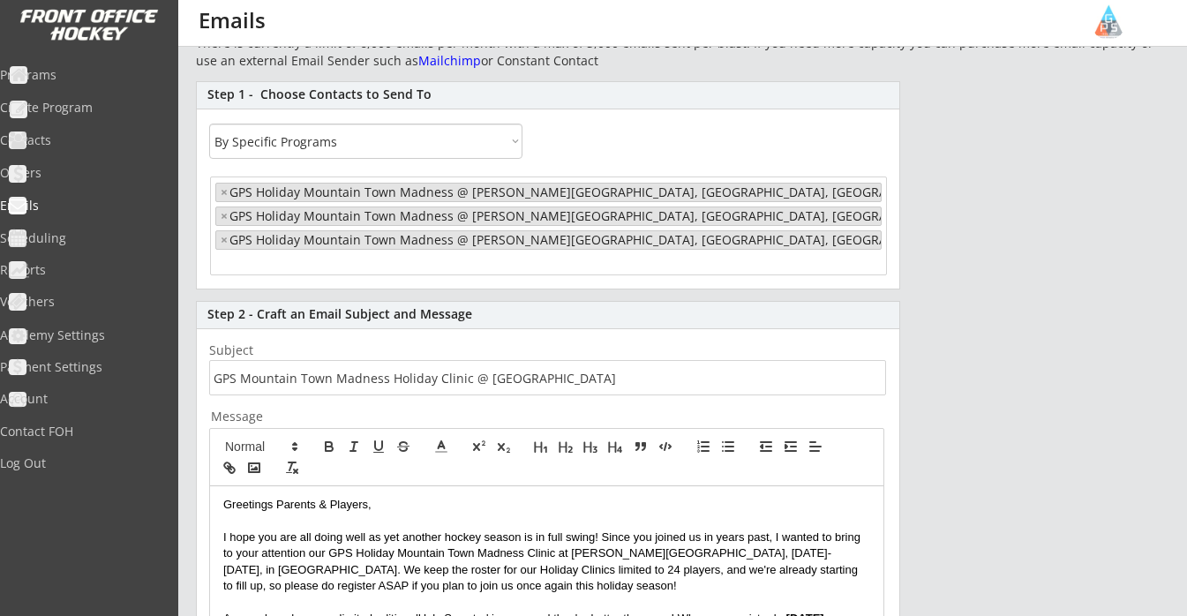
scroll to position [122, 0]
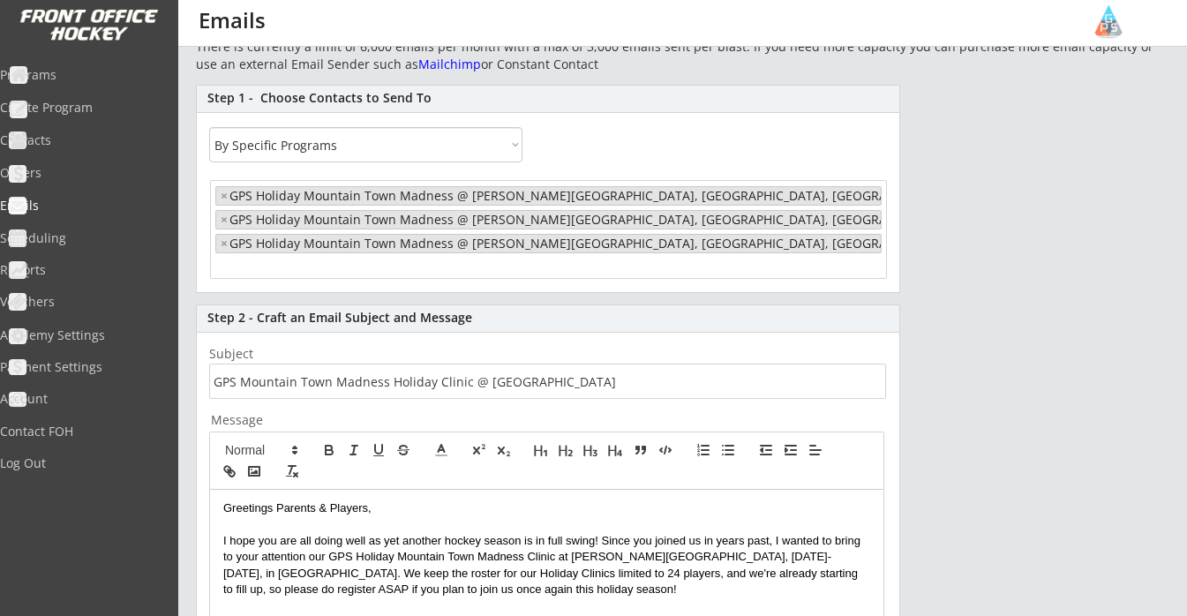
click at [583, 378] on input "input" at bounding box center [547, 381] width 677 height 35
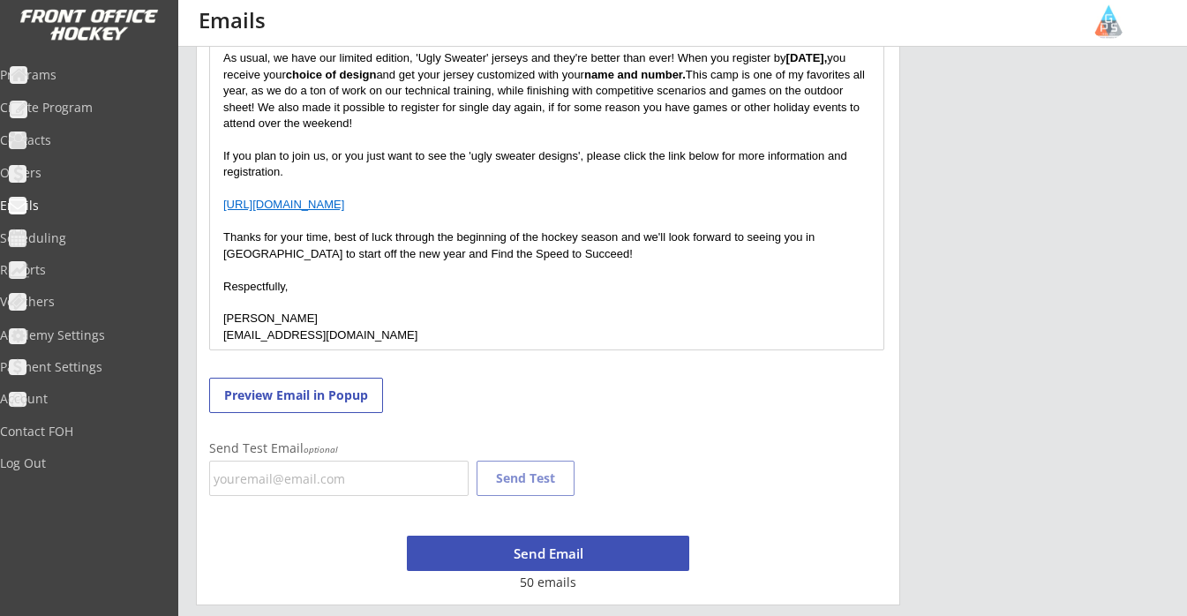
scroll to position [686, 0]
type input "GPS Mountain Town Madness Holiday Clinic @ [GEOGRAPHIC_DATA], [GEOGRAPHIC_DATA]"
click at [538, 550] on button "Send Email" at bounding box center [548, 553] width 282 height 35
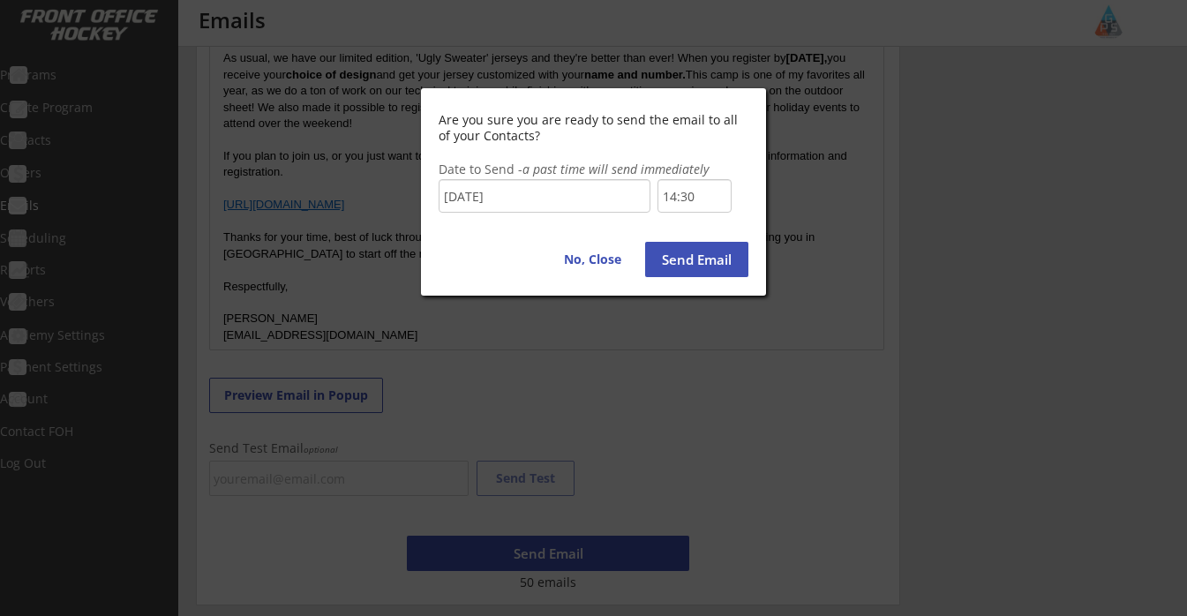
click at [690, 199] on input "14:30" at bounding box center [695, 196] width 74 height 34
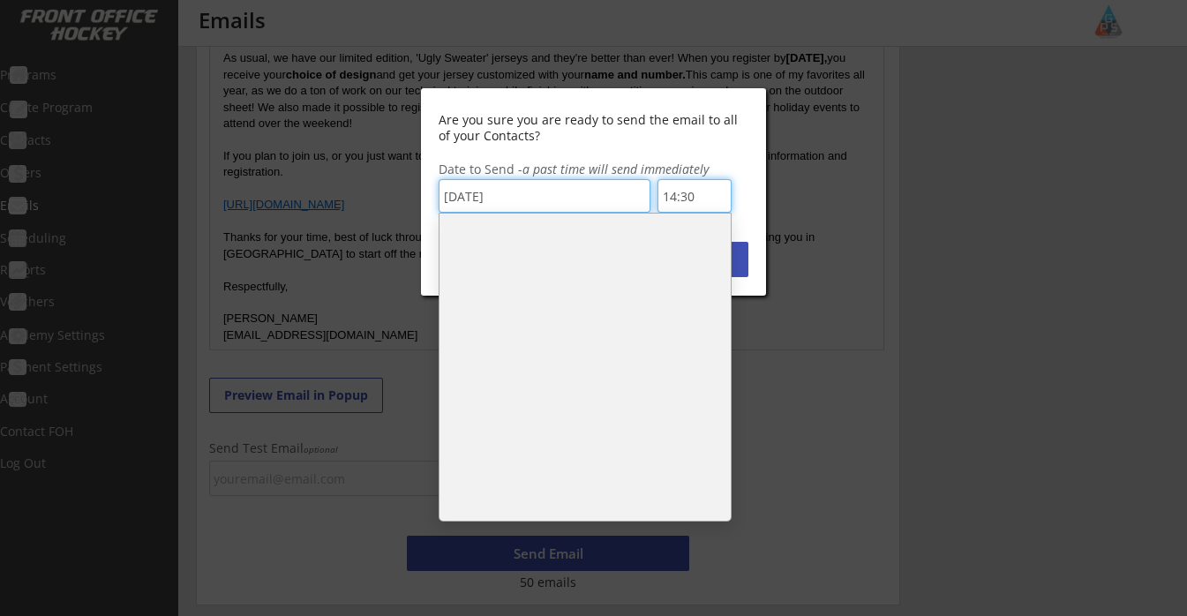
click at [690, 199] on input "14:30" at bounding box center [695, 196] width 74 height 34
click at [522, 266] on li "14:00" at bounding box center [585, 283] width 291 height 35
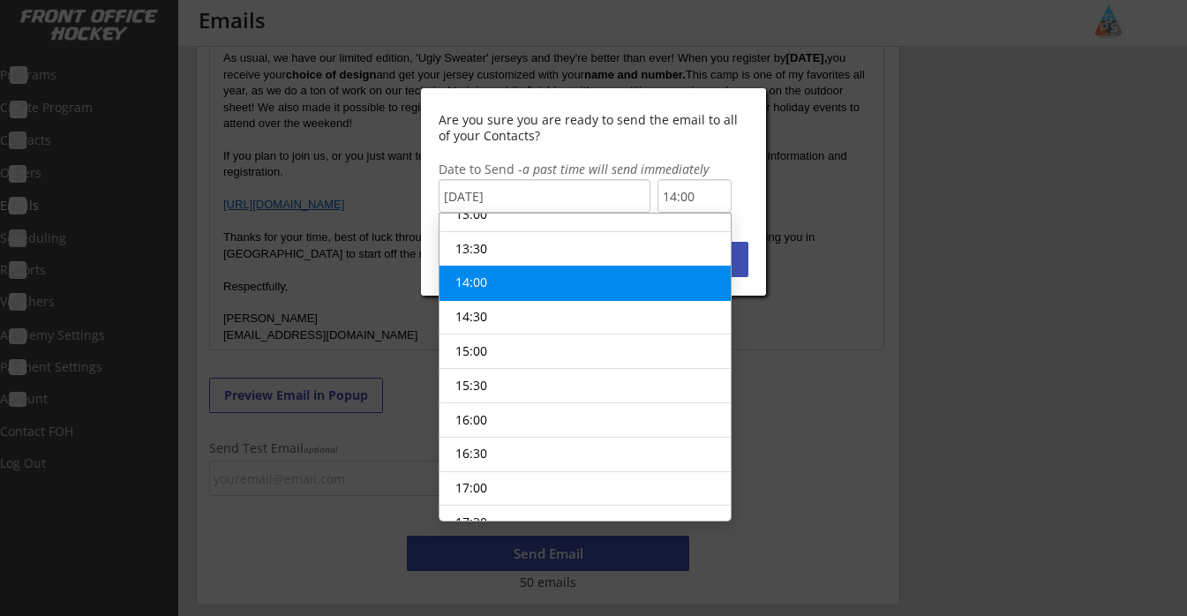
scroll to position [883, 0]
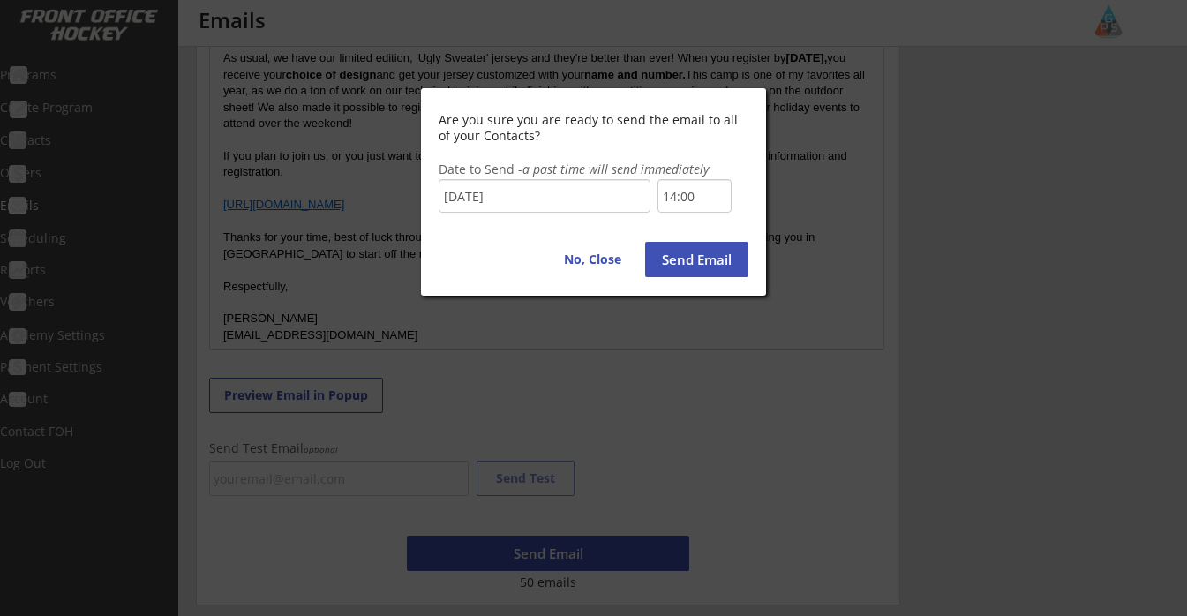
click at [682, 266] on button "Send Email" at bounding box center [696, 259] width 103 height 35
type input "14:30"
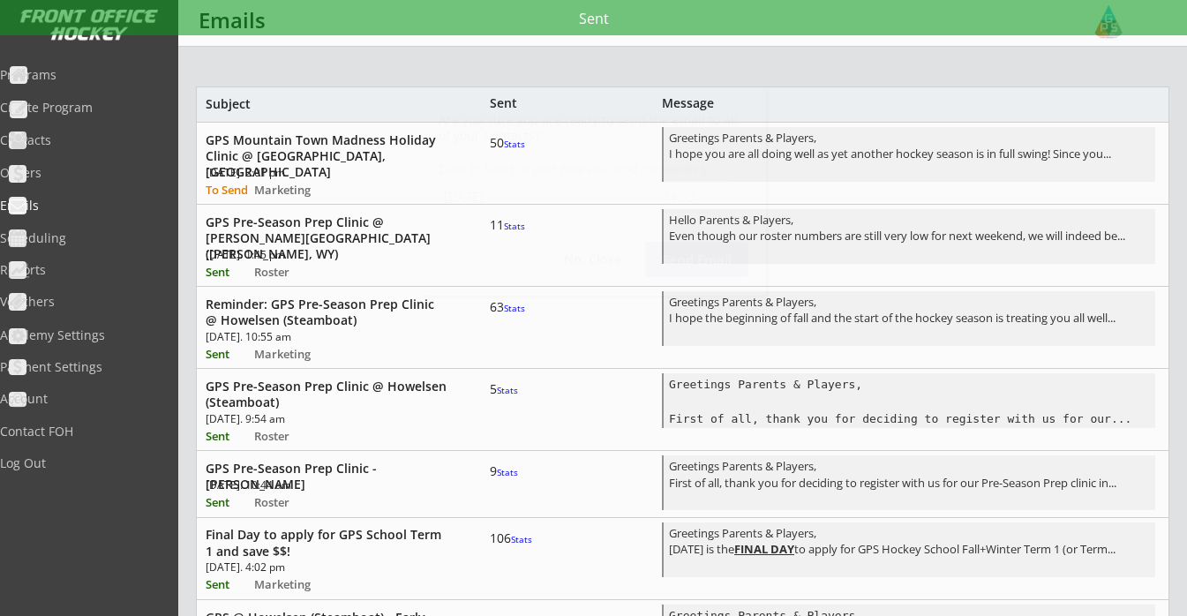
scroll to position [0, 0]
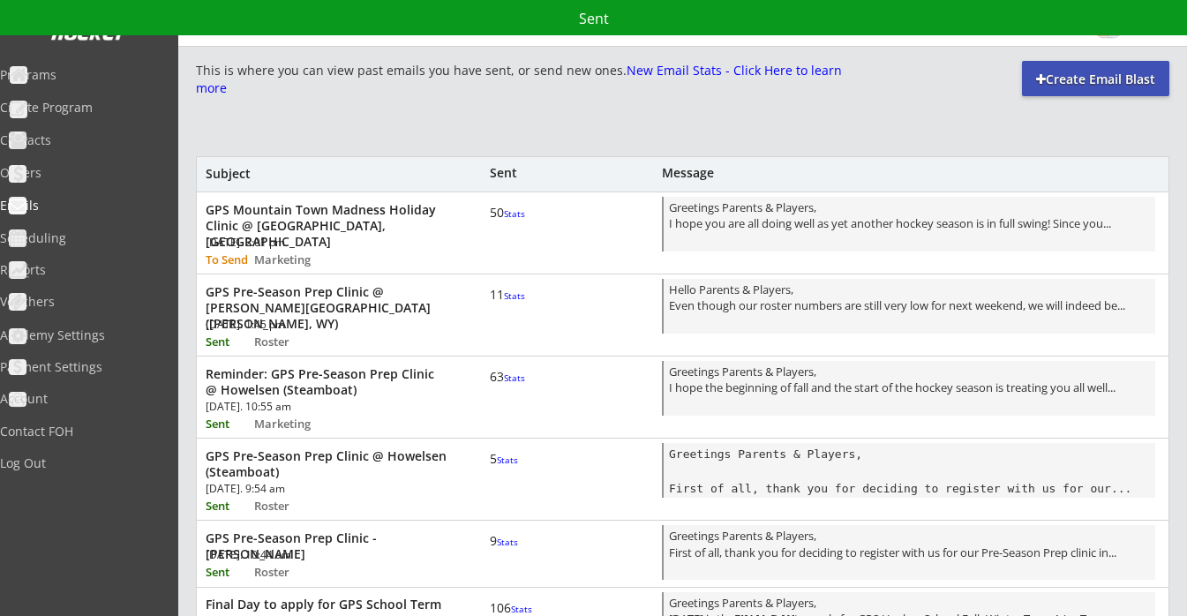
click at [406, 1] on div "Sent" at bounding box center [593, 17] width 1187 height 35
